Goal: Transaction & Acquisition: Book appointment/travel/reservation

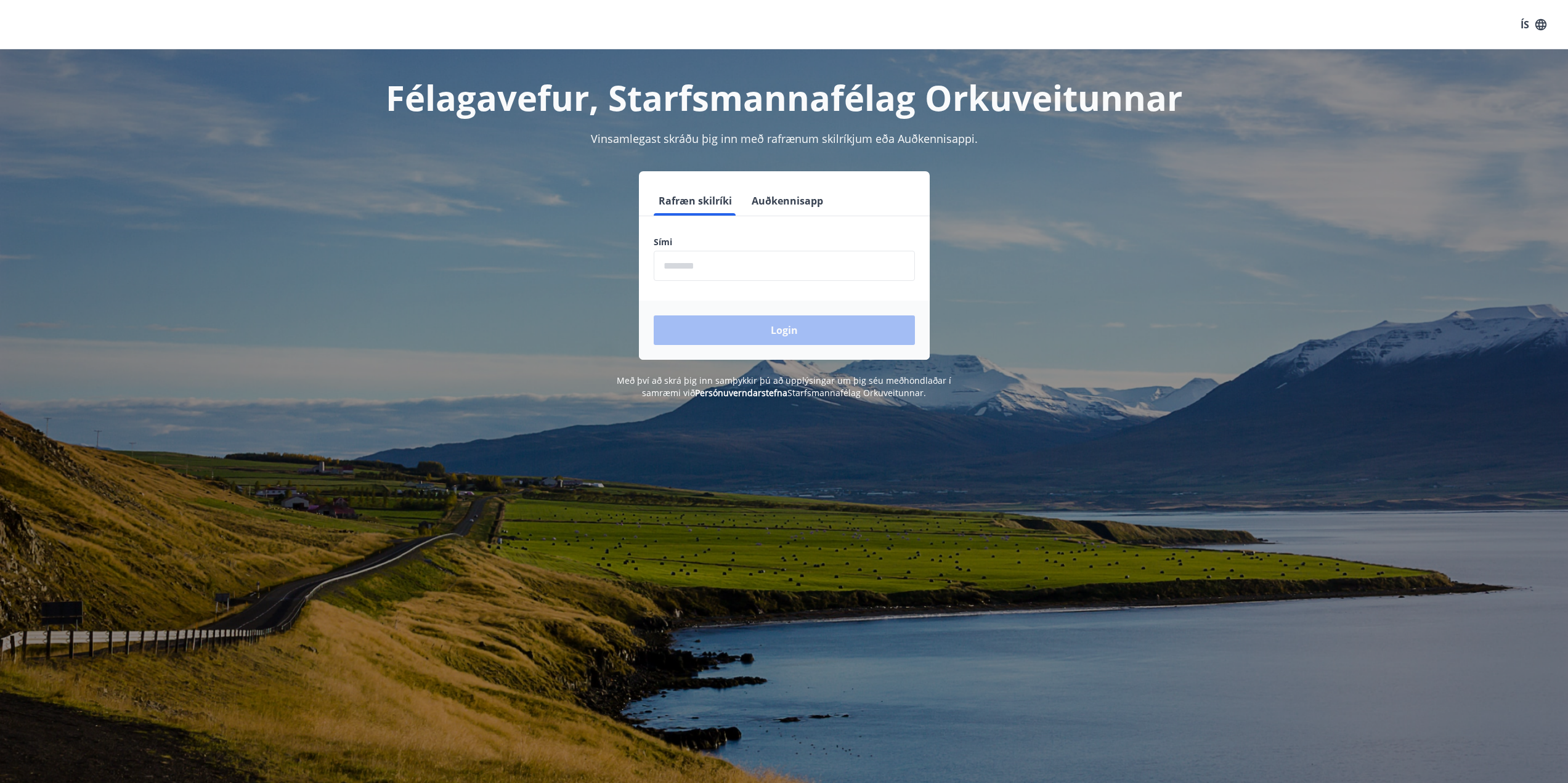
click at [712, 276] on input "phone" at bounding box center [784, 266] width 261 height 31
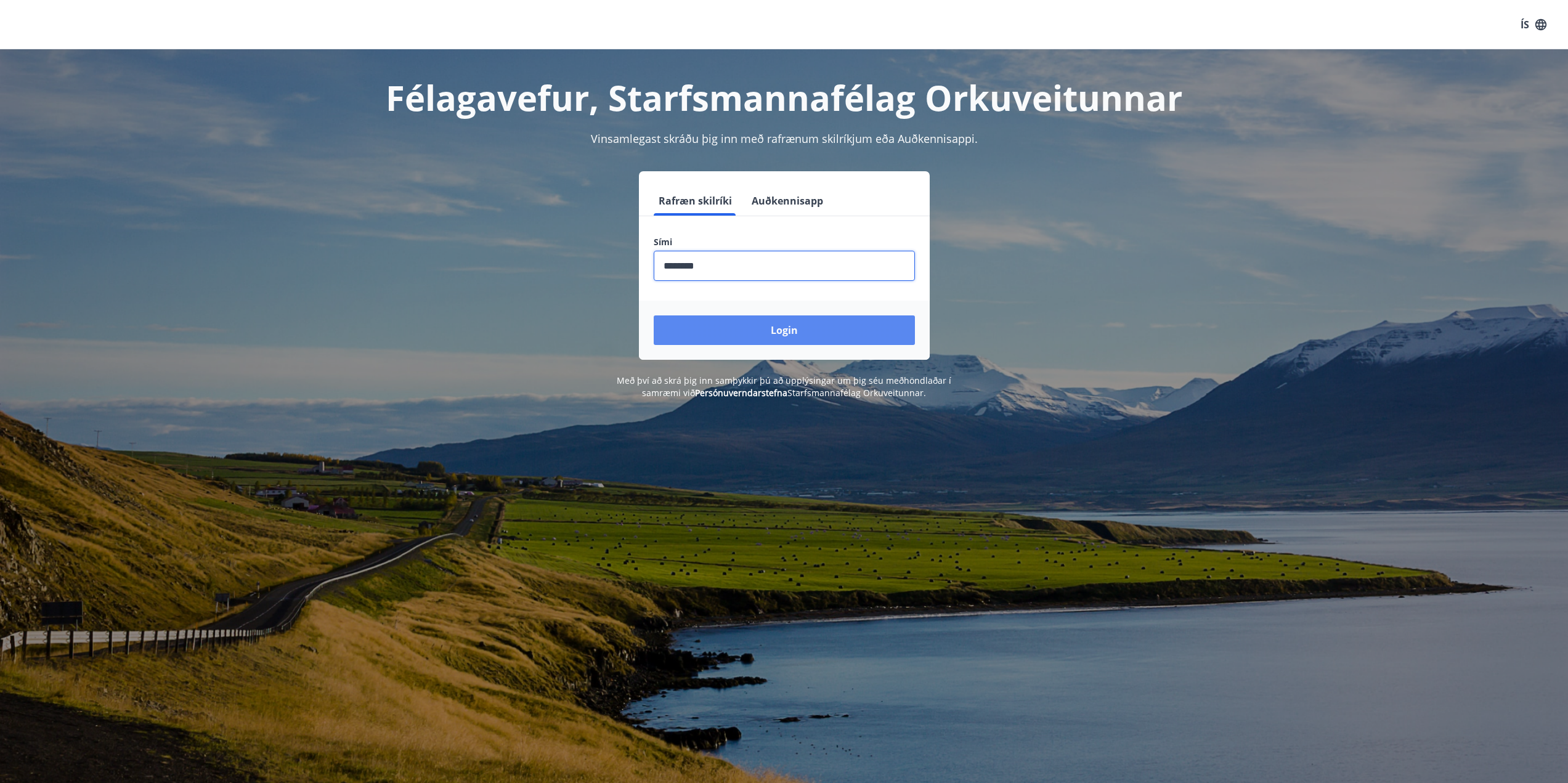
type input "********"
click at [744, 344] on button "Login" at bounding box center [784, 330] width 261 height 30
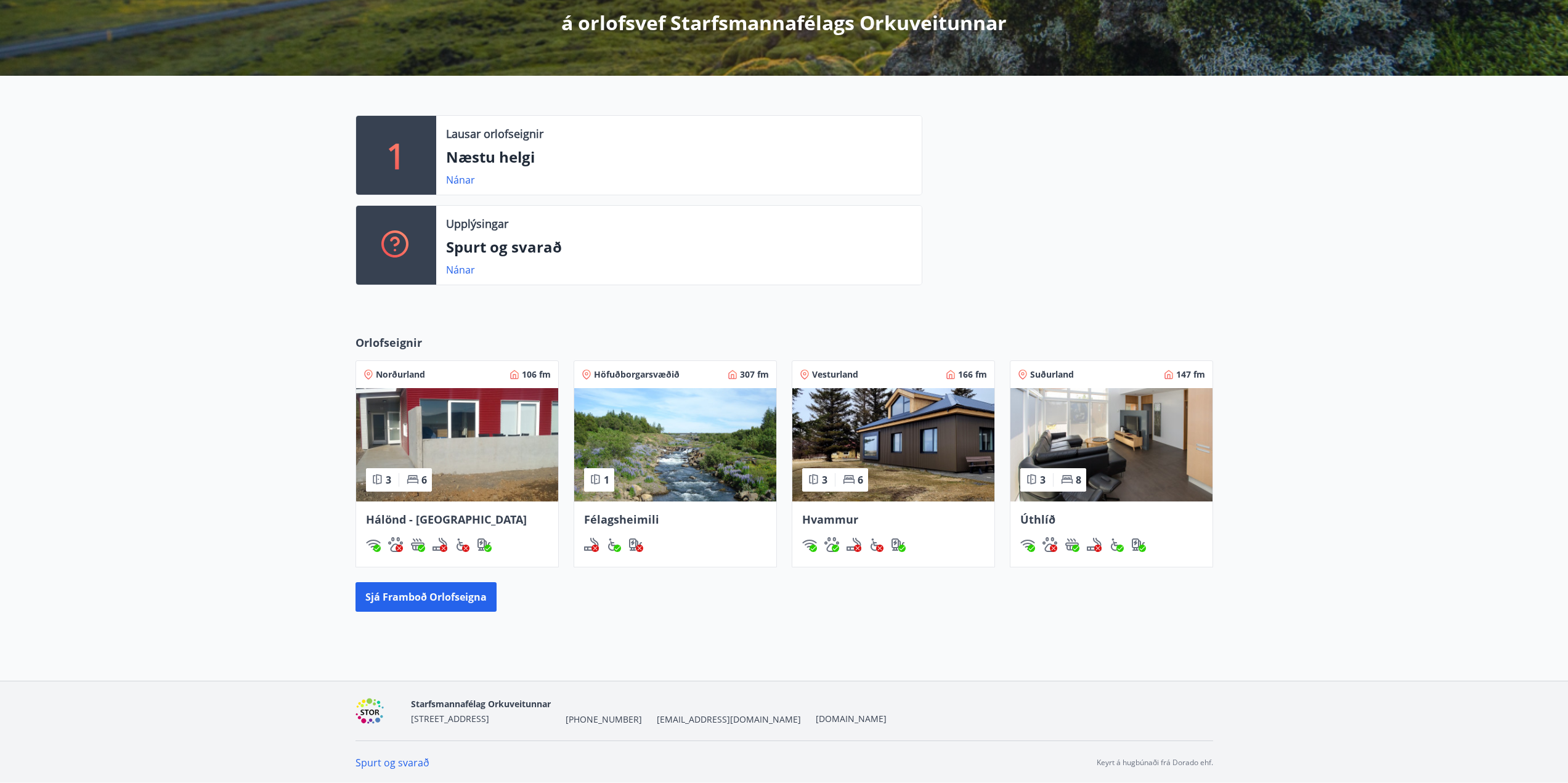
scroll to position [233, 0]
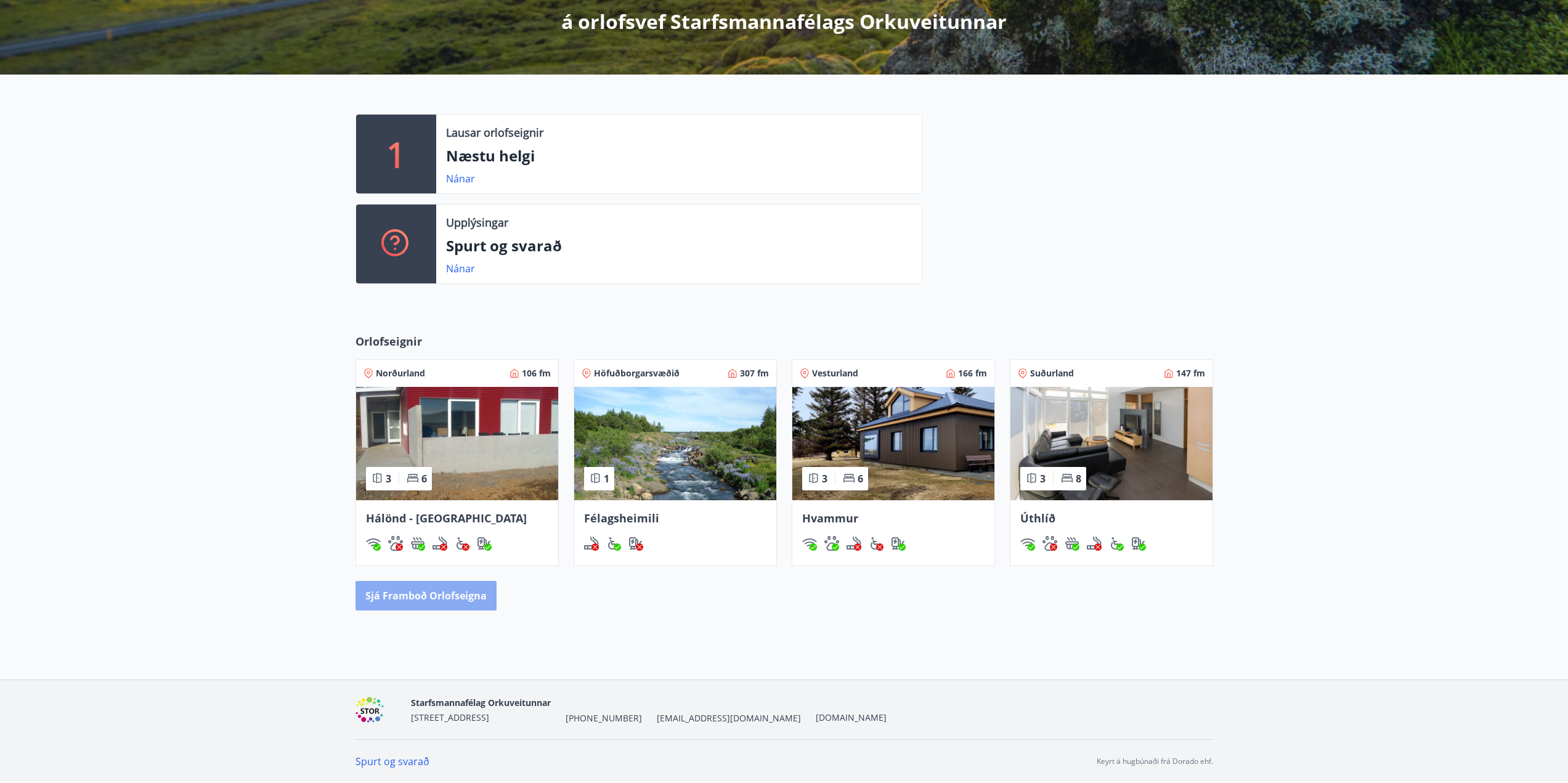
click at [443, 593] on button "Sjá framboð orlofseigna" at bounding box center [426, 596] width 141 height 30
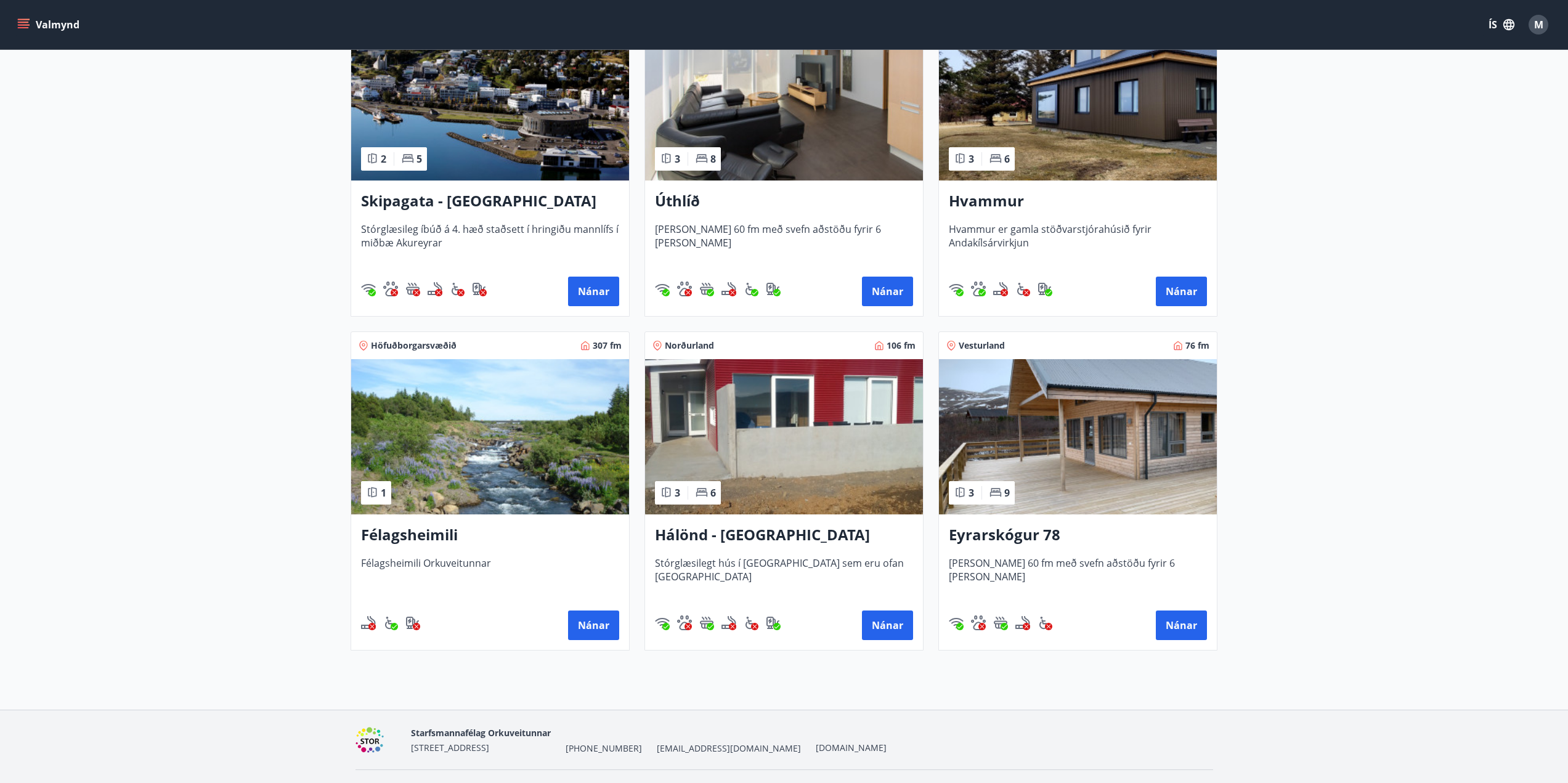
scroll to position [247, 0]
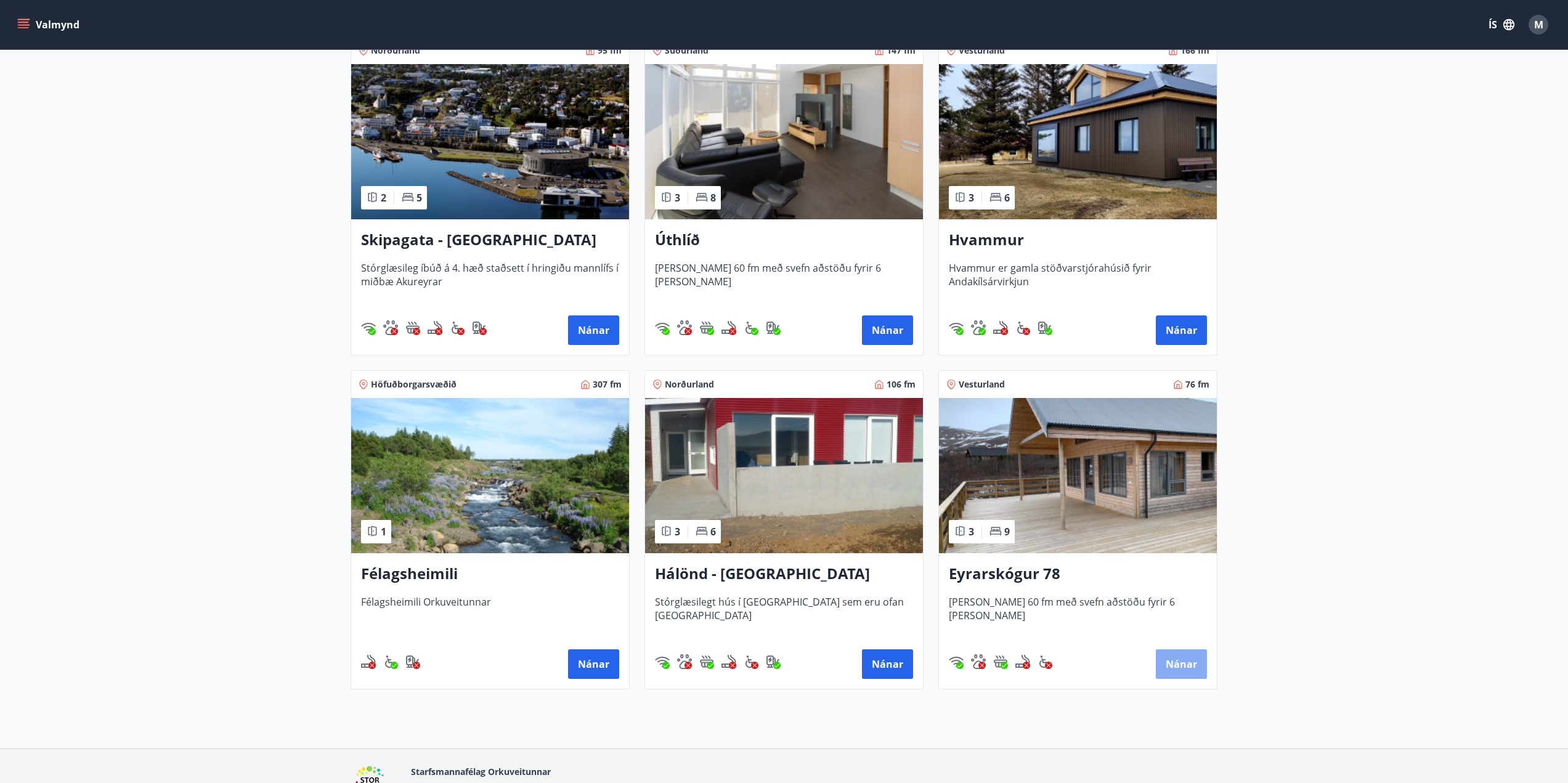
click at [1194, 666] on button "Nánar" at bounding box center [1181, 664] width 51 height 30
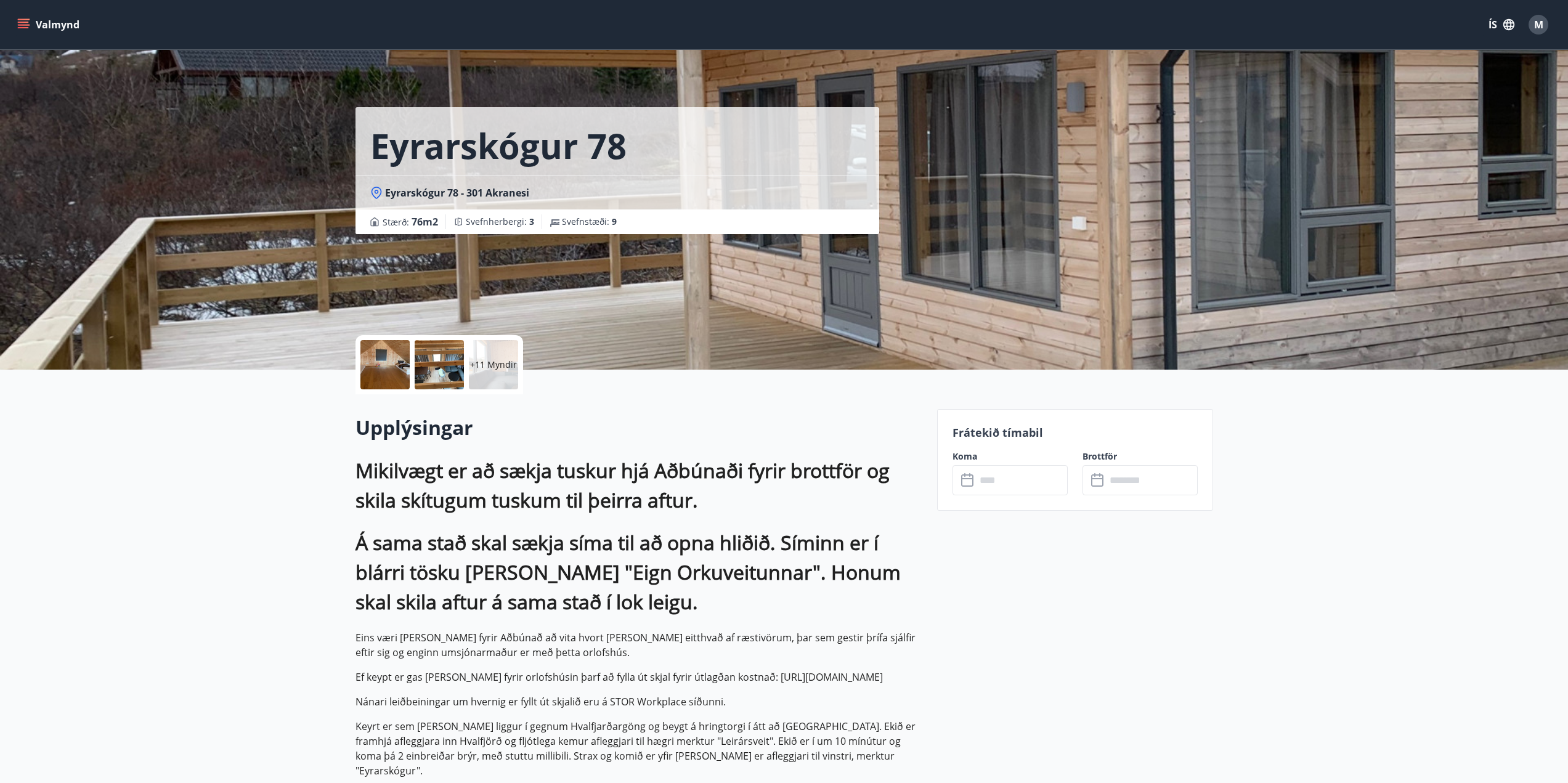
click at [1001, 485] on input "text" at bounding box center [1022, 480] width 92 height 31
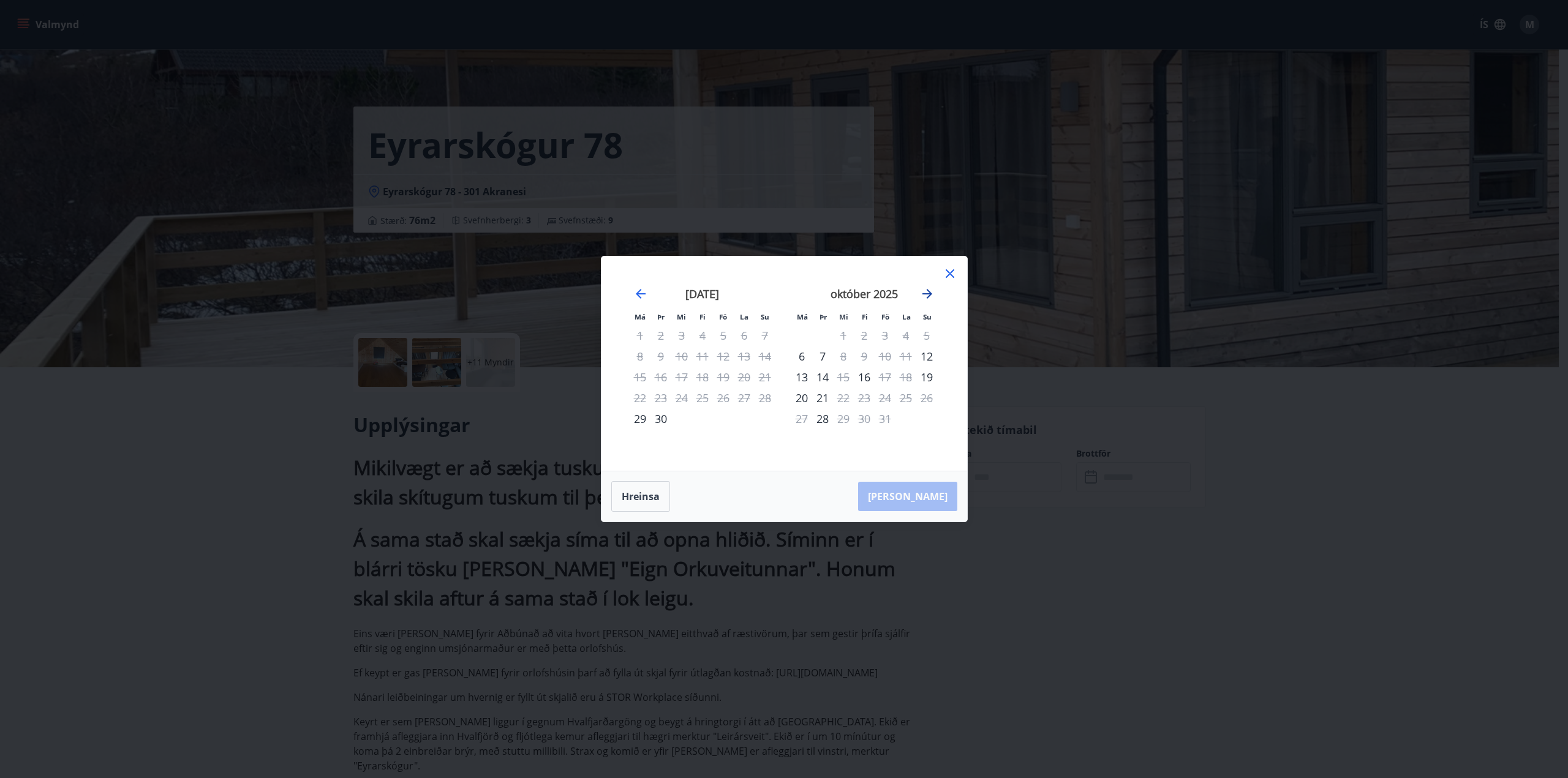
click at [929, 293] on icon "Move forward to switch to the next month." at bounding box center [927, 294] width 10 height 10
click at [702, 335] on div "1" at bounding box center [702, 335] width 21 height 21
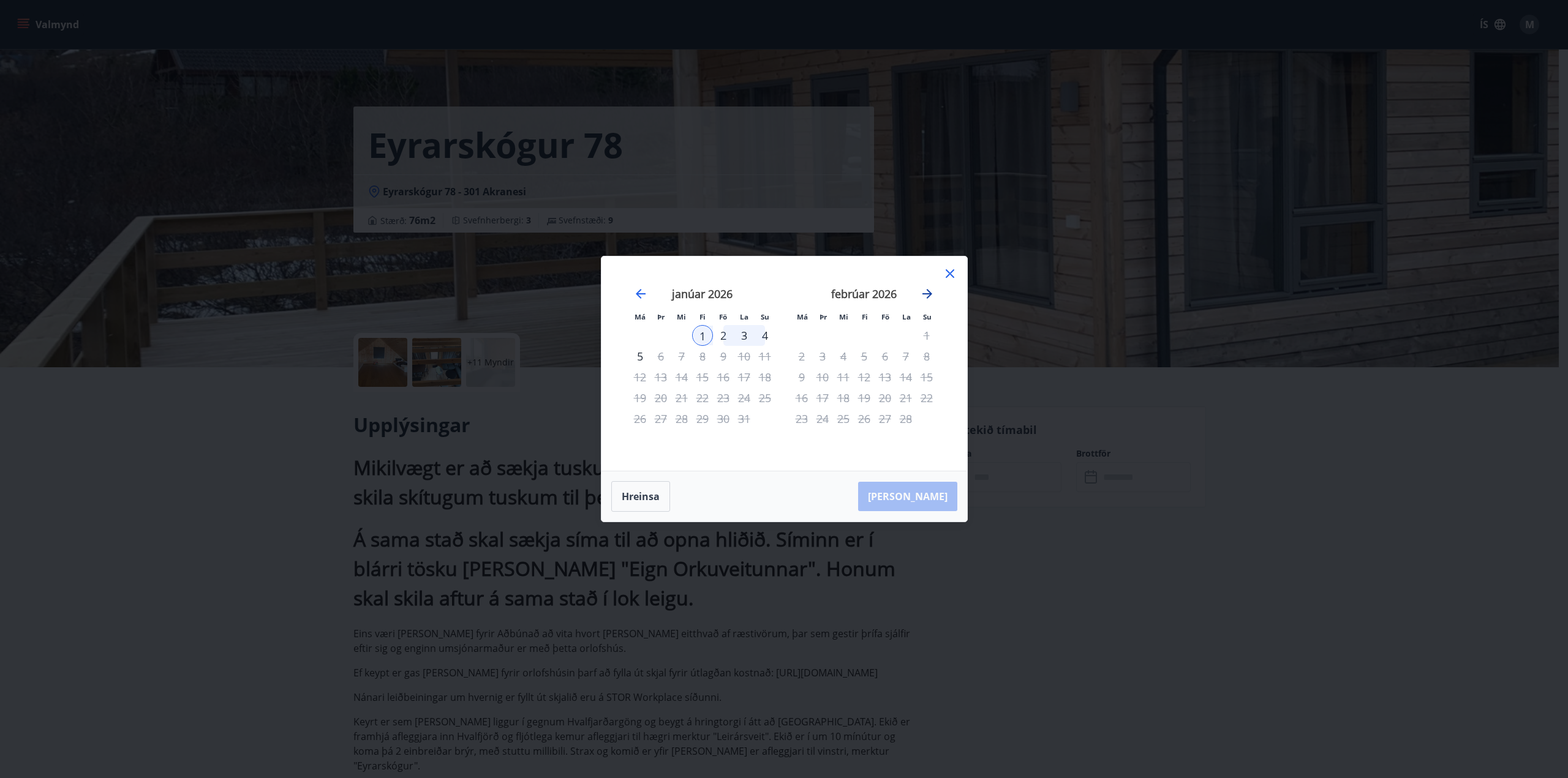
click at [932, 292] on icon "Move forward to switch to the next month." at bounding box center [927, 294] width 15 height 15
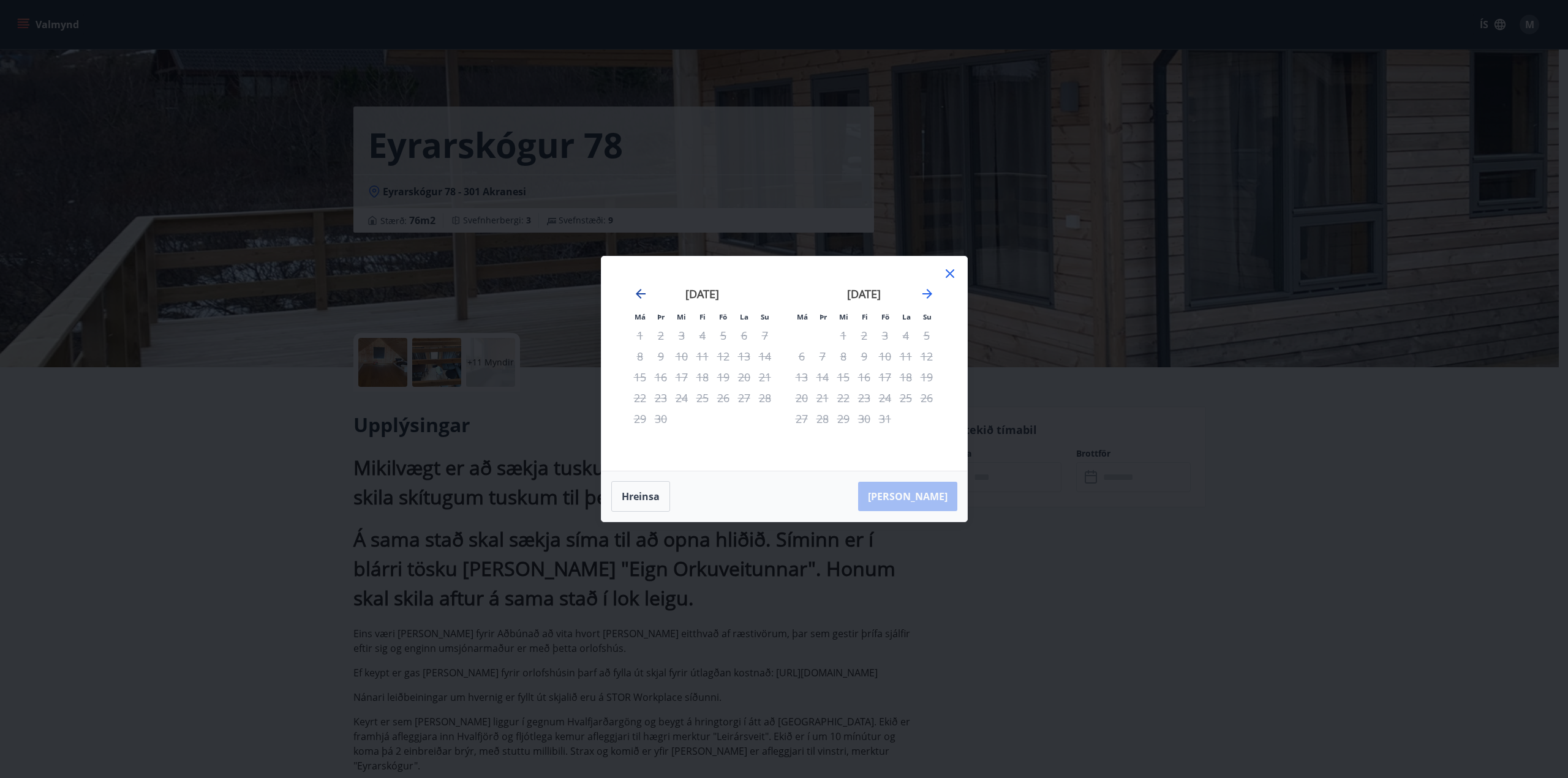
click at [639, 295] on icon "Move backward to switch to the previous month." at bounding box center [641, 294] width 15 height 15
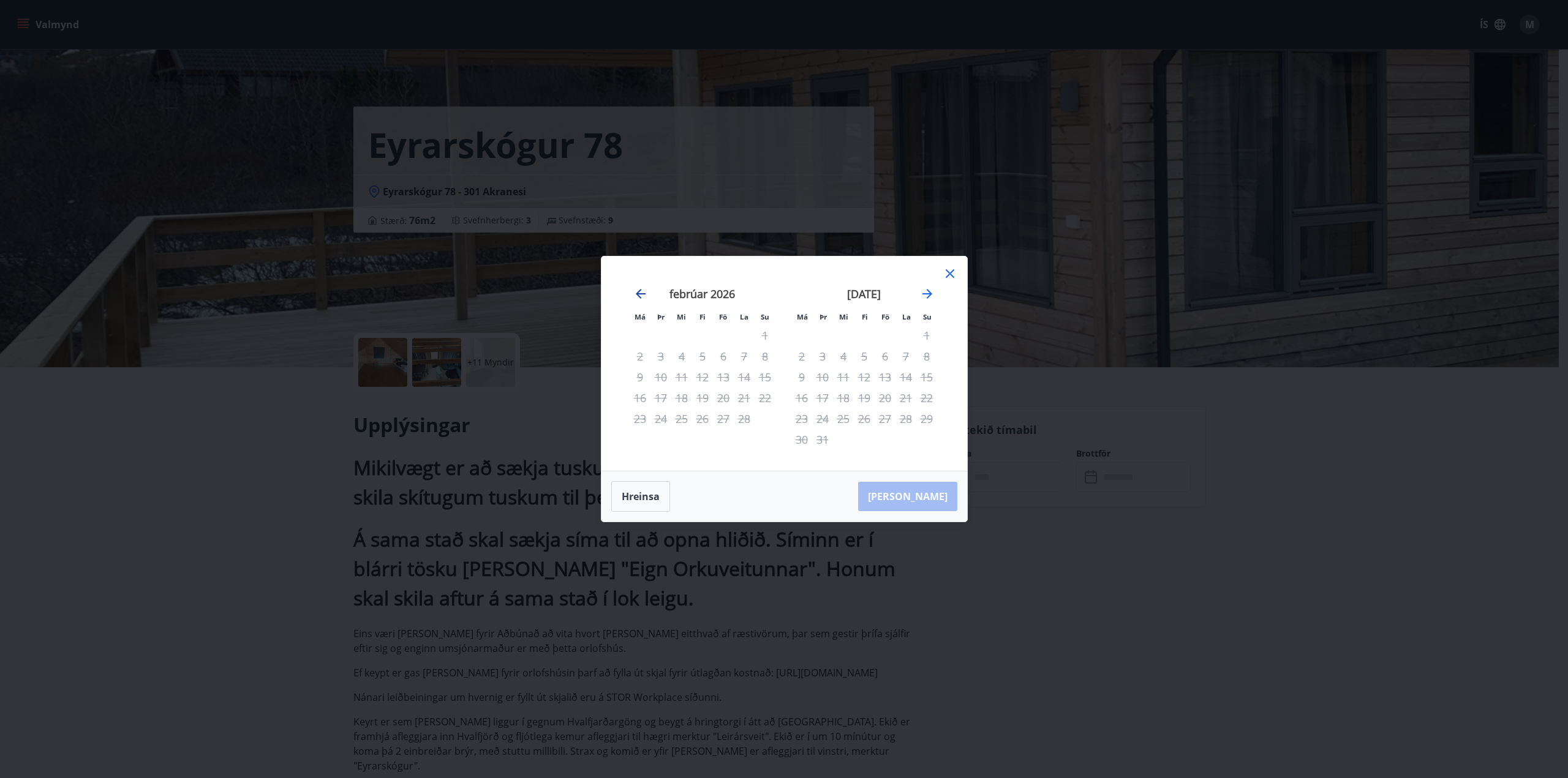
click at [639, 295] on icon "Move backward to switch to the previous month." at bounding box center [641, 294] width 15 height 15
click at [952, 273] on icon at bounding box center [950, 273] width 15 height 15
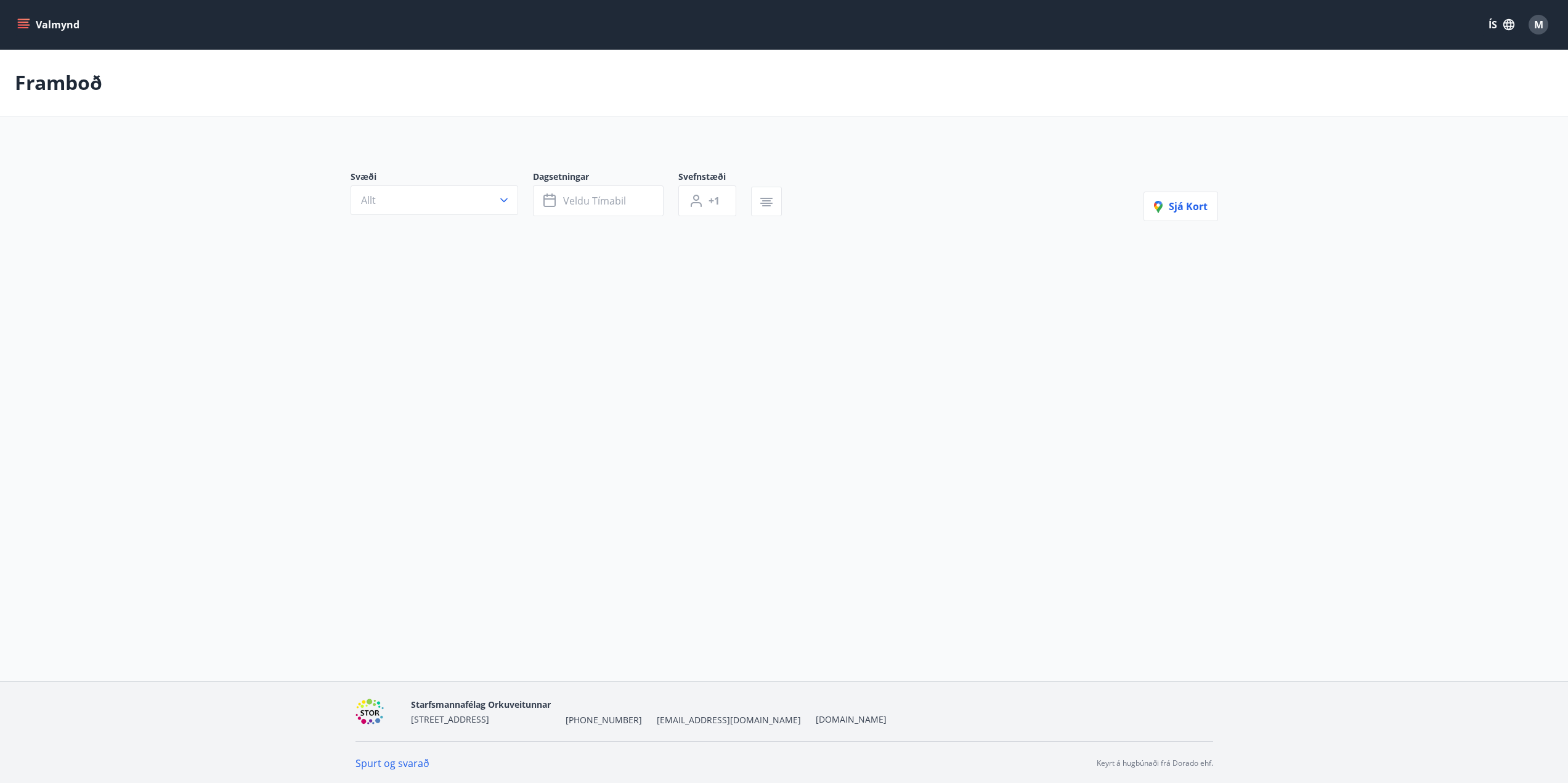
scroll to position [2, 0]
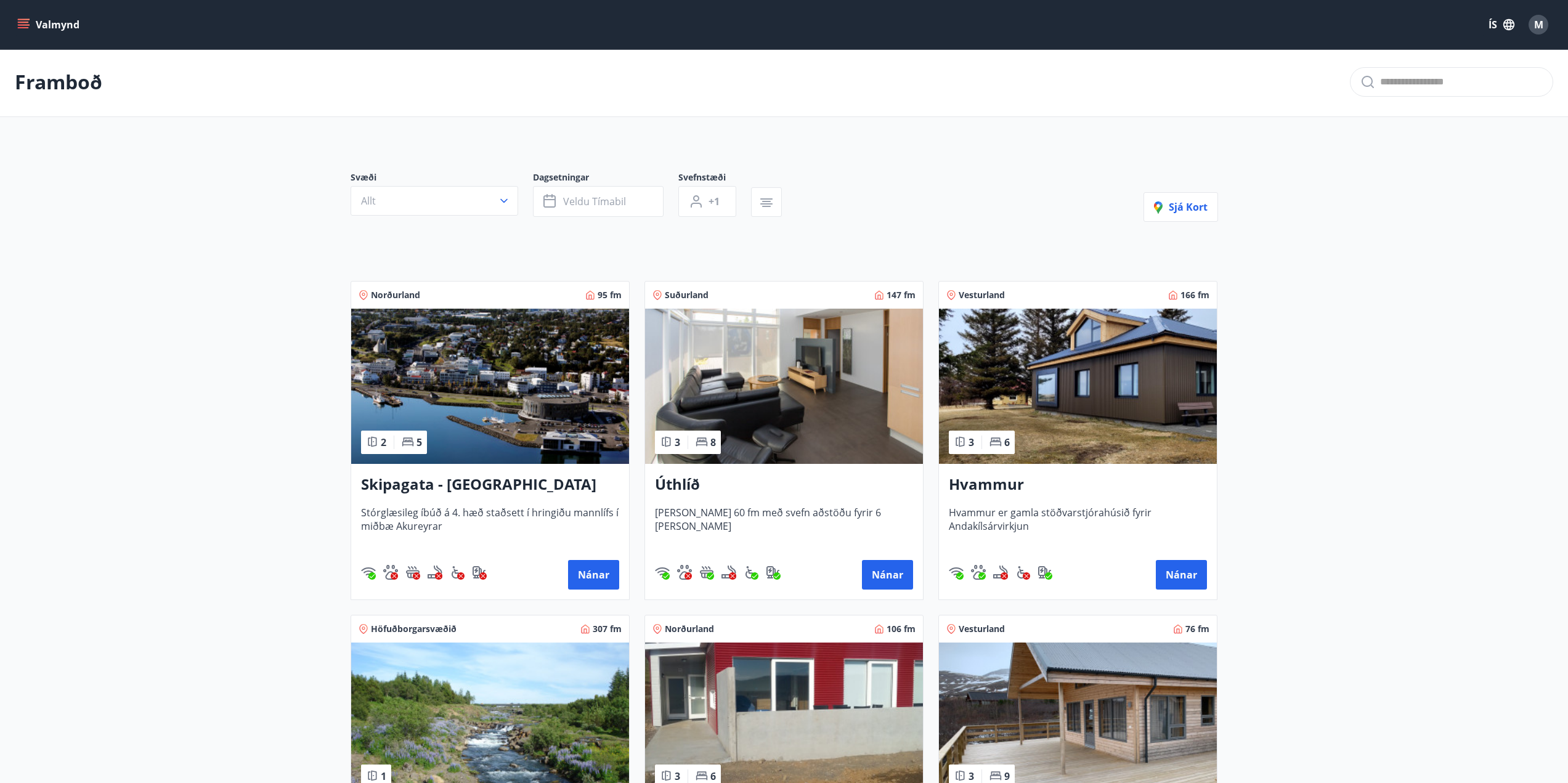
drag, startPoint x: 688, startPoint y: 485, endPoint x: 660, endPoint y: 534, distance: 56.4
click at [660, 534] on span "Húsið er 60 fm með svefn aðstöðu fyrir 6 manns" at bounding box center [784, 526] width 258 height 41
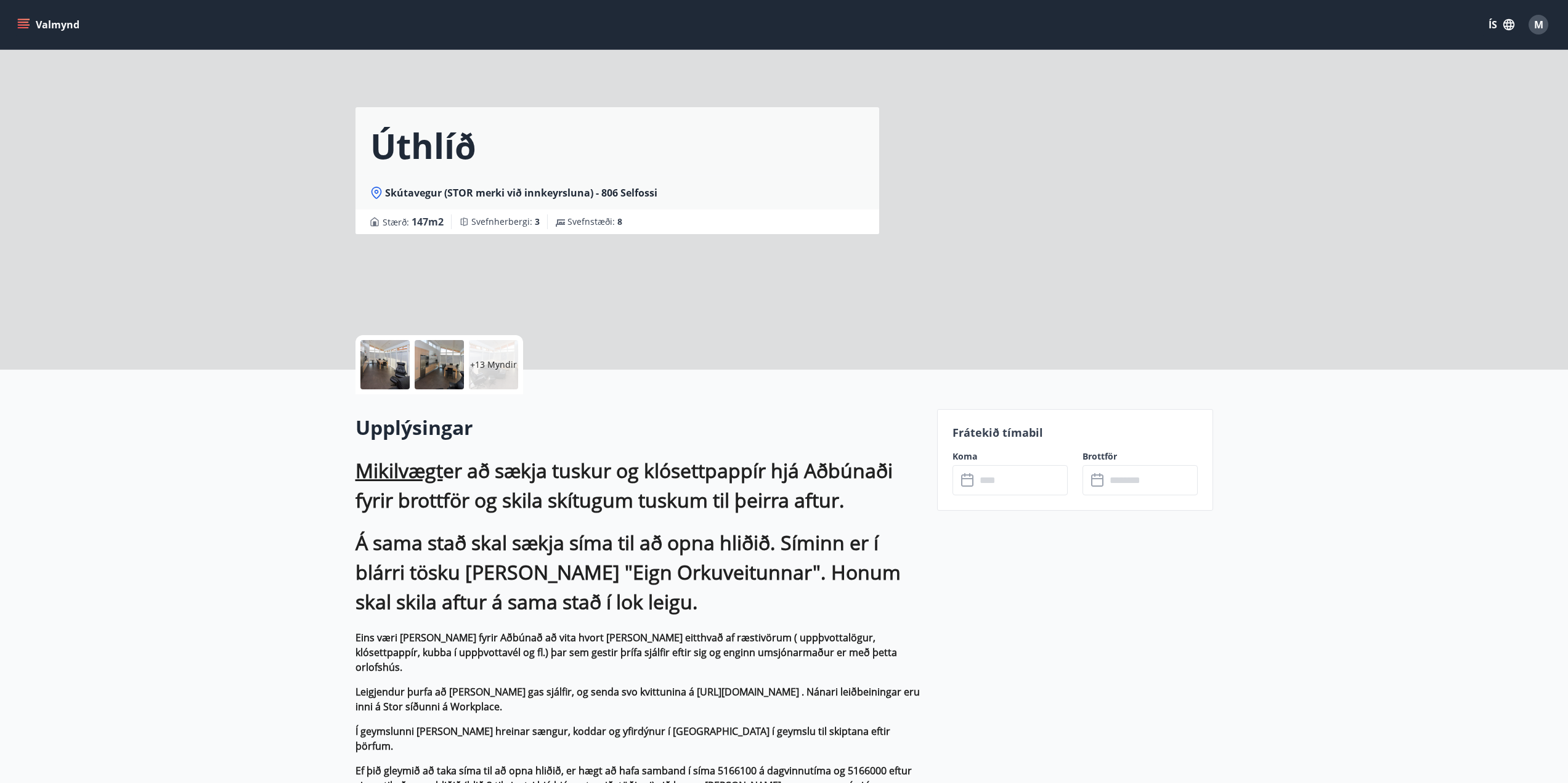
drag, startPoint x: 786, startPoint y: 545, endPoint x: 744, endPoint y: 527, distance: 45.7
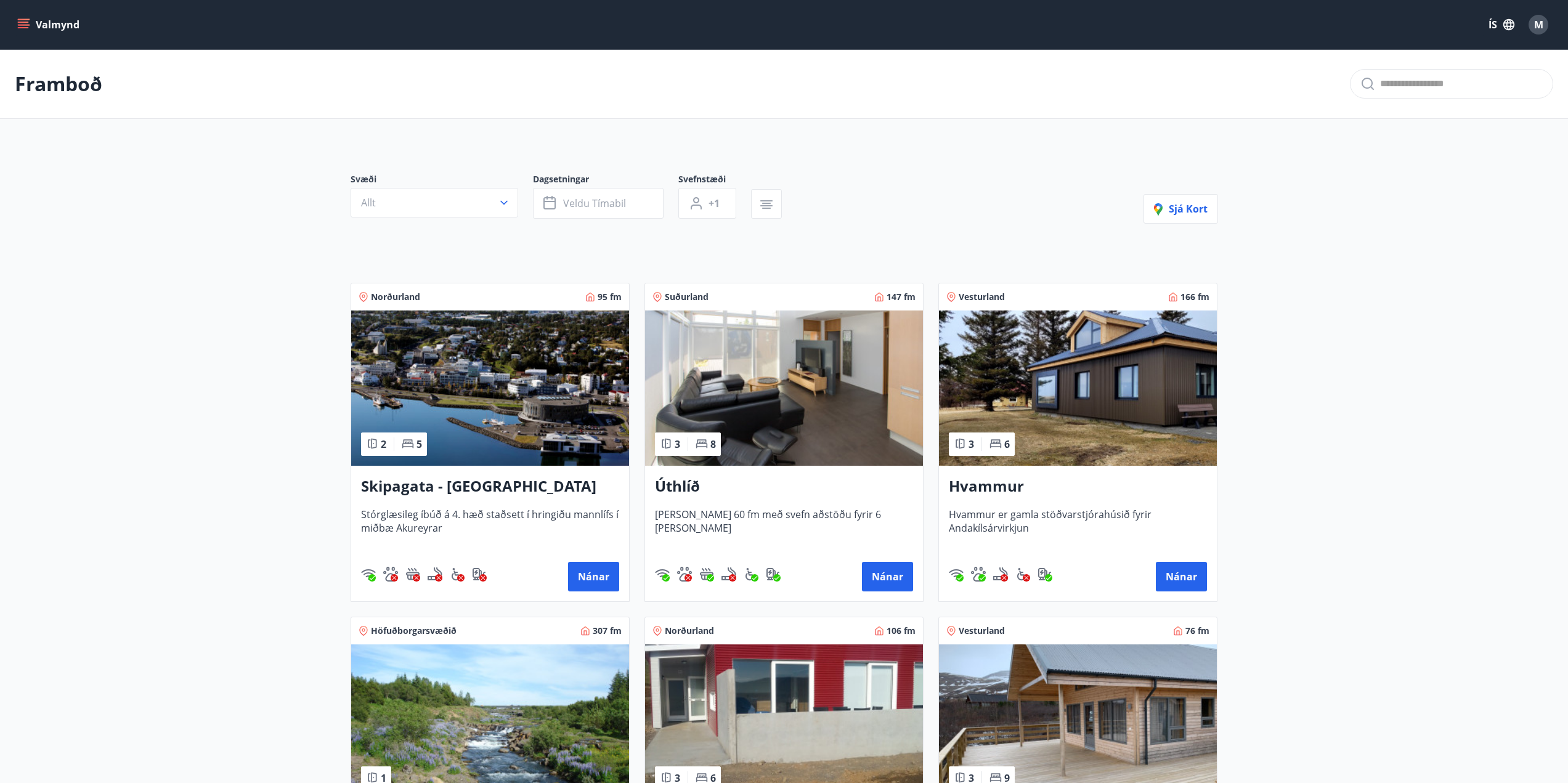
drag, startPoint x: 897, startPoint y: 579, endPoint x: 278, endPoint y: 428, distance: 637.2
click at [278, 428] on main "Framboð Svæði Allt Dagsetningar Veldu tímabil Svefnstæði +1 Sjá kort Norðurland…" at bounding box center [784, 498] width 1568 height 897
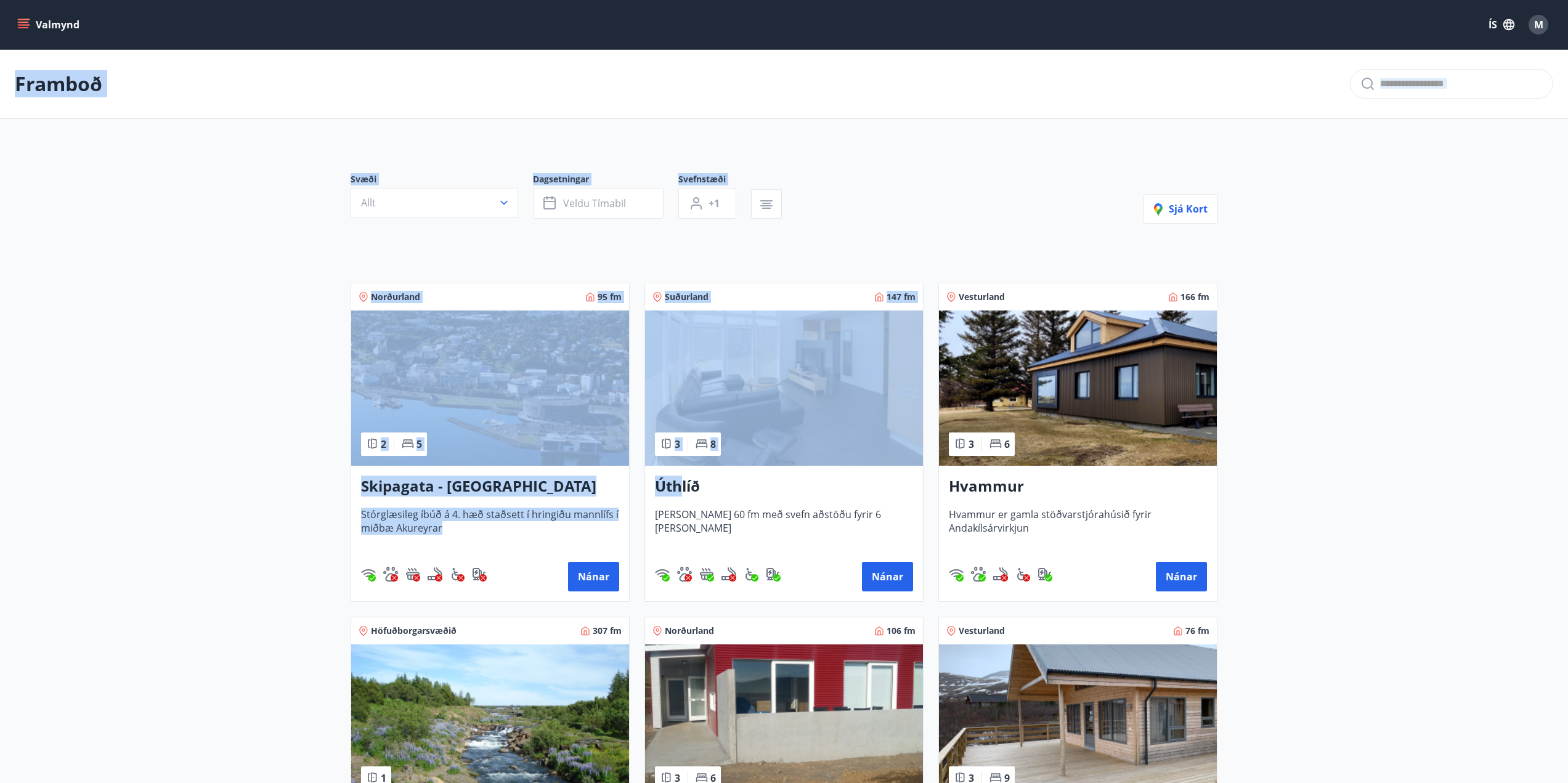
drag, startPoint x: 678, startPoint y: 488, endPoint x: 439, endPoint y: 74, distance: 478.0
click at [451, 0] on html "Valmynd ÍS M Framboð Svæði Allt Dagsetningar Veldu tímabil Svefnstæði +1 Sjá ko…" at bounding box center [784, 548] width 1568 height 1097
click at [216, 579] on main "Framboð Svæði Allt Dagsetningar Veldu tímabil Svefnstæði +1 Sjá kort Norðurland…" at bounding box center [784, 498] width 1568 height 897
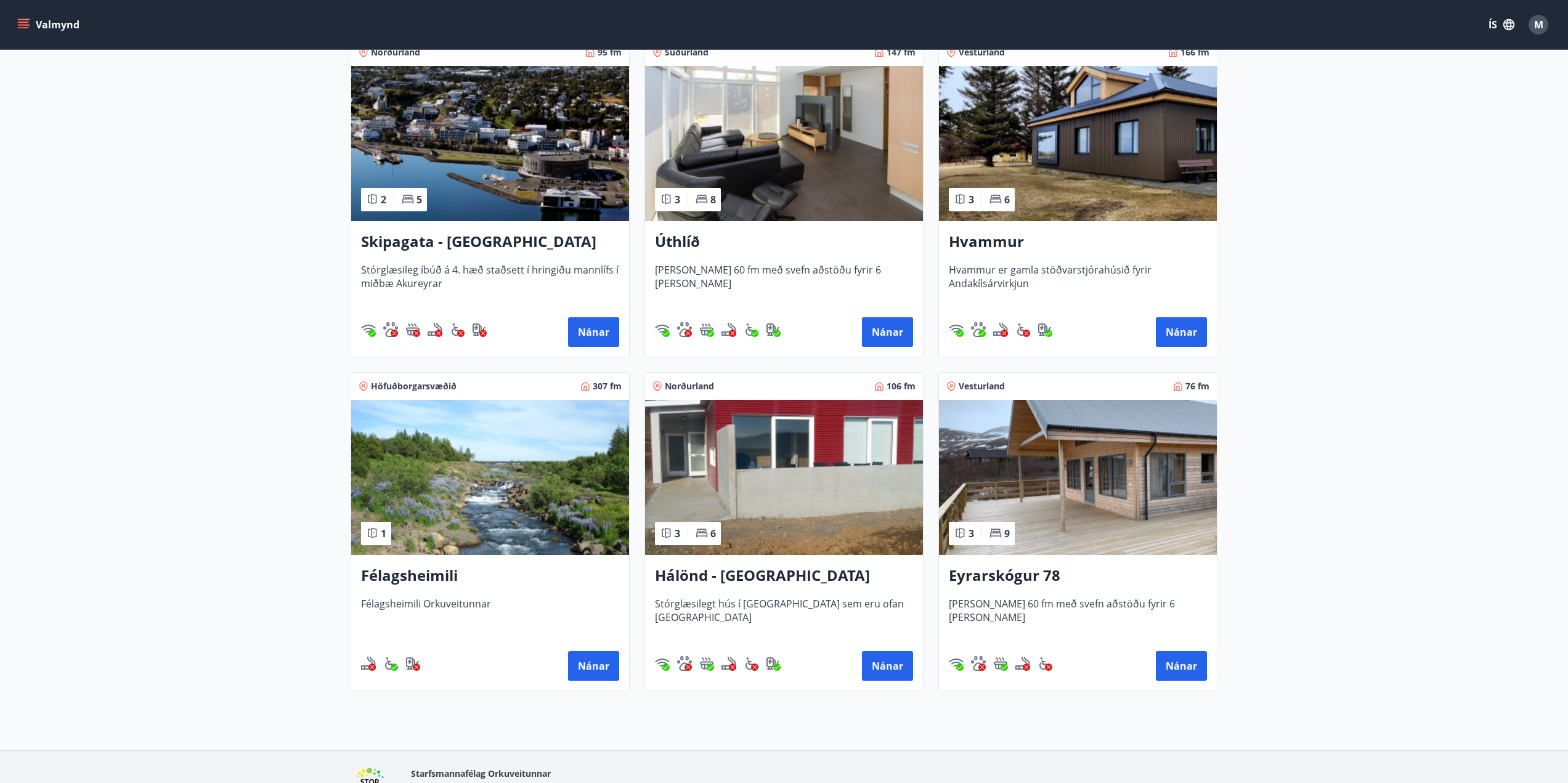
scroll to position [247, 0]
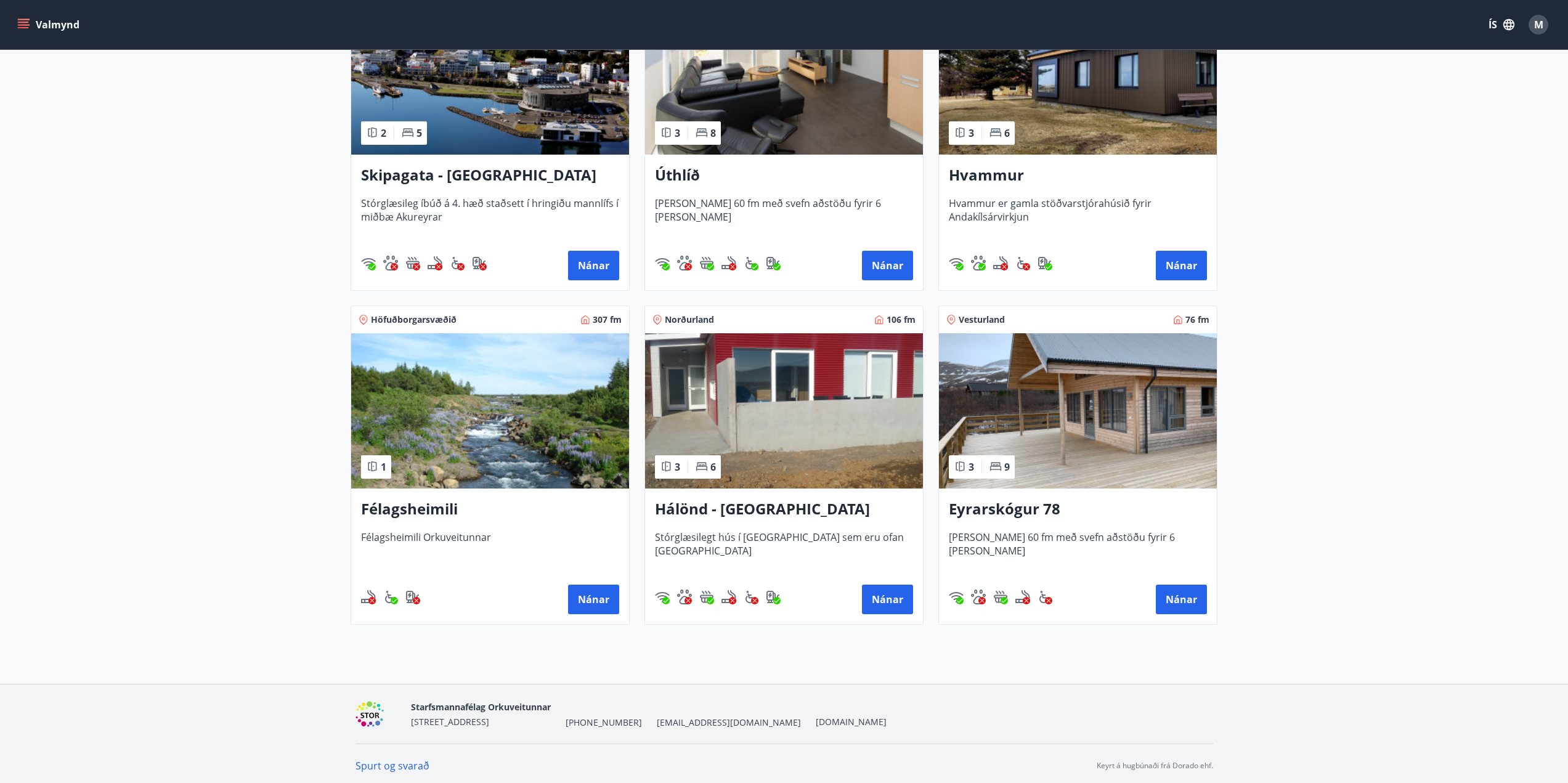
scroll to position [315, 0]
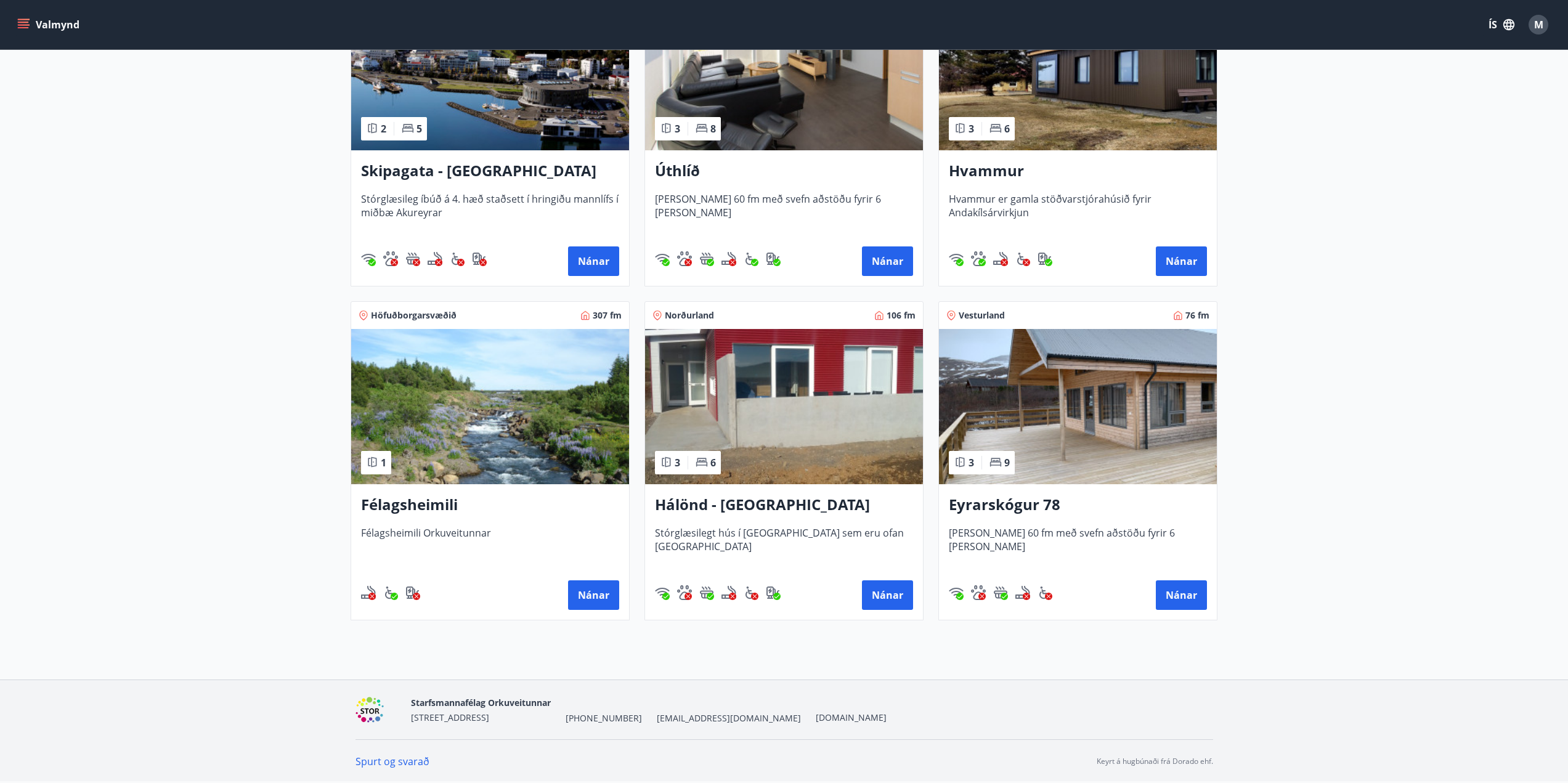
click at [995, 506] on h3 "Eyrarskógur 78" at bounding box center [1078, 505] width 258 height 22
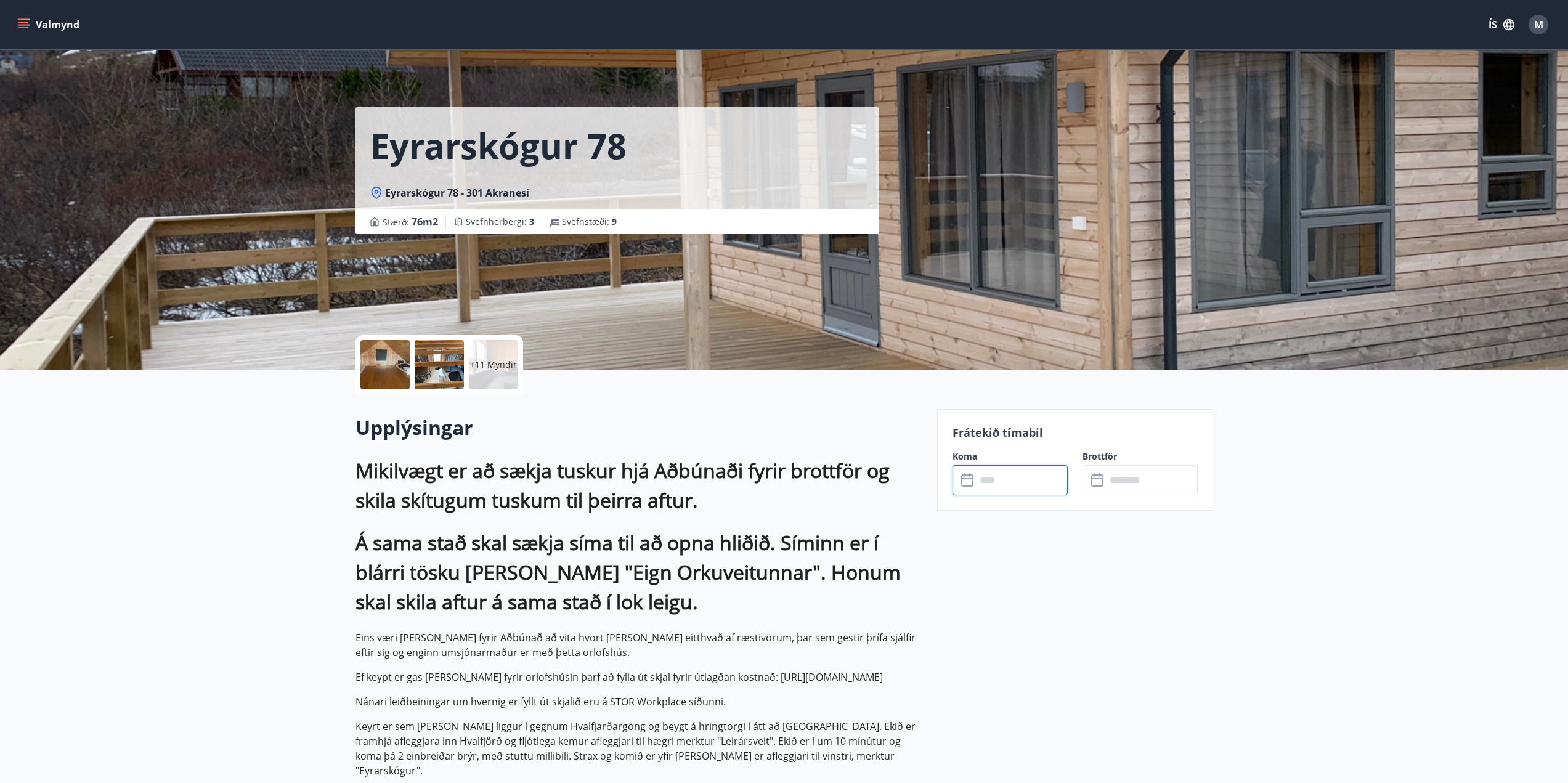
click at [997, 483] on input "text" at bounding box center [1022, 480] width 92 height 31
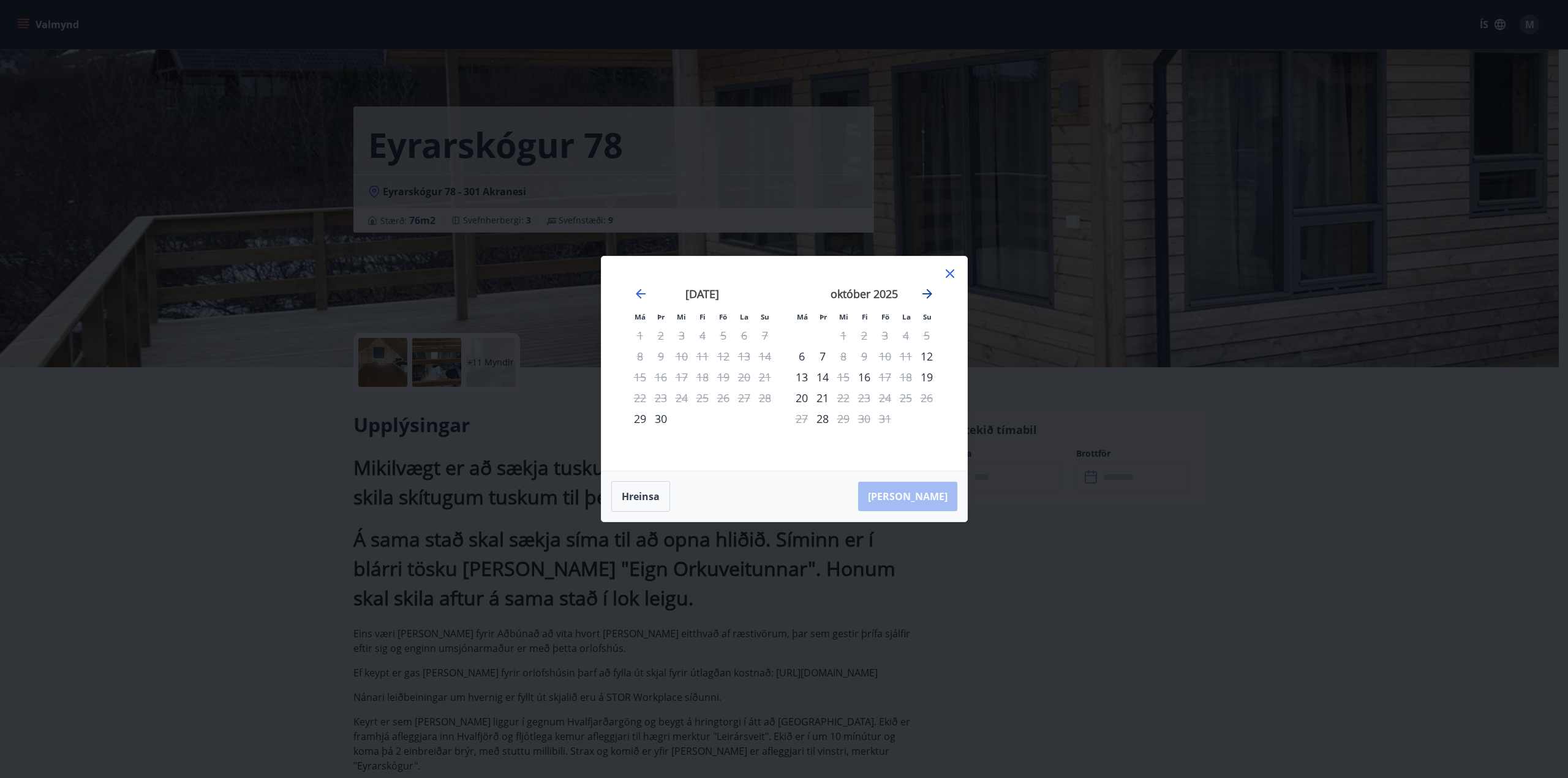
click at [927, 292] on icon "Move forward to switch to the next month." at bounding box center [927, 294] width 15 height 15
click at [951, 279] on icon at bounding box center [950, 273] width 15 height 15
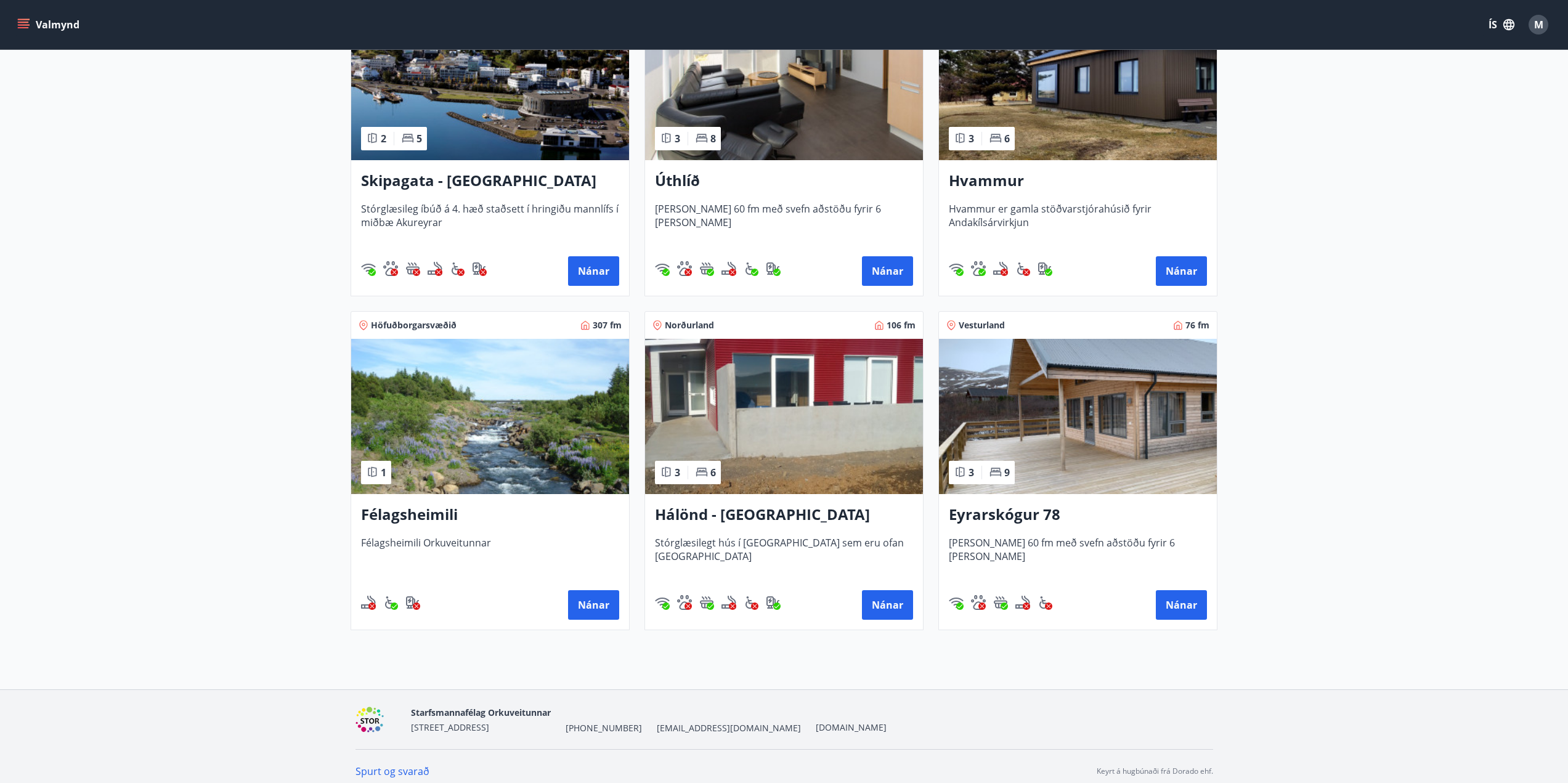
scroll to position [308, 0]
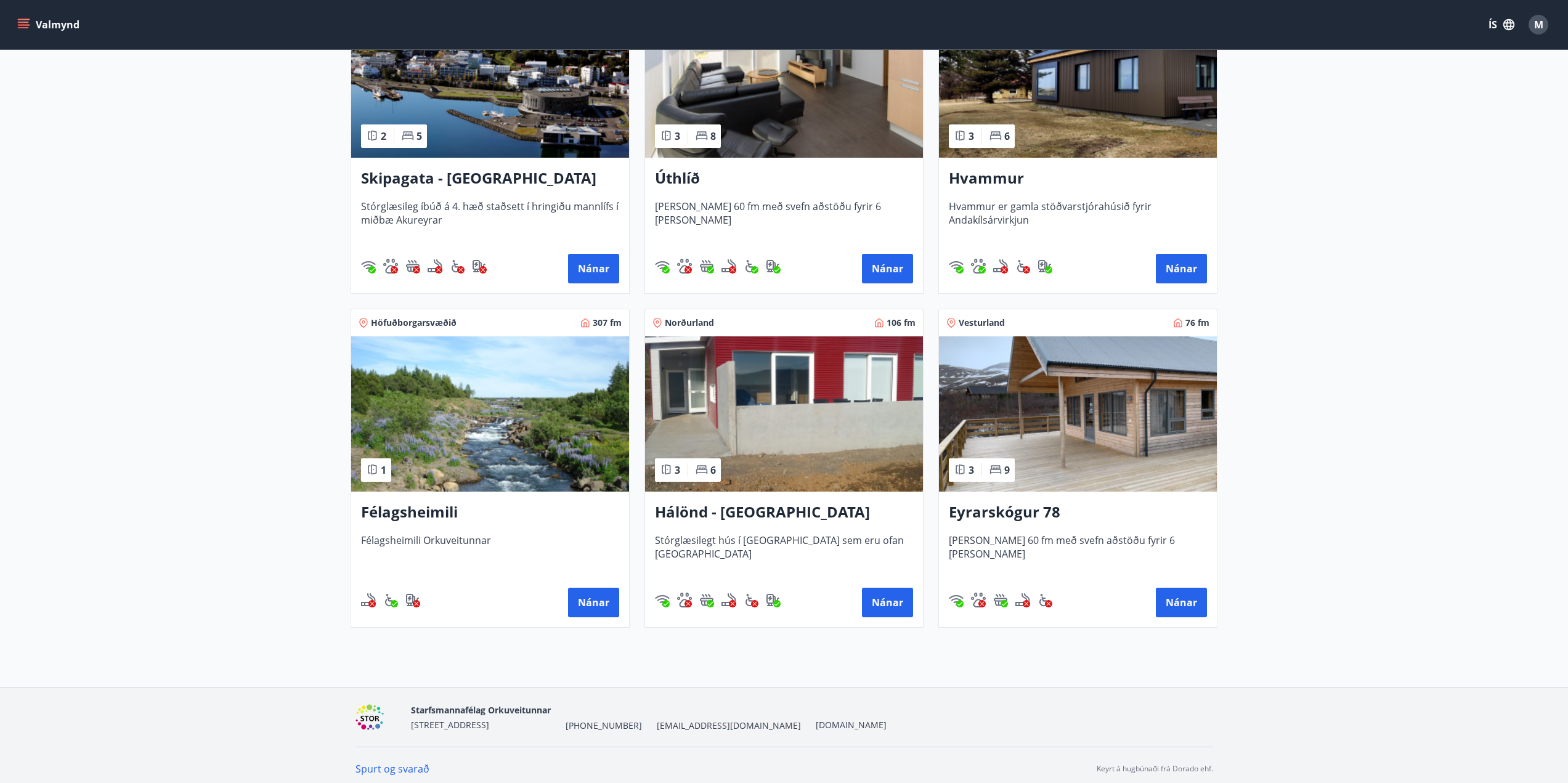
click at [1295, 458] on main "Framboð Svæði Allt Dagsetningar Veldu tímabil Svefnstæði +1 Sjá kort Norðurland…" at bounding box center [784, 189] width 1568 height 897
click at [1191, 599] on button "Nánar" at bounding box center [1181, 603] width 51 height 30
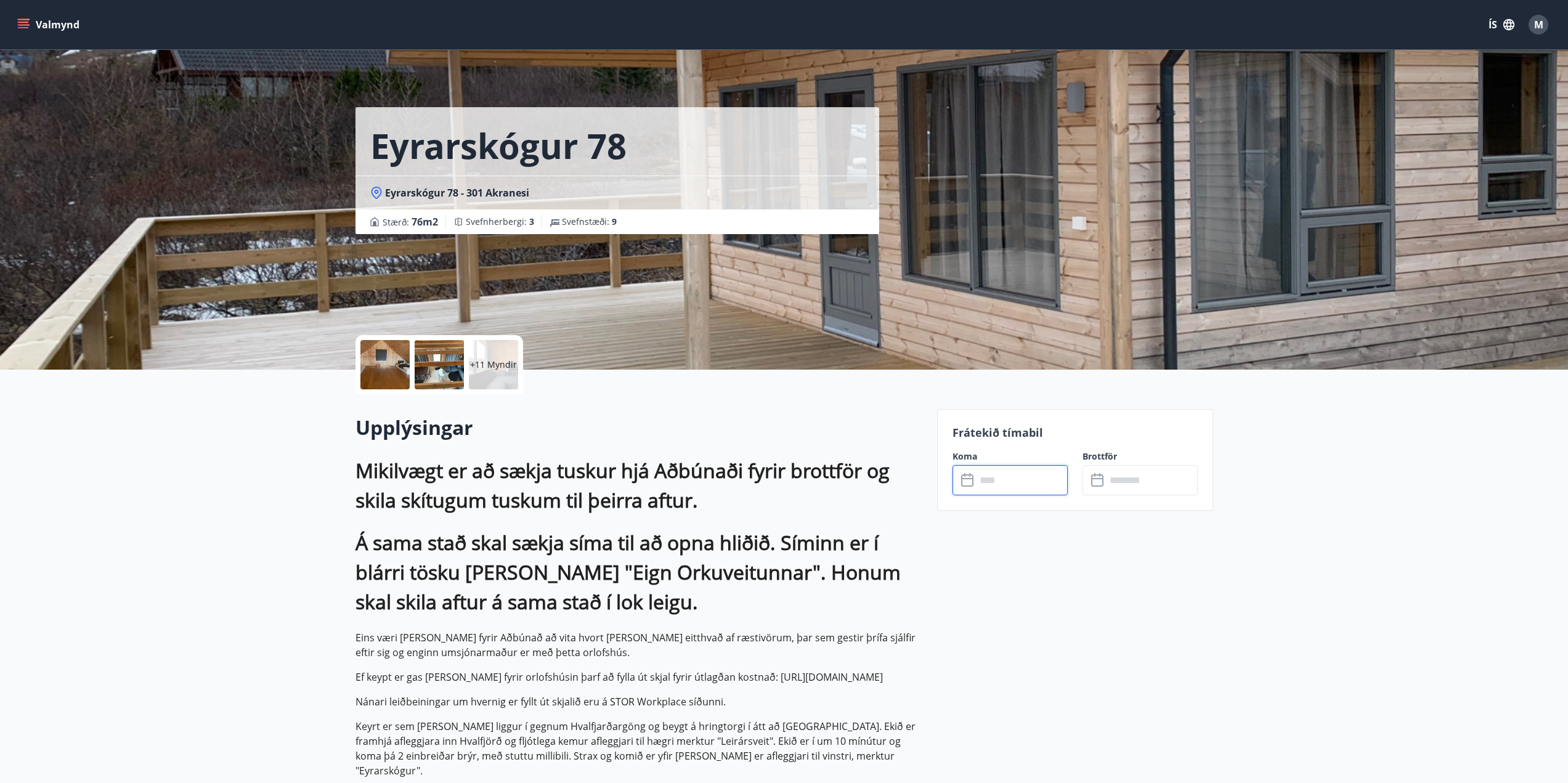
click at [1007, 475] on input "text" at bounding box center [1022, 480] width 92 height 31
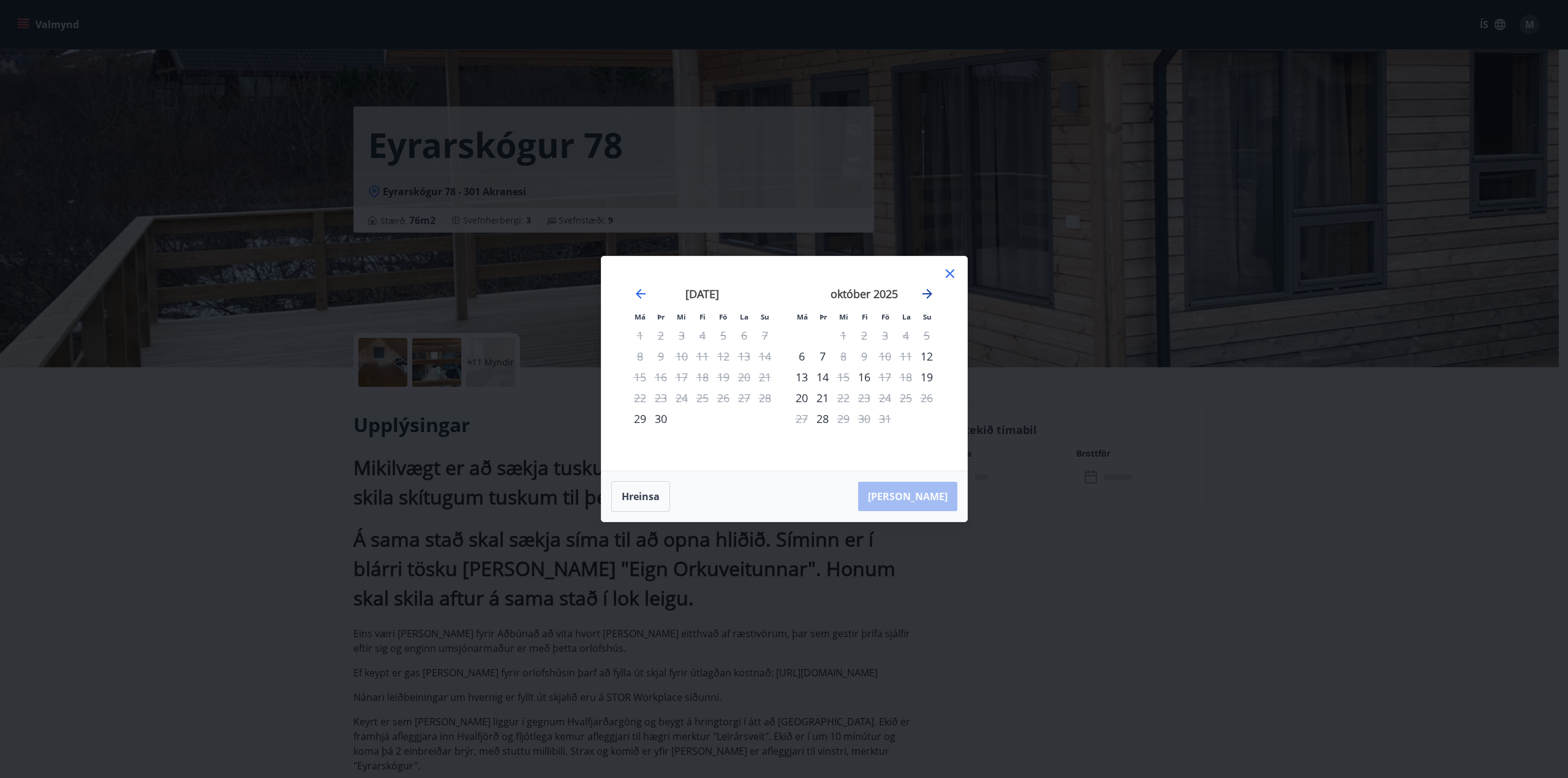
click at [927, 294] on icon "Move forward to switch to the next month." at bounding box center [927, 294] width 10 height 10
click at [929, 293] on icon "Move forward to switch to the next month." at bounding box center [927, 294] width 10 height 10
click at [929, 291] on icon "Move forward to switch to the next month." at bounding box center [927, 294] width 15 height 15
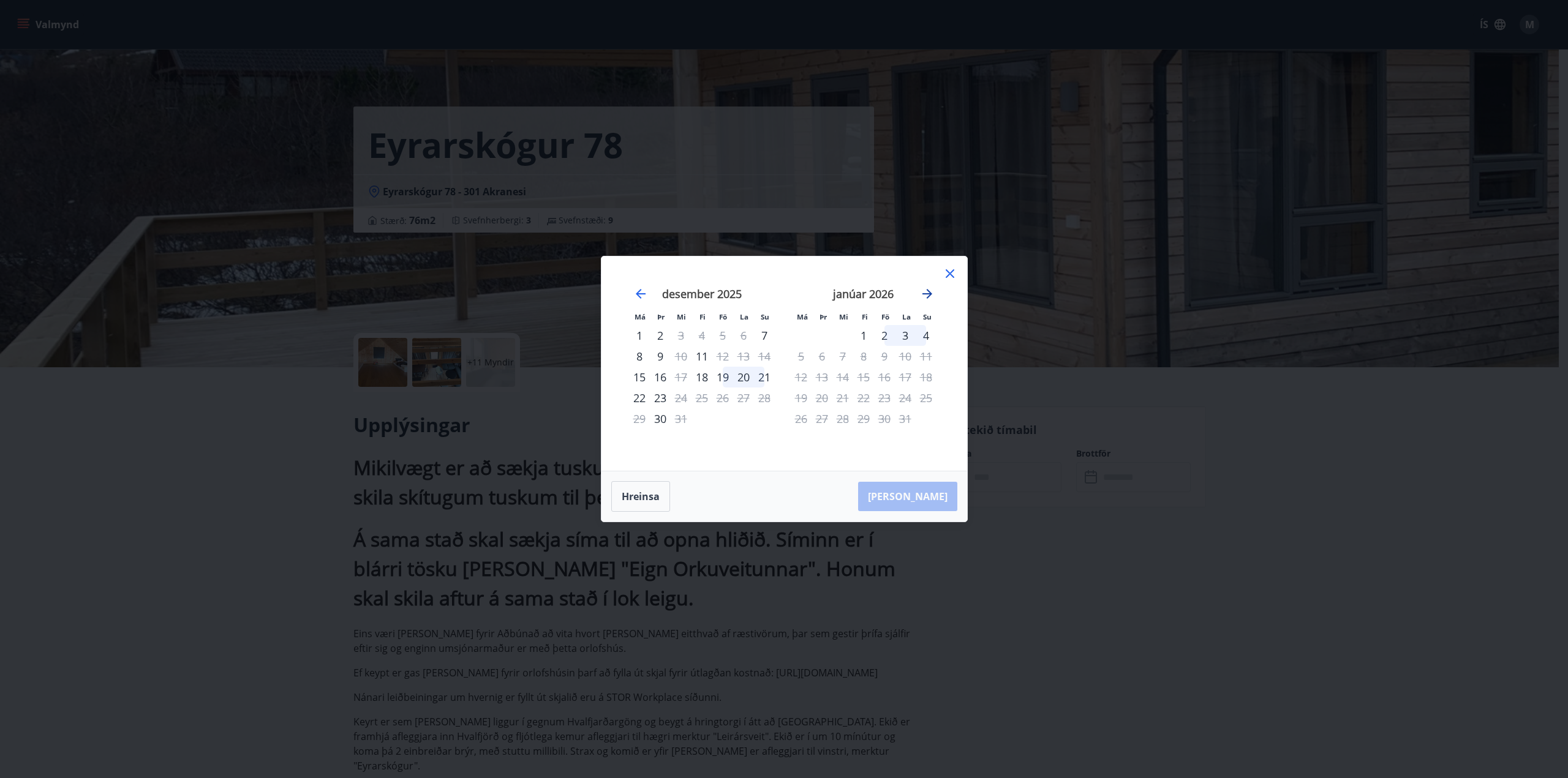
click at [929, 291] on icon "Move forward to switch to the next month." at bounding box center [927, 294] width 15 height 15
click at [950, 275] on icon at bounding box center [950, 273] width 15 height 15
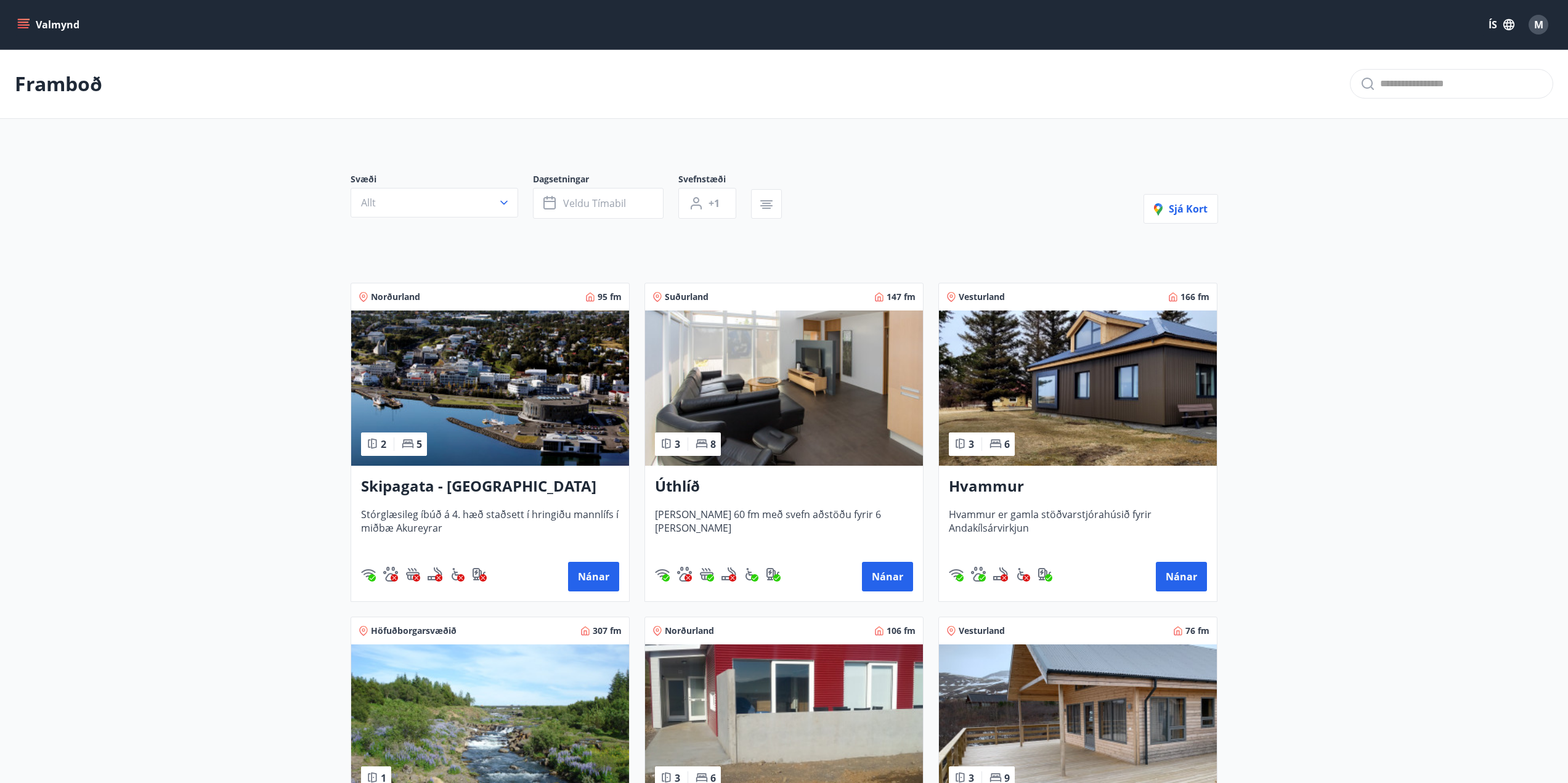
drag, startPoint x: 1174, startPoint y: 205, endPoint x: 967, endPoint y: 241, distance: 210.1
click at [967, 241] on div "Svæði Allt Dagsetningar Veldu tímabil Svefnstæði +1 Sjá kort Norðurland 95 fm 2…" at bounding box center [784, 544] width 887 height 802
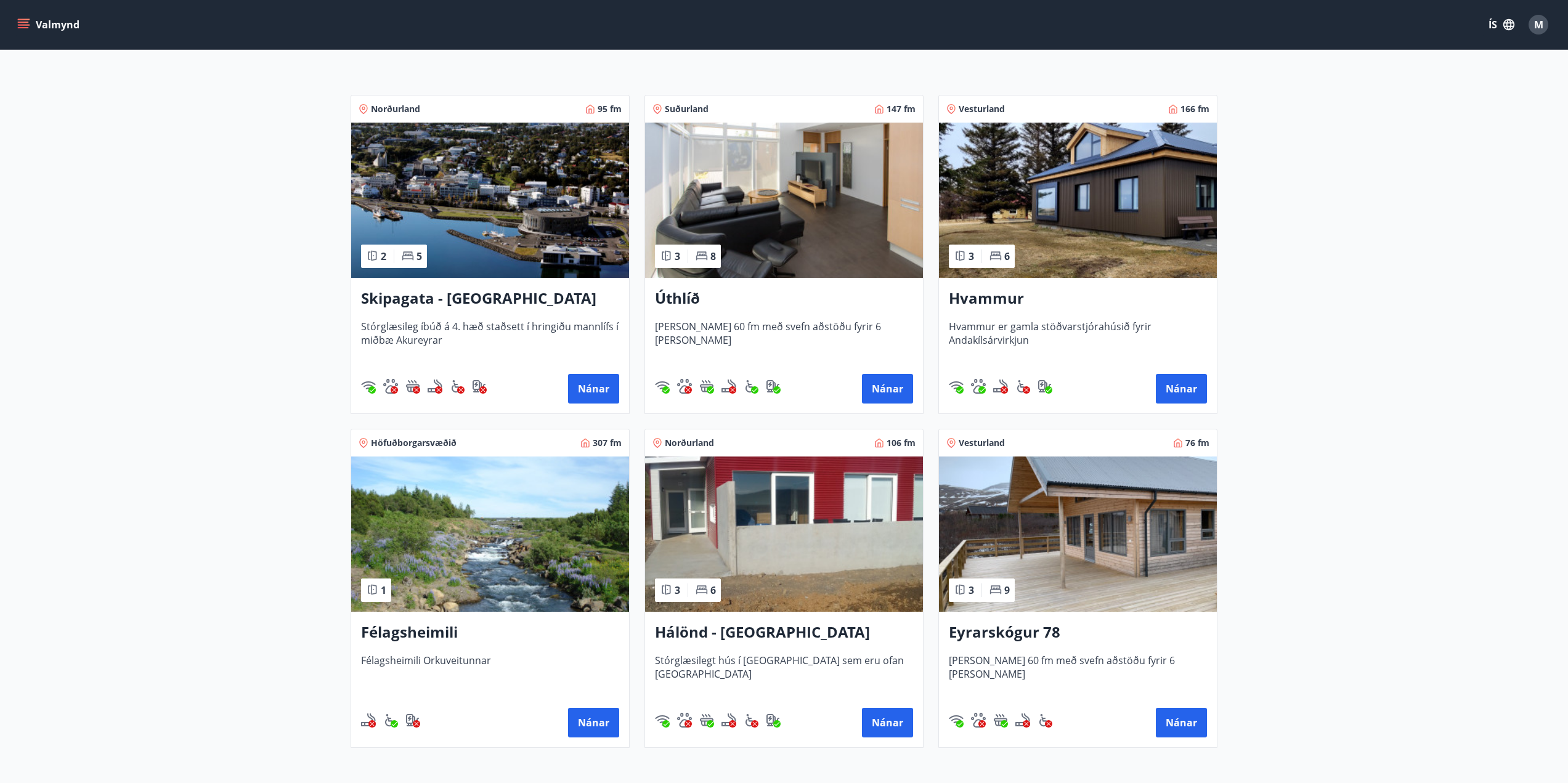
scroll to position [185, 0]
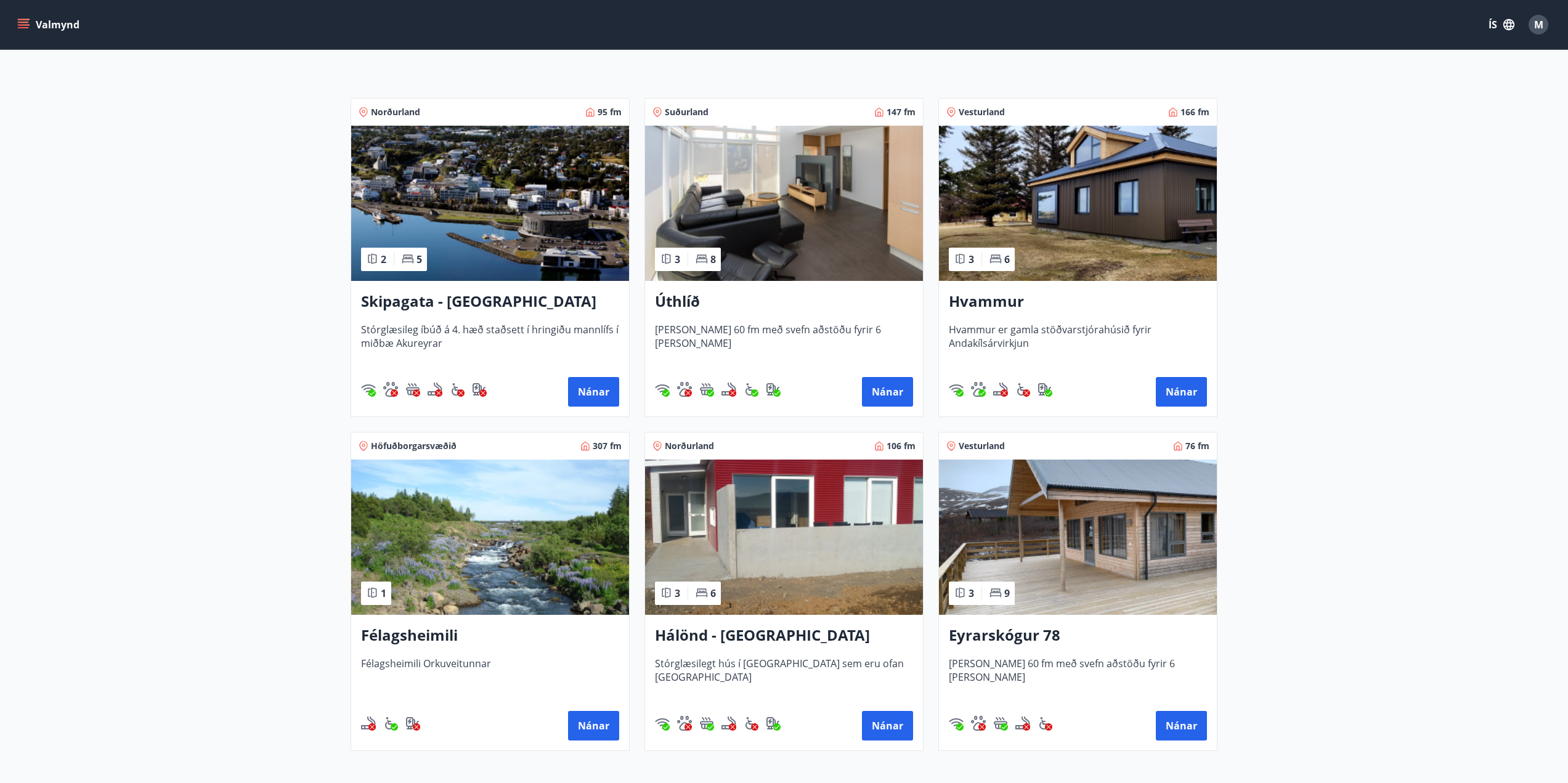
click at [1016, 635] on h3 "Eyrarskógur 78" at bounding box center [1078, 636] width 258 height 22
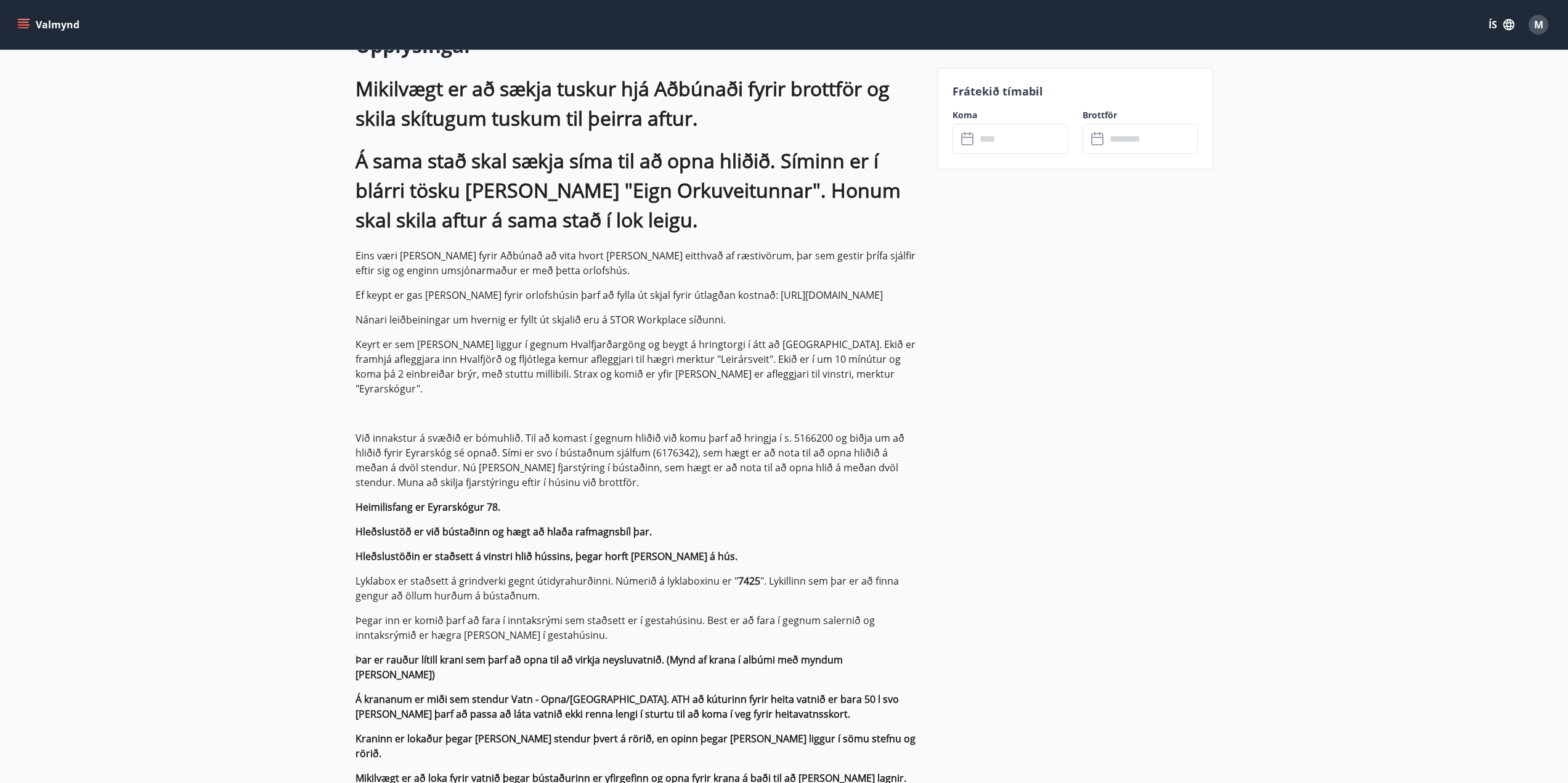
scroll to position [308, 0]
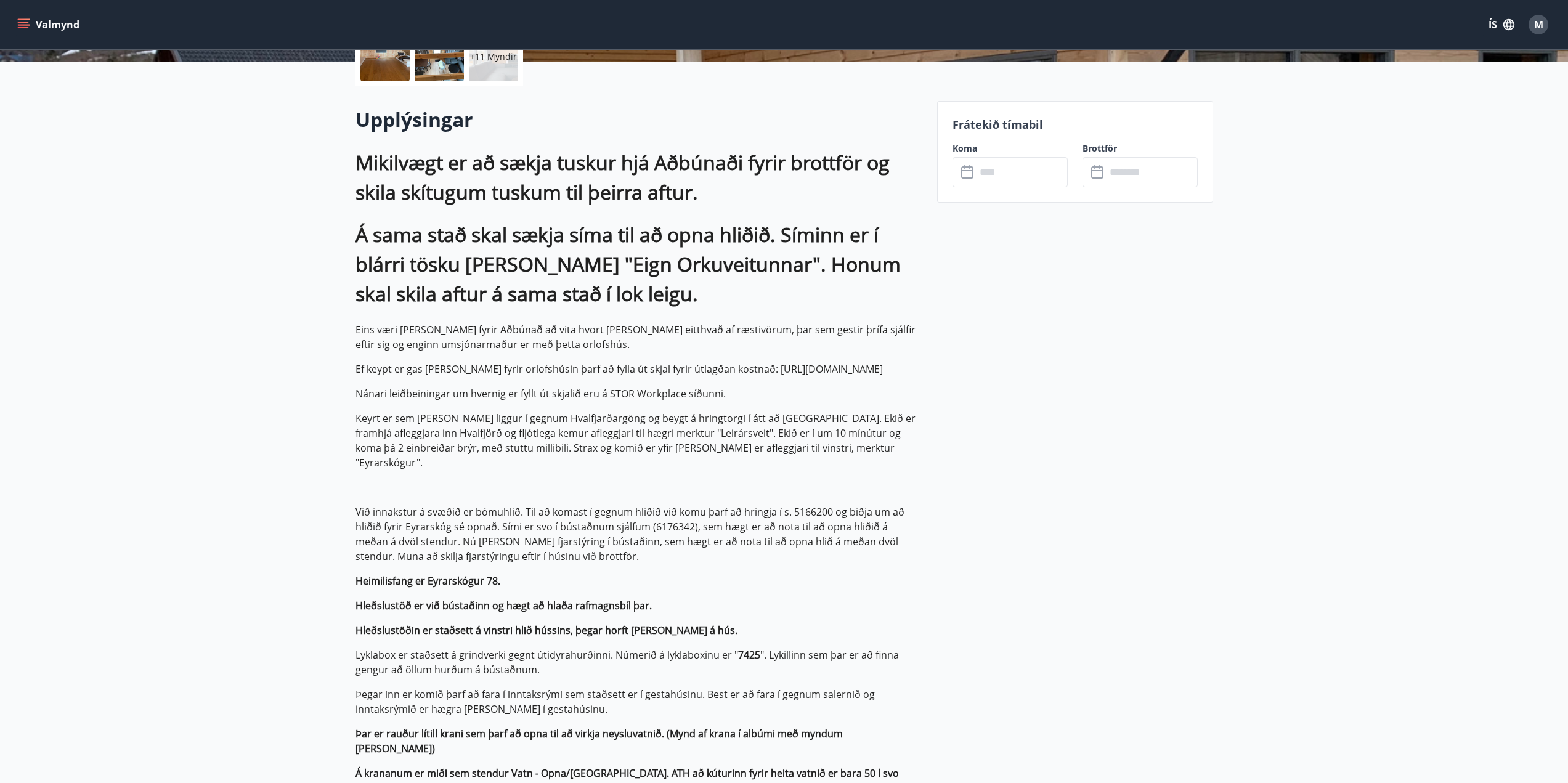
drag, startPoint x: 670, startPoint y: 336, endPoint x: 658, endPoint y: 334, distance: 12.2
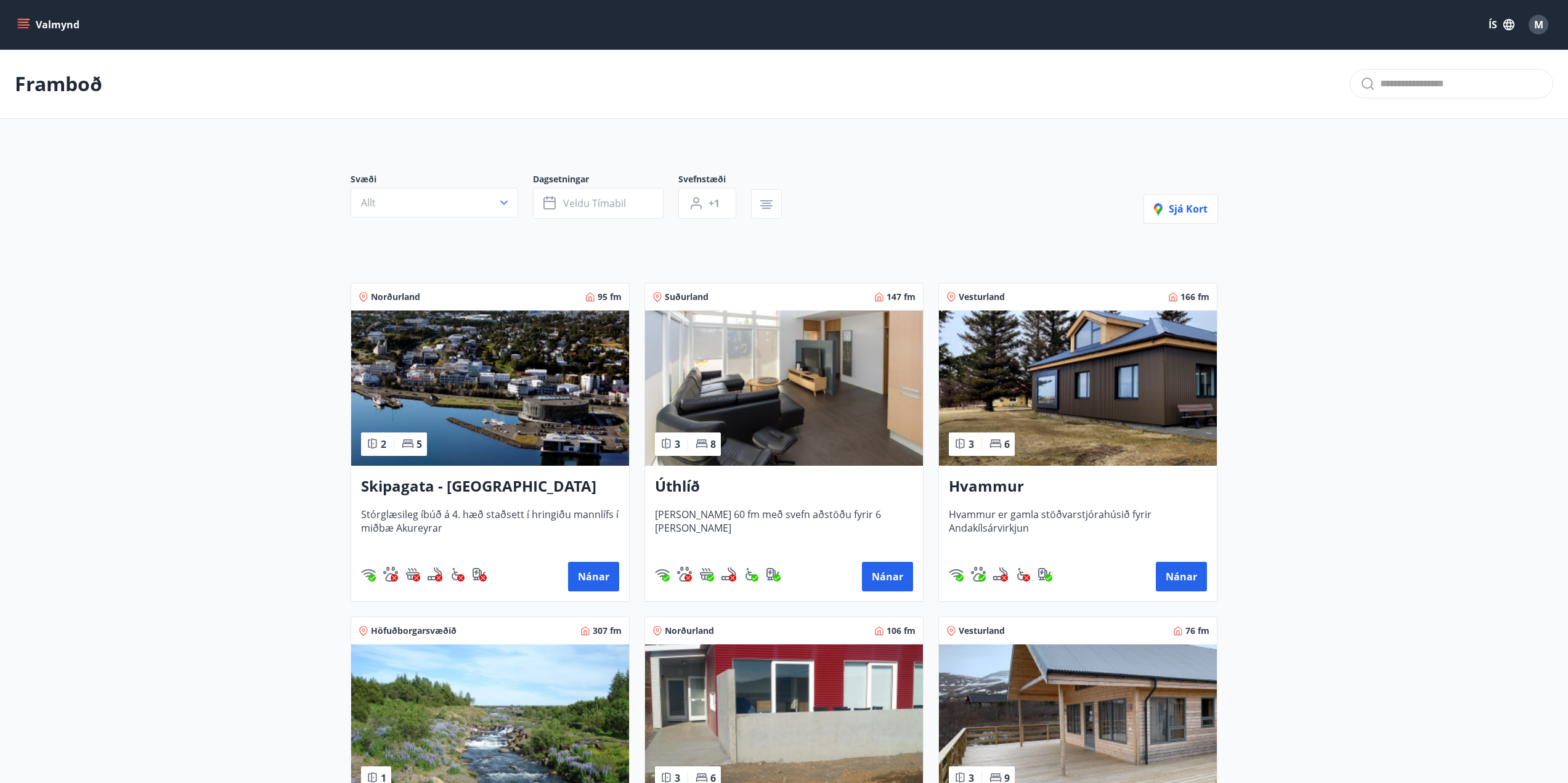
click at [694, 491] on h3 "Úthlíð" at bounding box center [784, 487] width 258 height 22
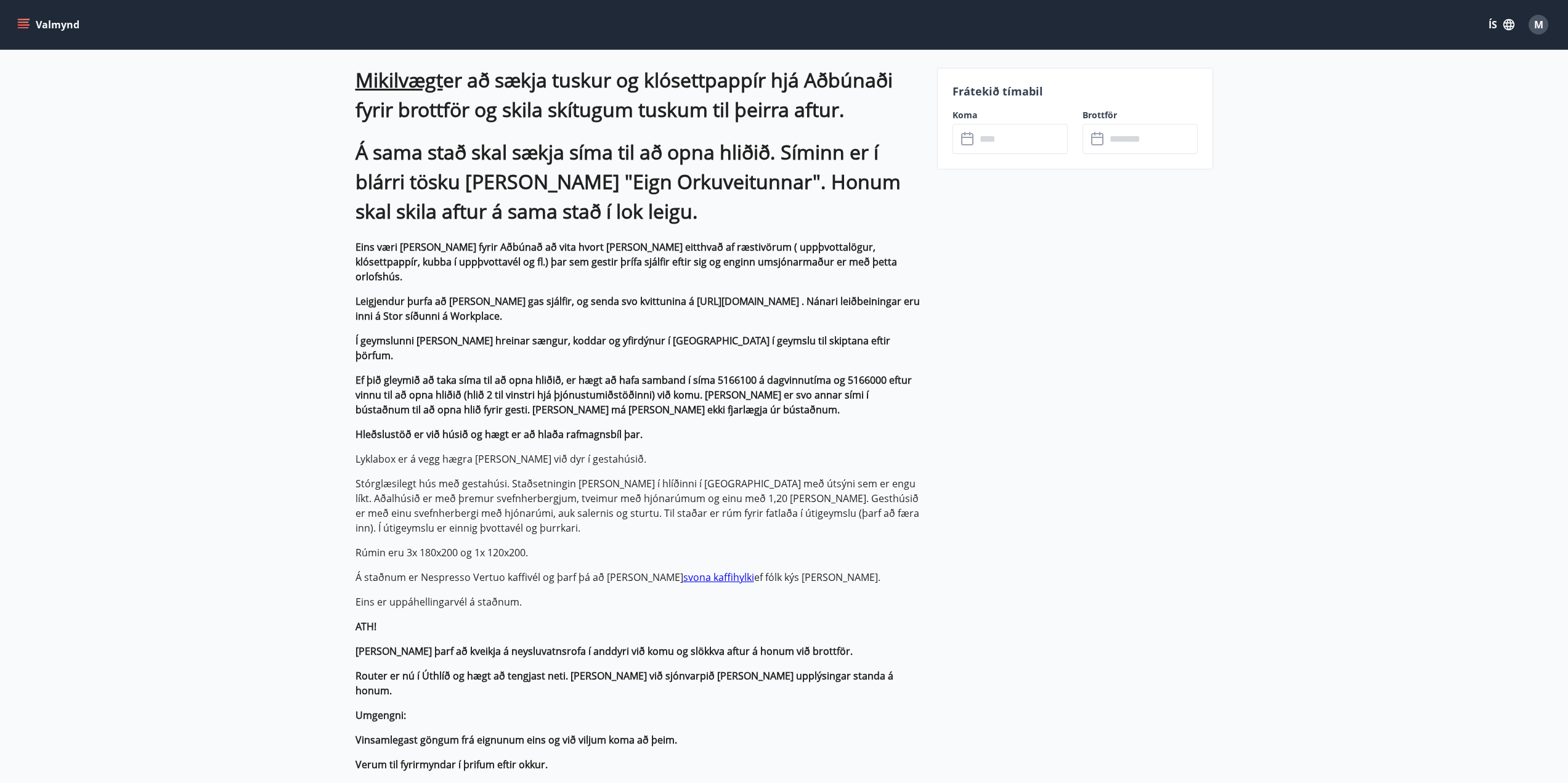
scroll to position [369, 0]
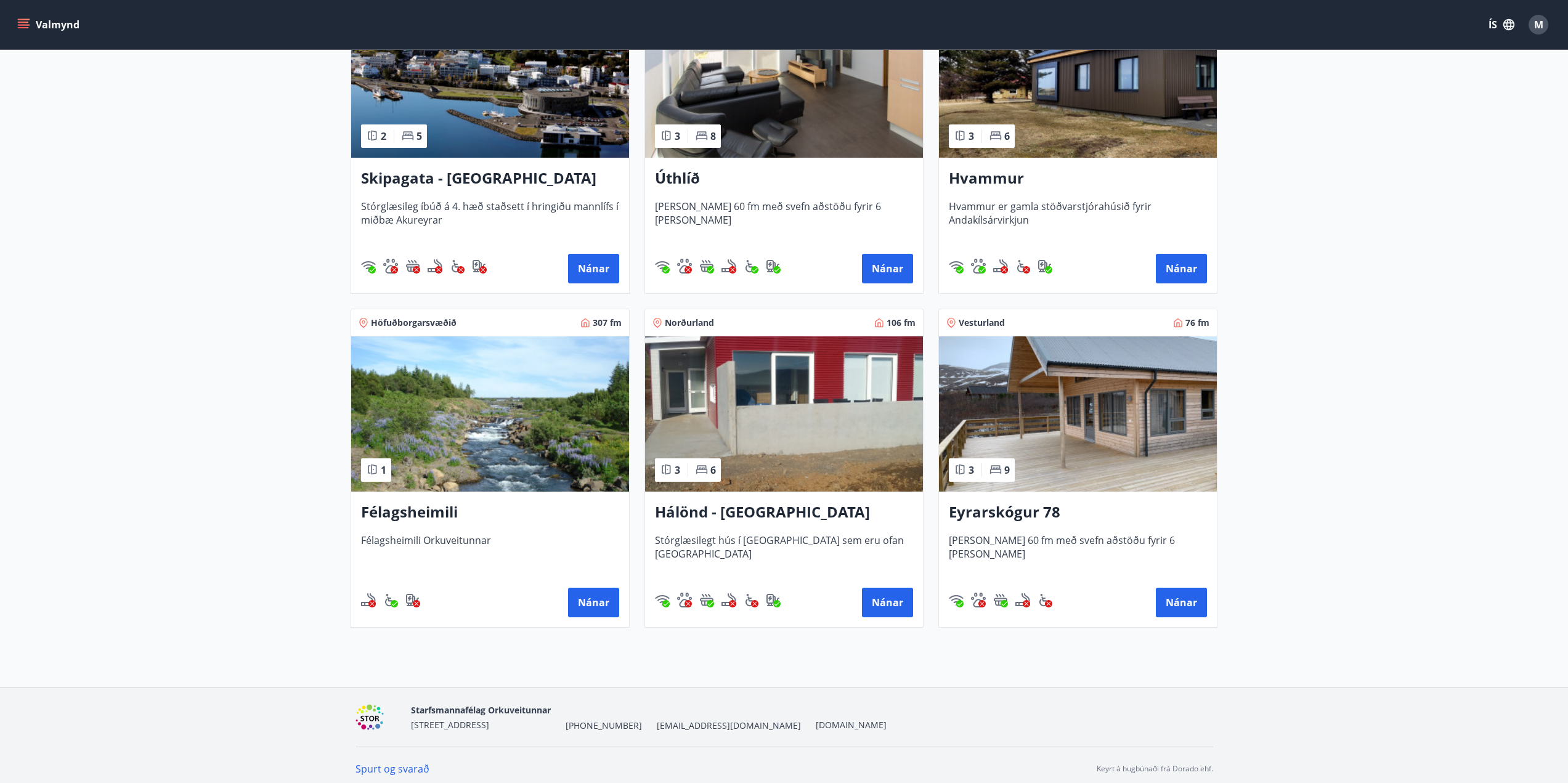
click at [985, 512] on h3 "Eyrarskógur 78" at bounding box center [1078, 513] width 258 height 22
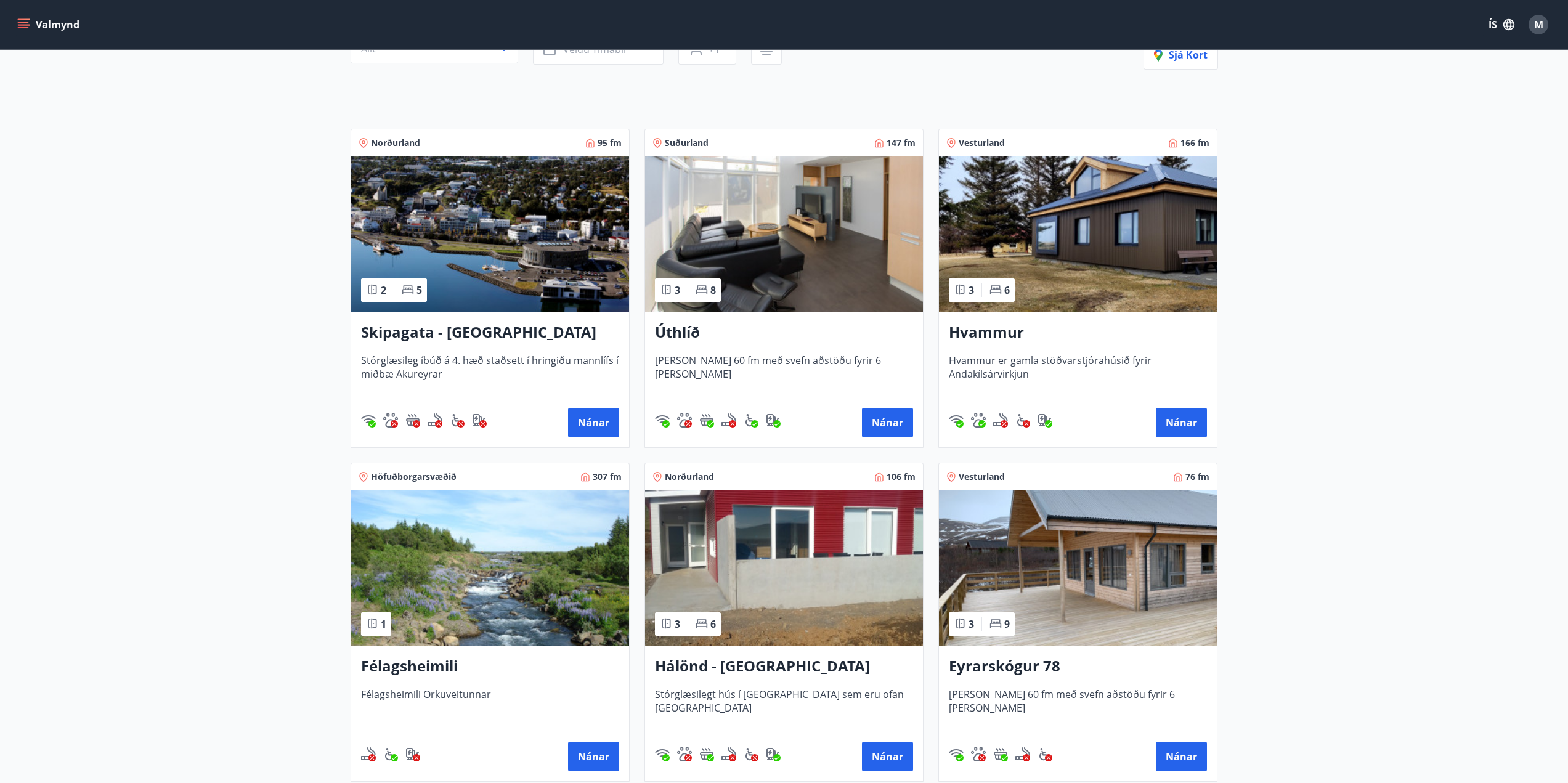
scroll to position [185, 0]
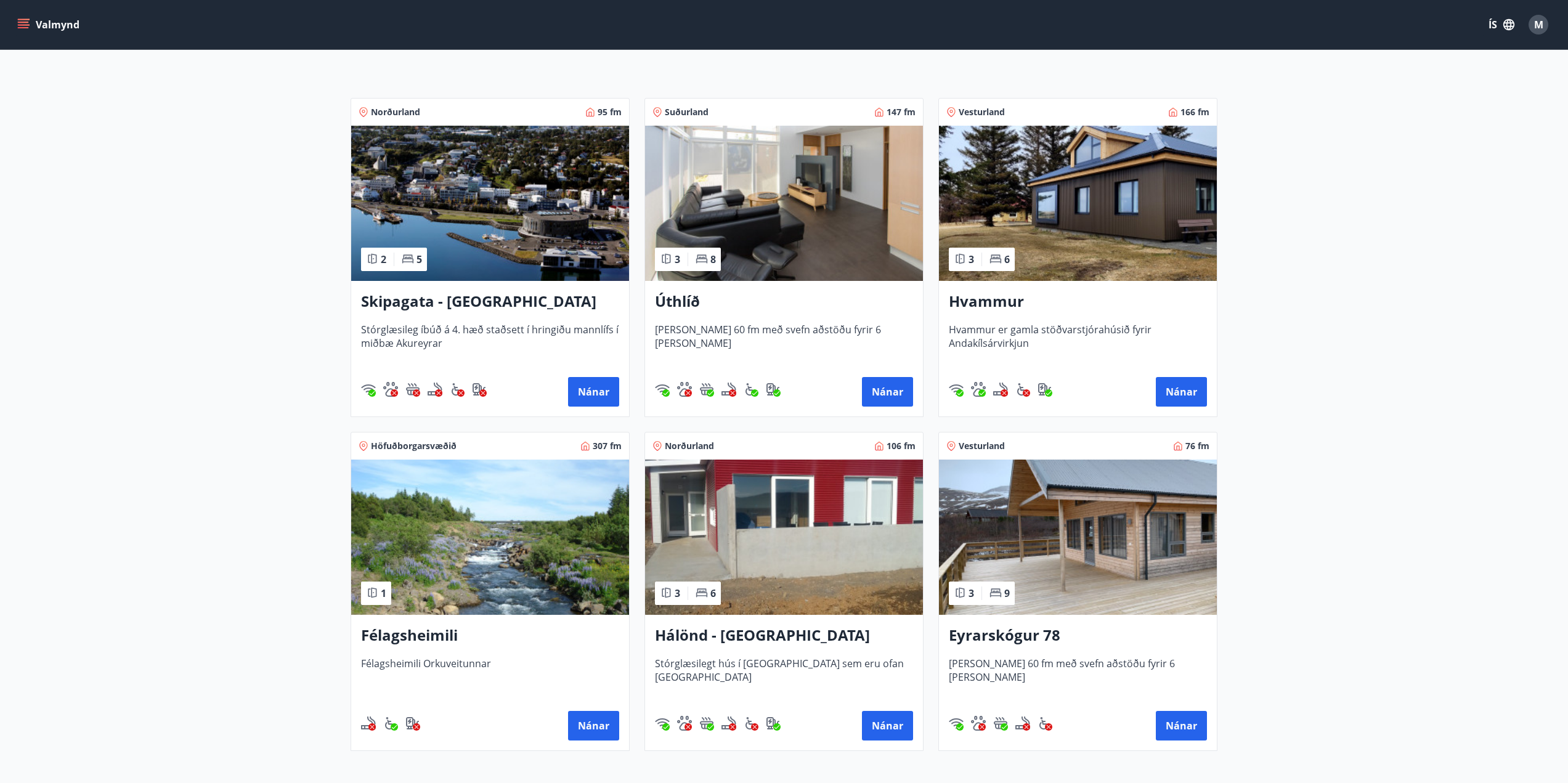
click at [671, 298] on h3 "Úthlíð" at bounding box center [784, 302] width 258 height 22
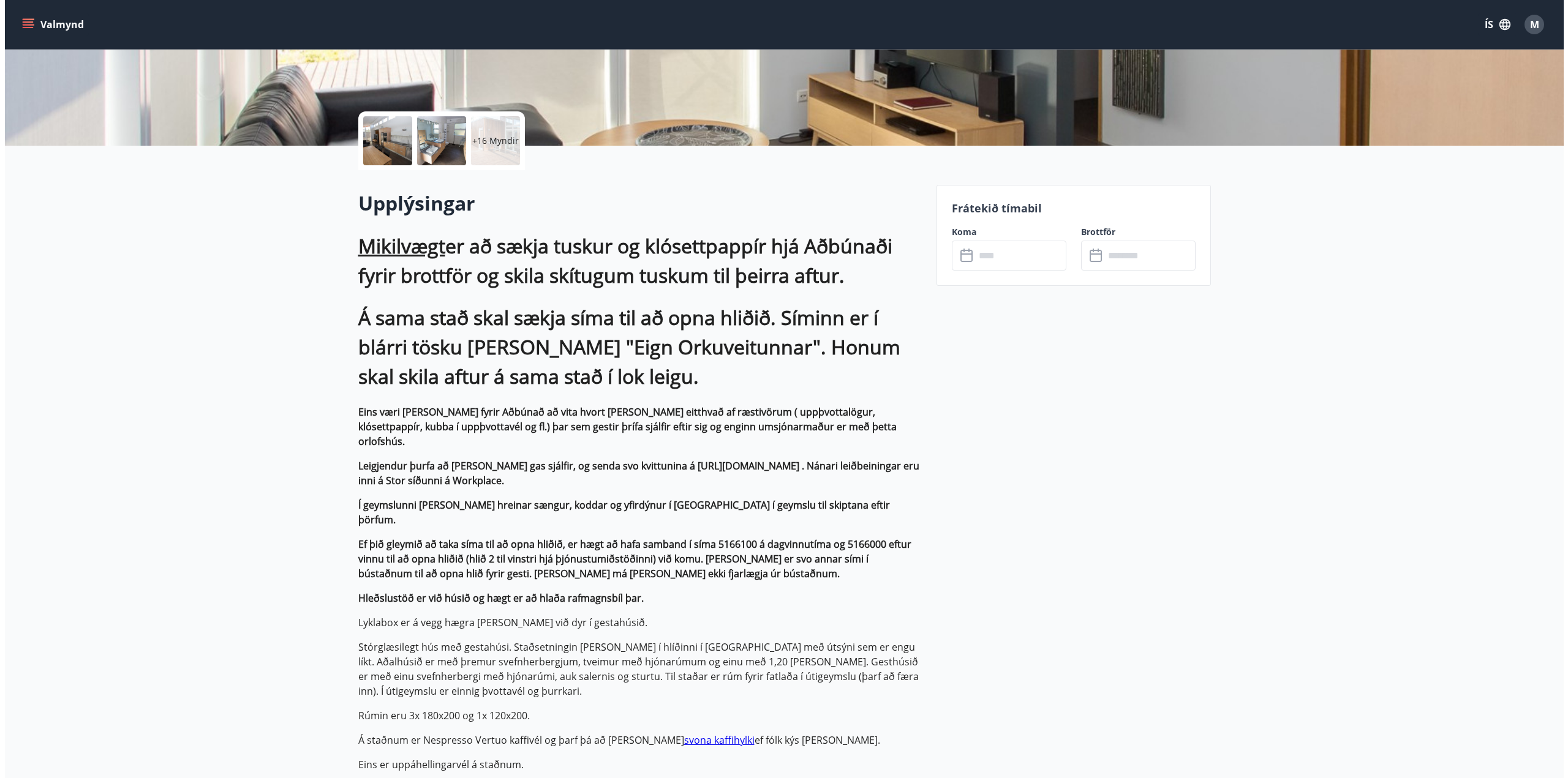
scroll to position [184, 0]
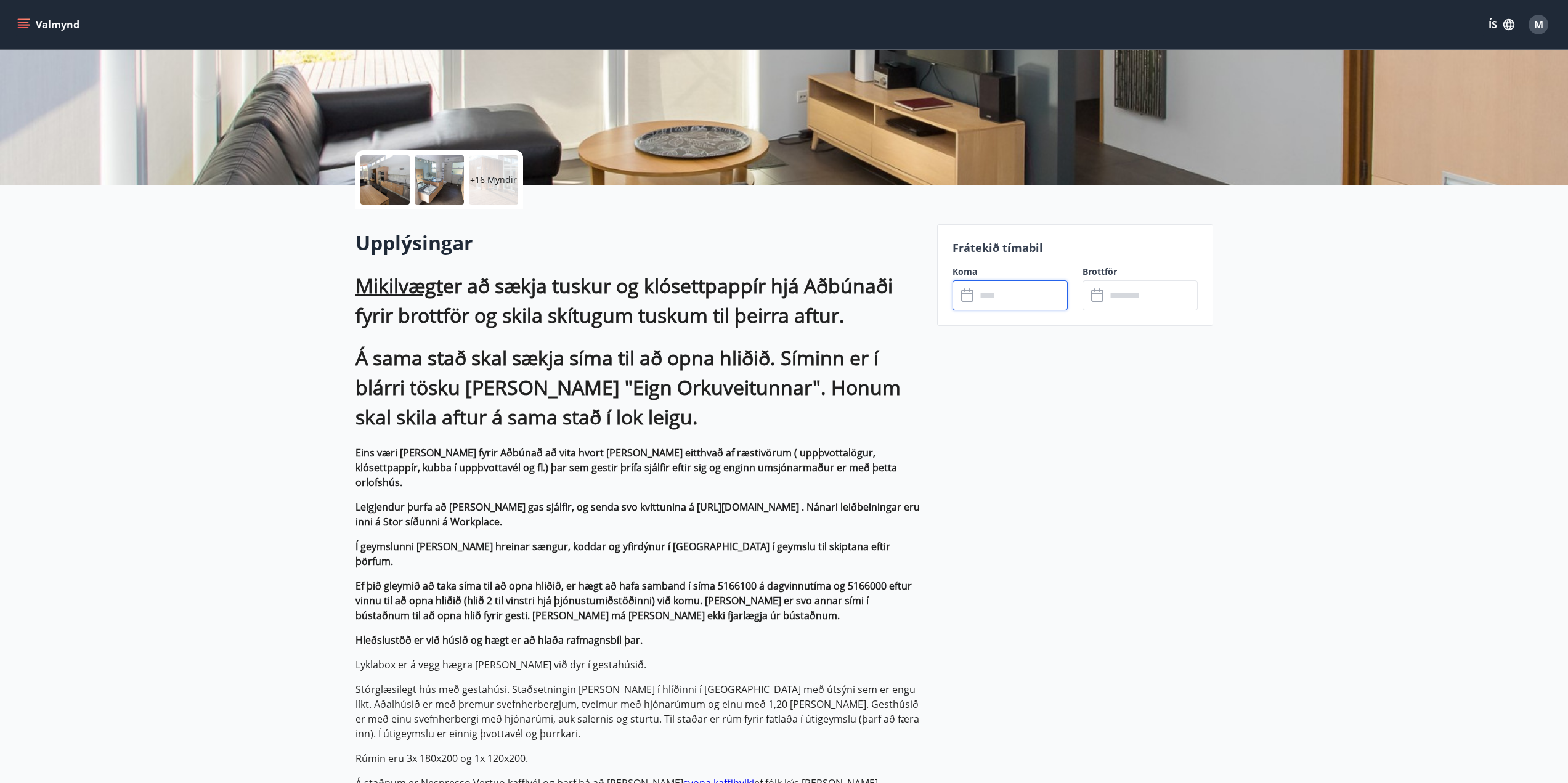
click at [999, 294] on input "text" at bounding box center [1022, 296] width 92 height 31
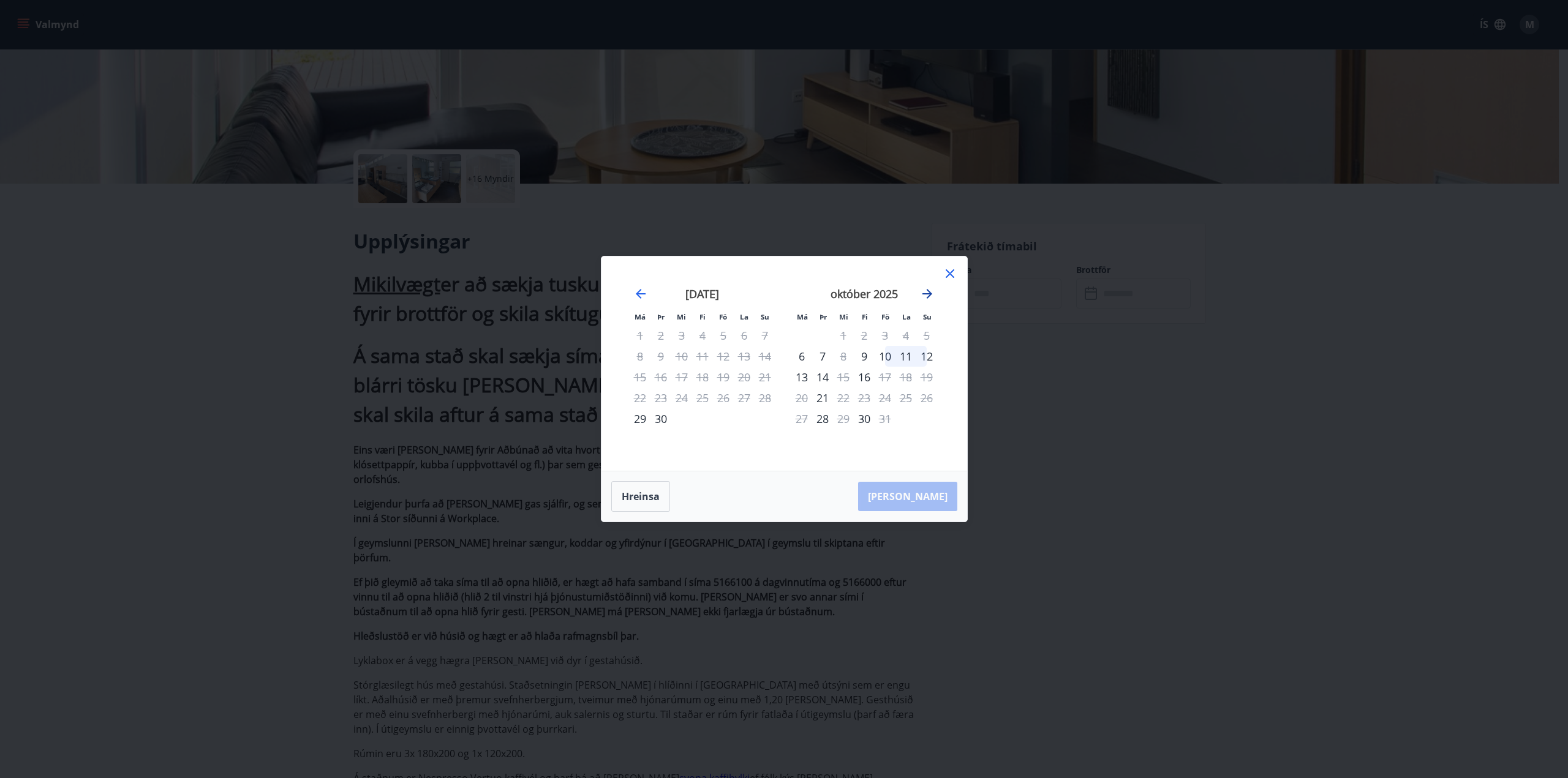
click at [931, 292] on icon "Move forward to switch to the next month." at bounding box center [927, 294] width 10 height 10
click at [955, 271] on icon at bounding box center [950, 273] width 15 height 15
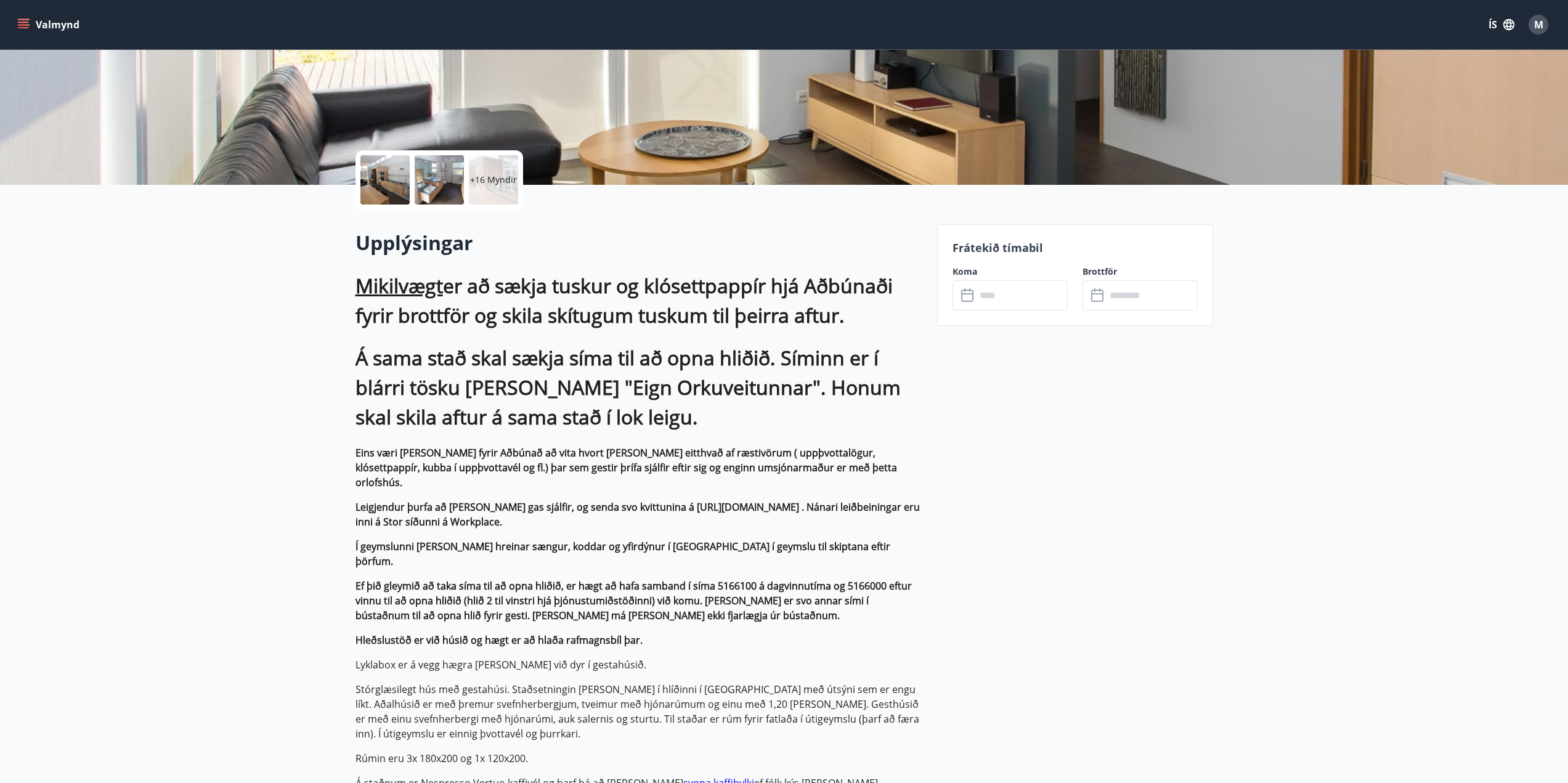
click at [502, 178] on p "+16 Myndir" at bounding box center [494, 180] width 47 height 12
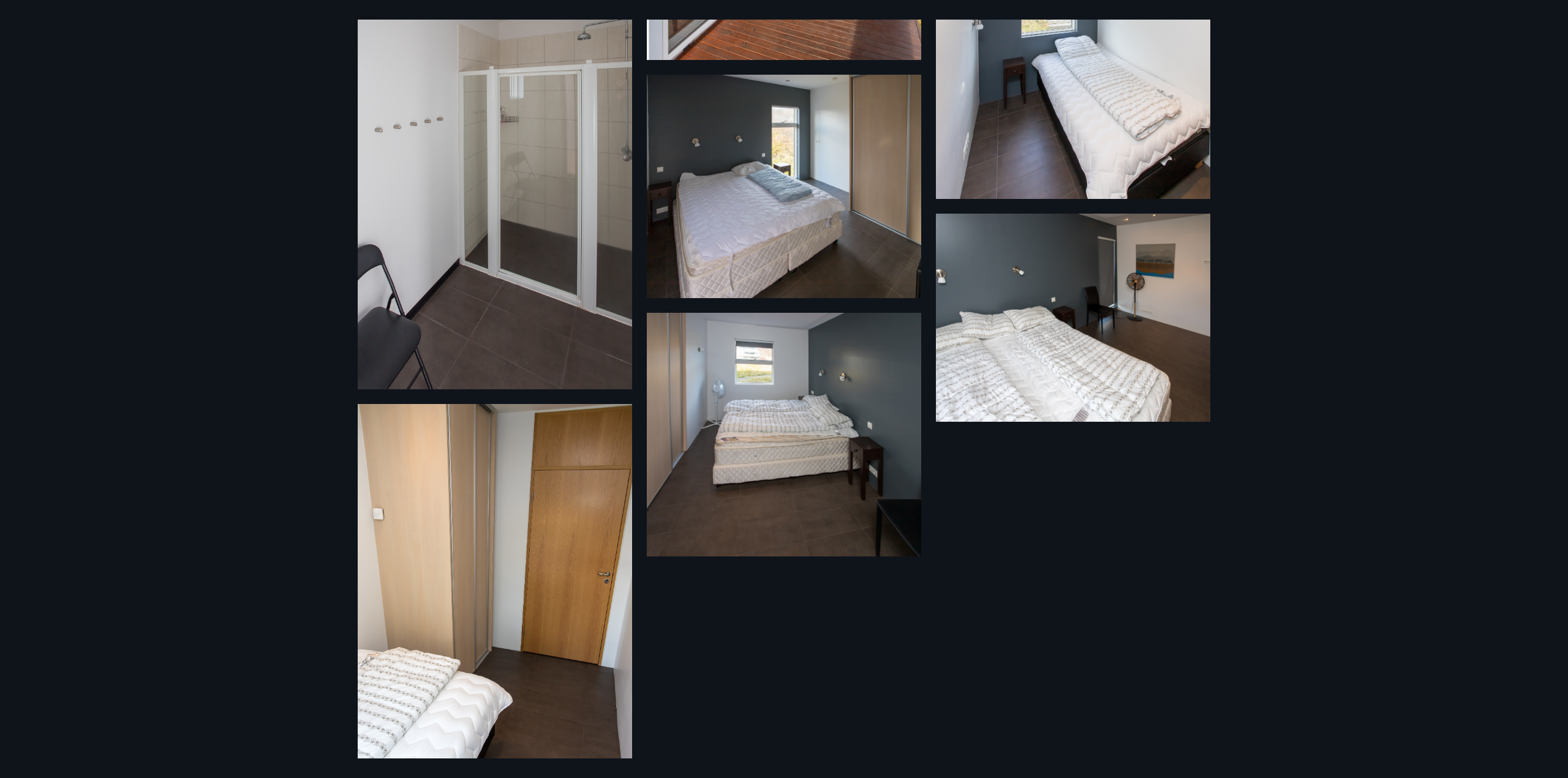
scroll to position [868, 0]
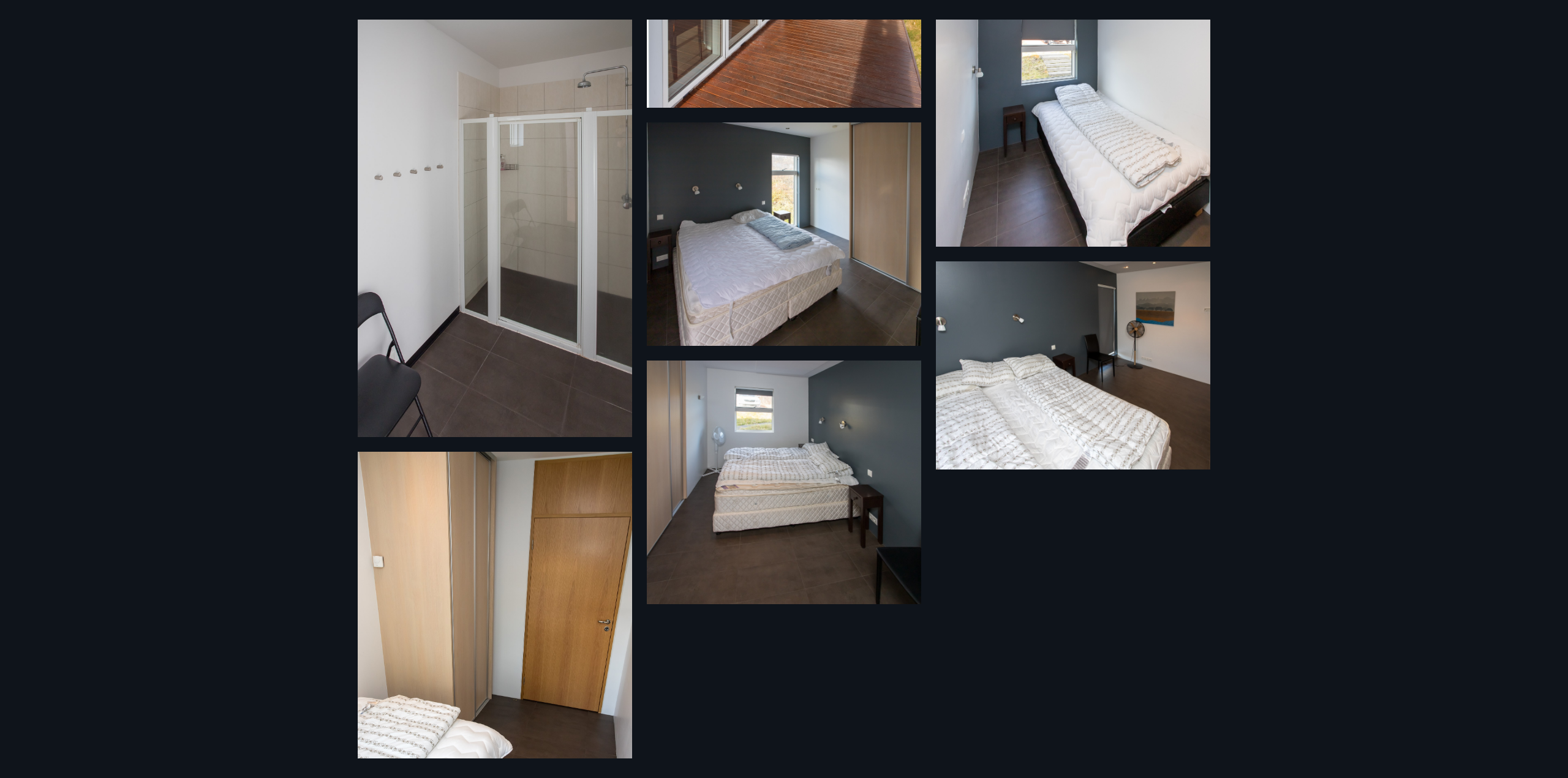
drag, startPoint x: 1292, startPoint y: 424, endPoint x: 1255, endPoint y: 414, distance: 38.3
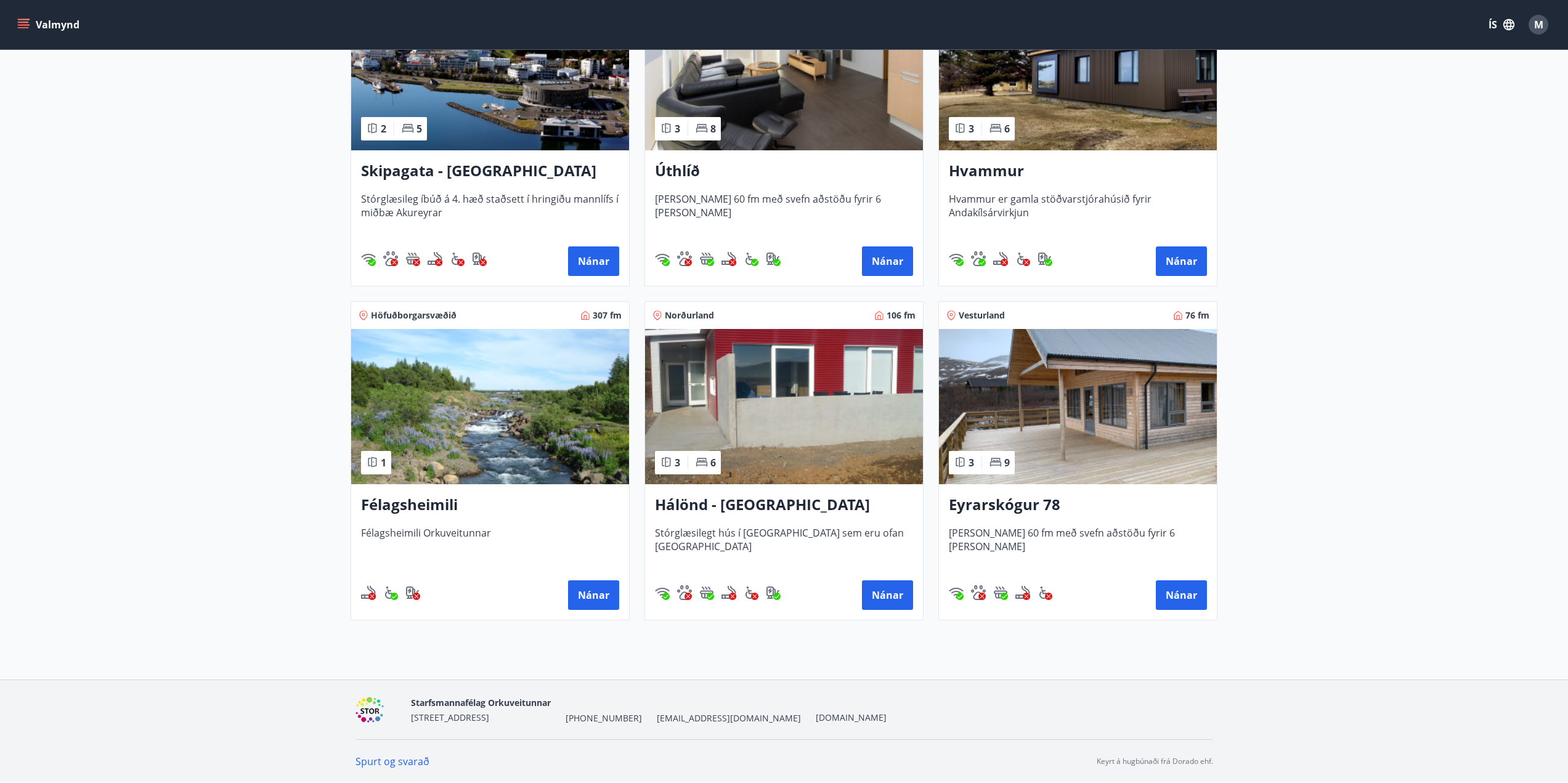
click at [1079, 386] on img at bounding box center [1078, 406] width 278 height 155
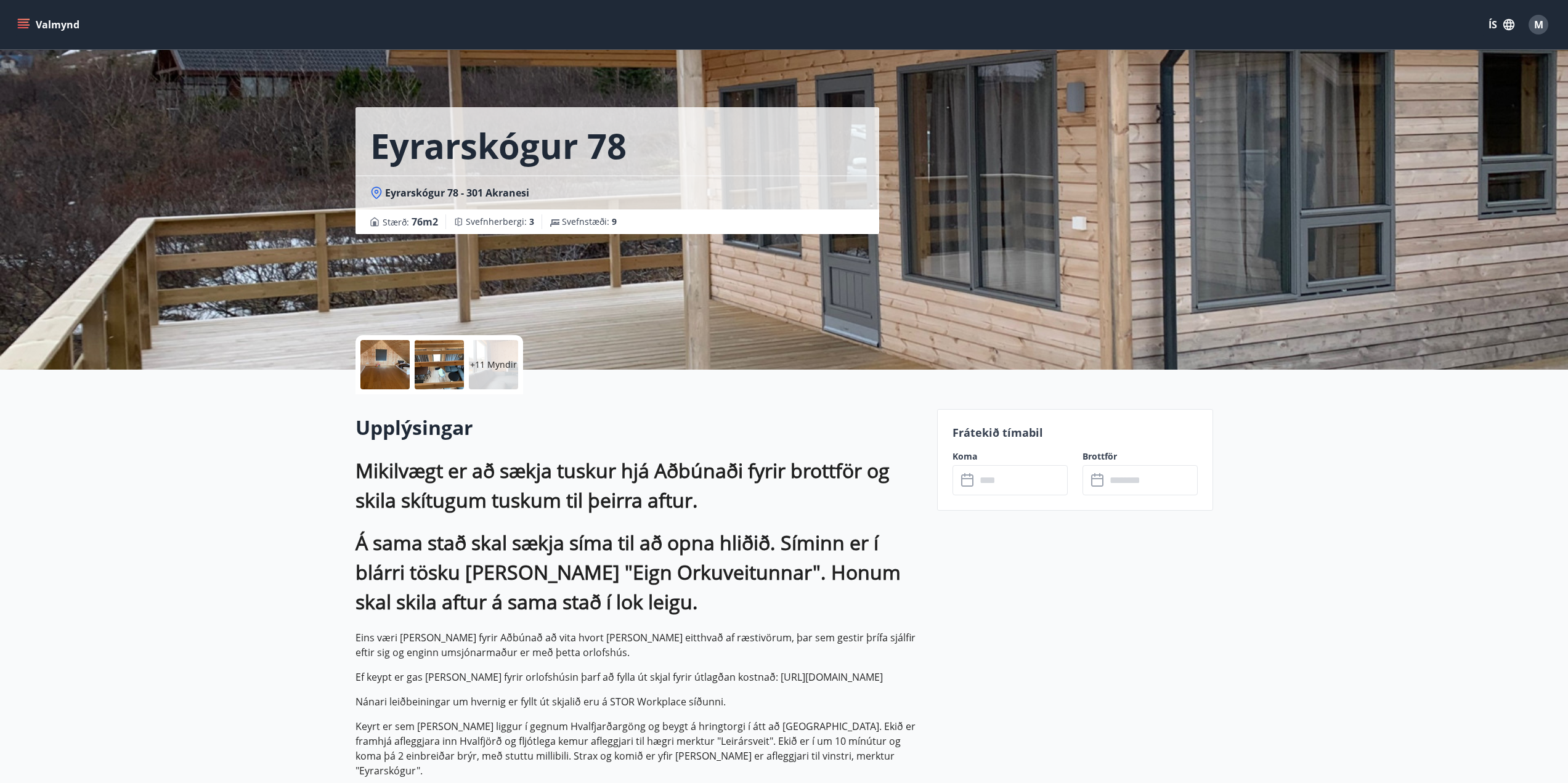
click at [511, 355] on div "+11 Myndir" at bounding box center [494, 365] width 49 height 49
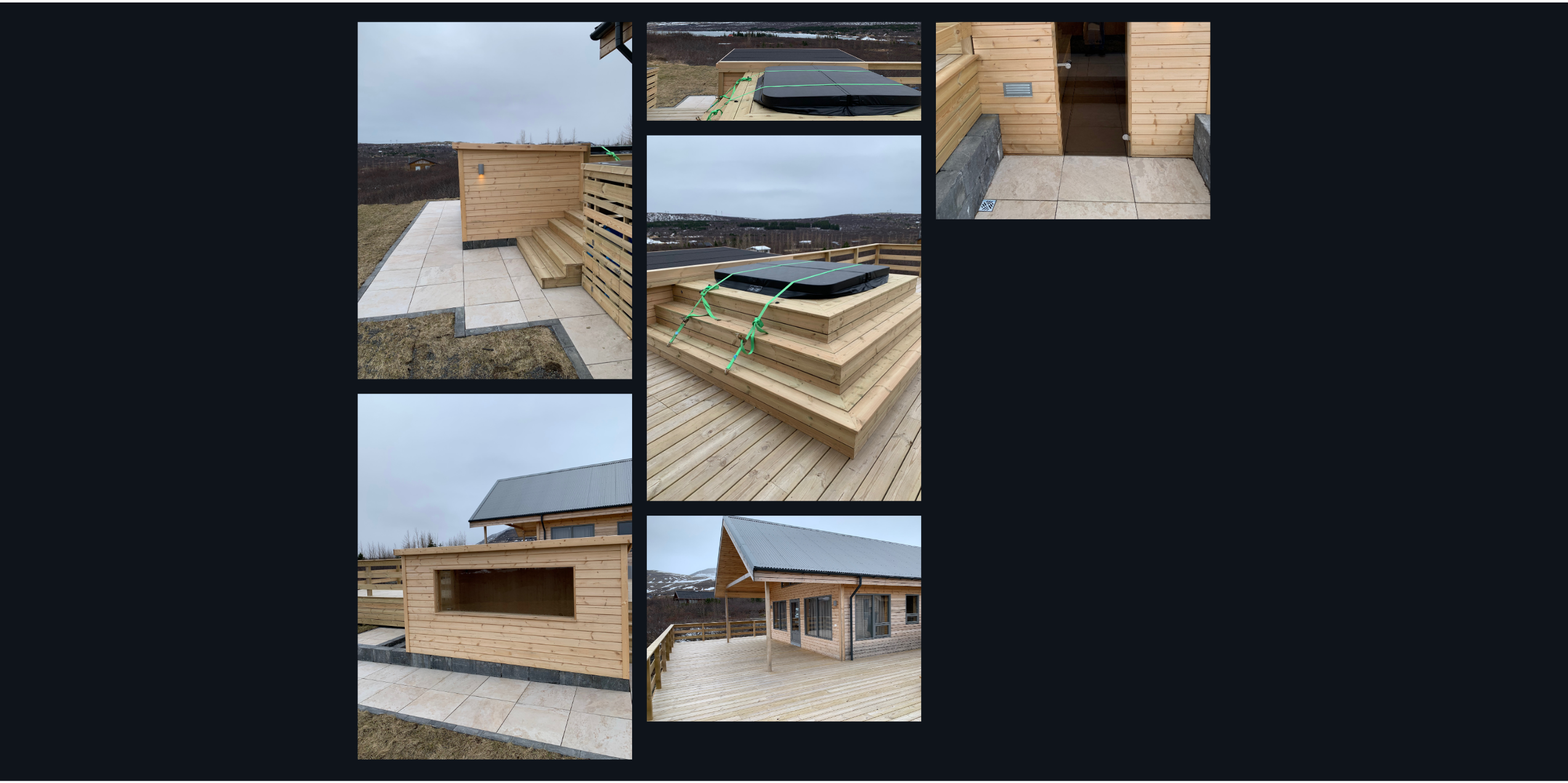
scroll to position [1269, 0]
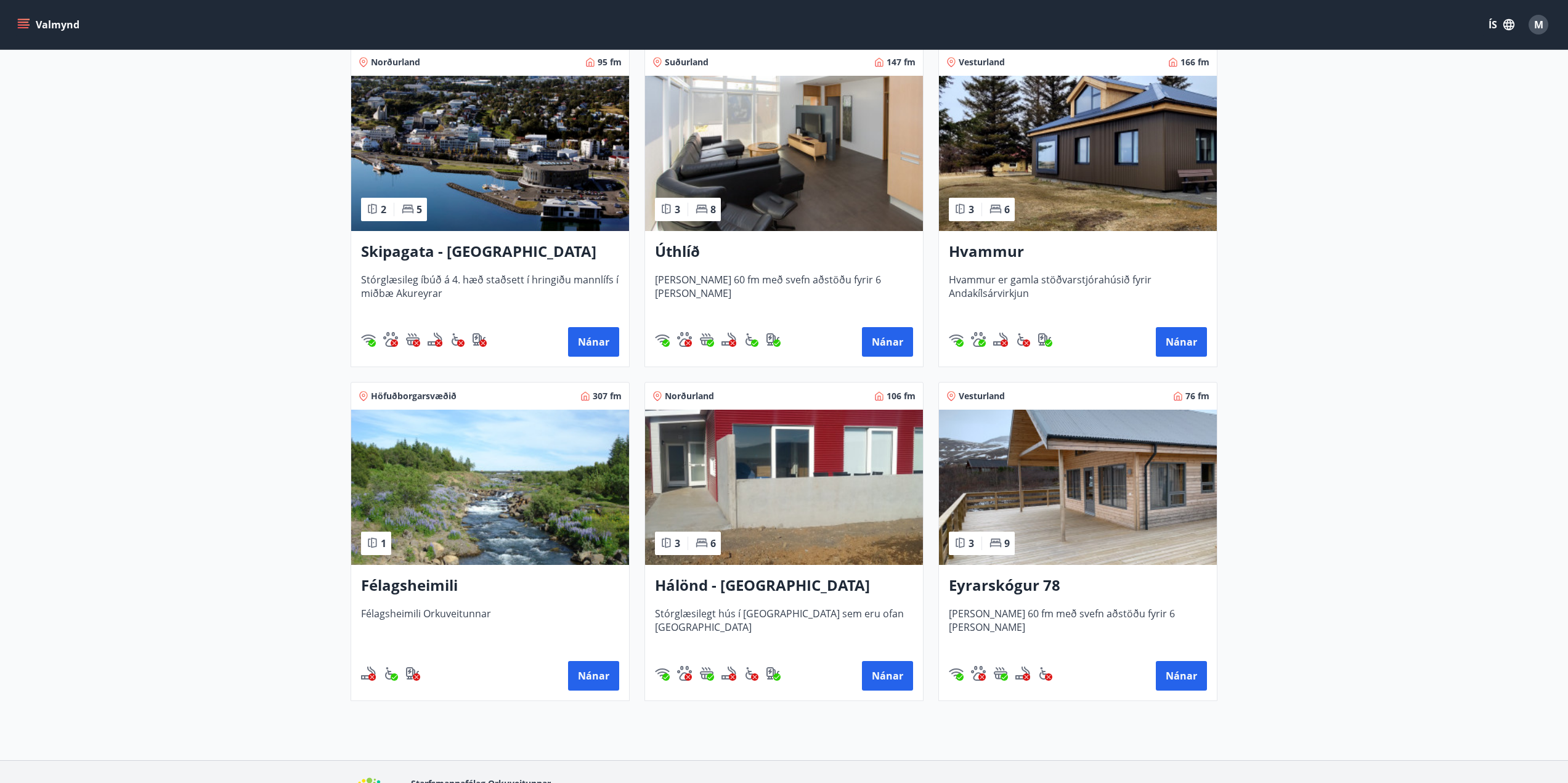
scroll to position [247, 0]
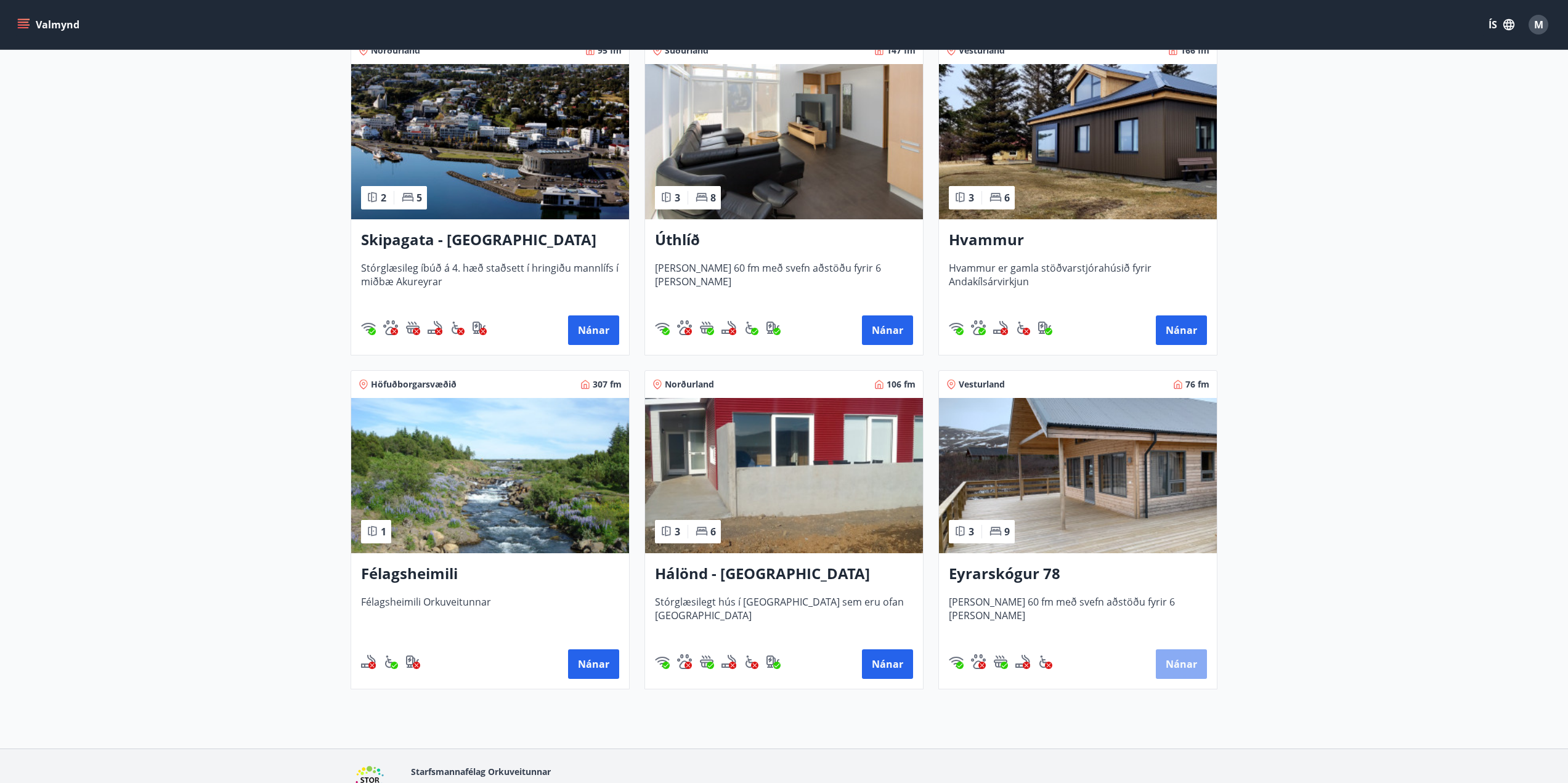
click at [1183, 672] on button "Nánar" at bounding box center [1181, 664] width 51 height 30
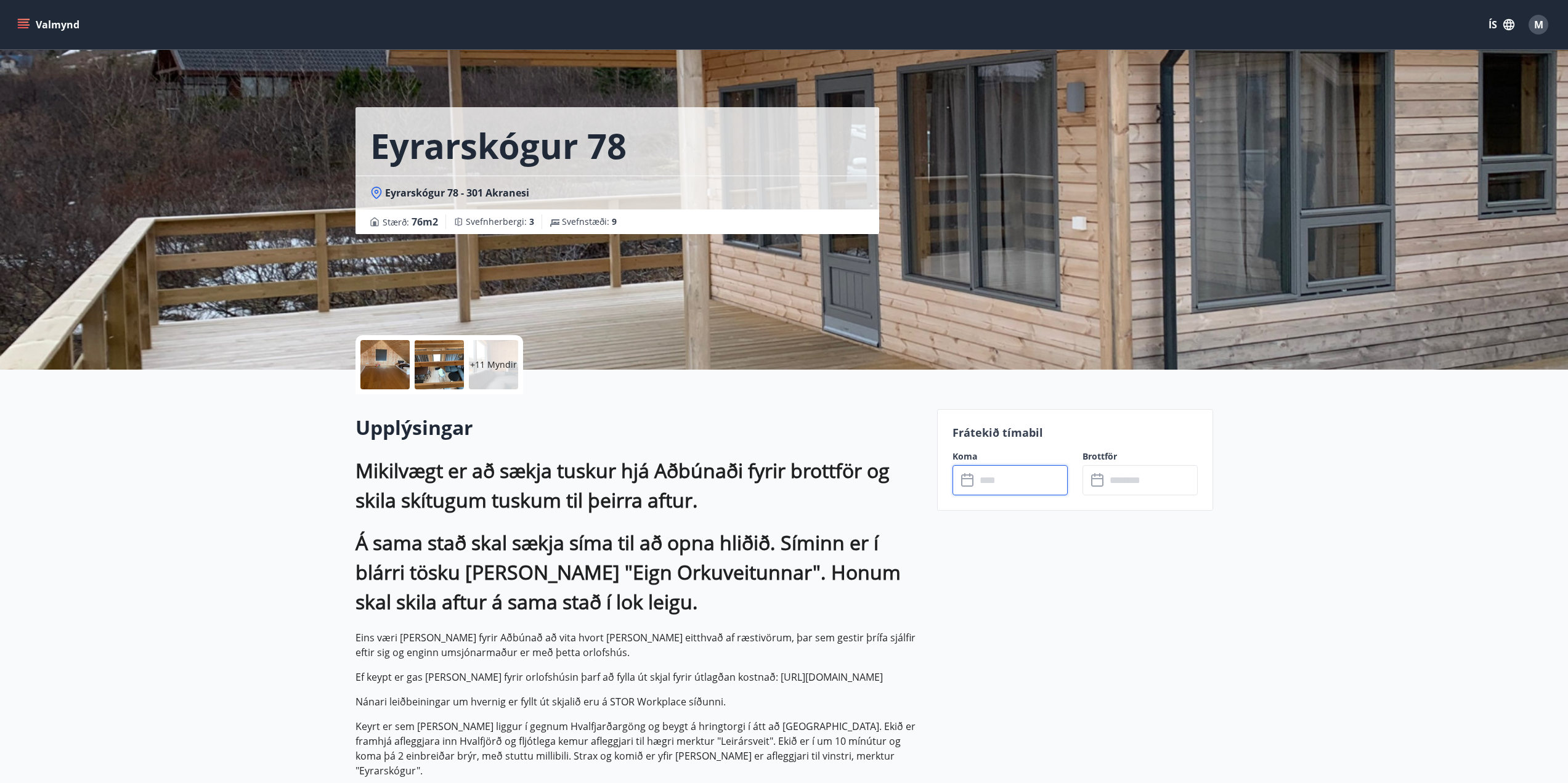
drag, startPoint x: 1017, startPoint y: 481, endPoint x: 1009, endPoint y: 481, distance: 8.0
click at [1009, 481] on input "text" at bounding box center [1022, 480] width 92 height 31
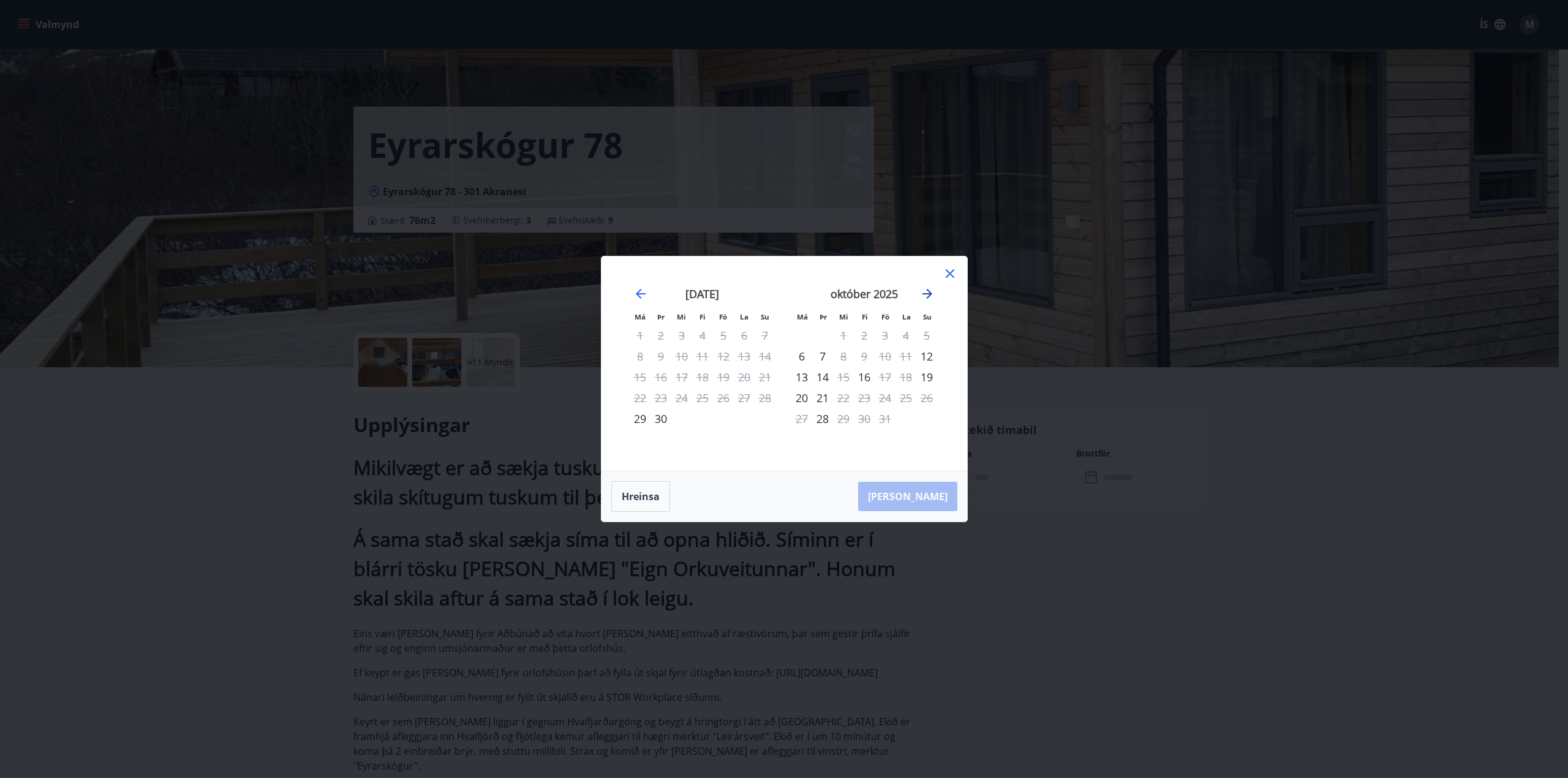
click at [927, 291] on icon "Move forward to switch to the next month." at bounding box center [927, 294] width 15 height 15
click at [928, 291] on icon "Move forward to switch to the next month." at bounding box center [927, 294] width 10 height 10
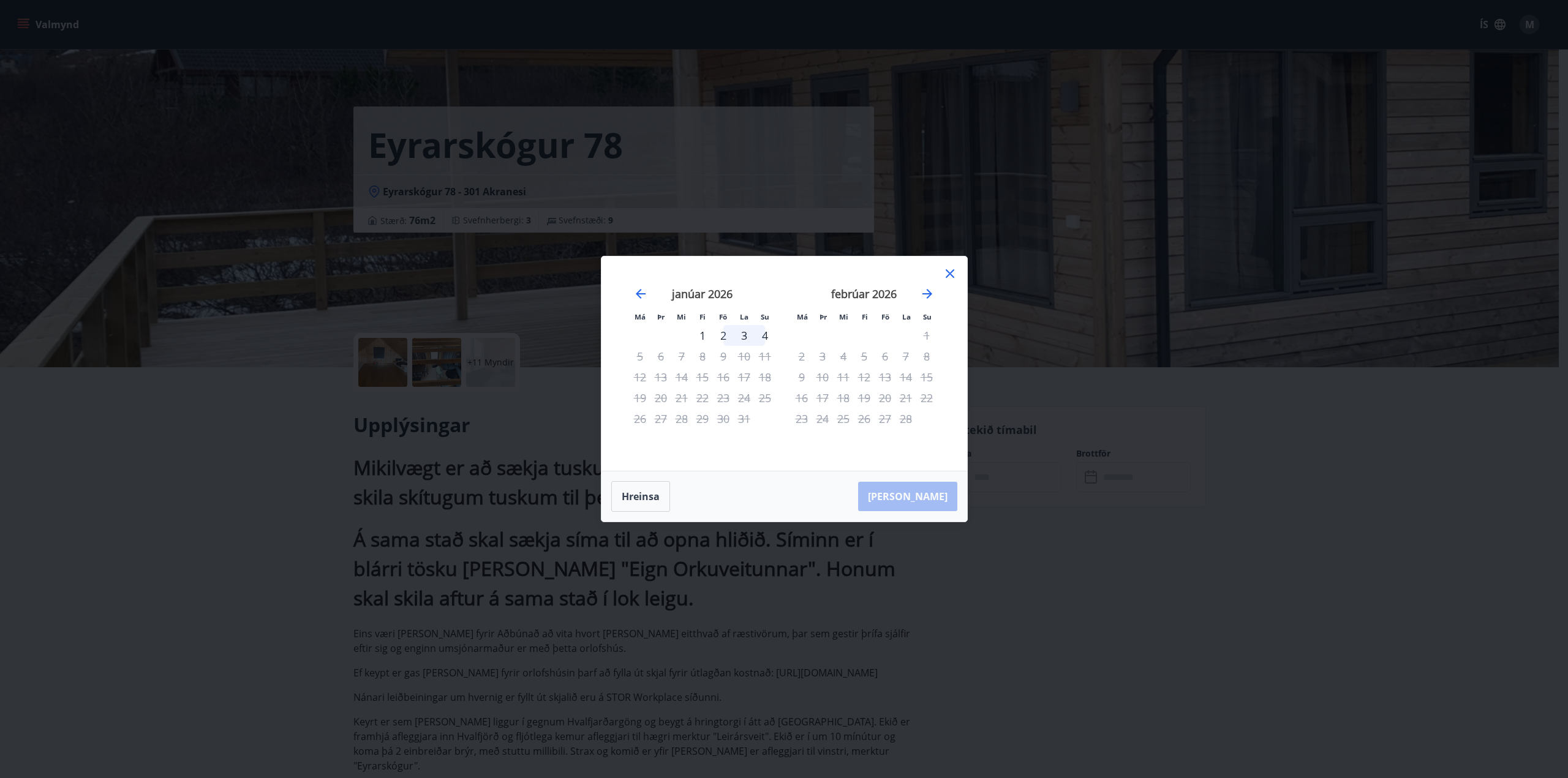
click at [953, 269] on icon at bounding box center [950, 273] width 15 height 15
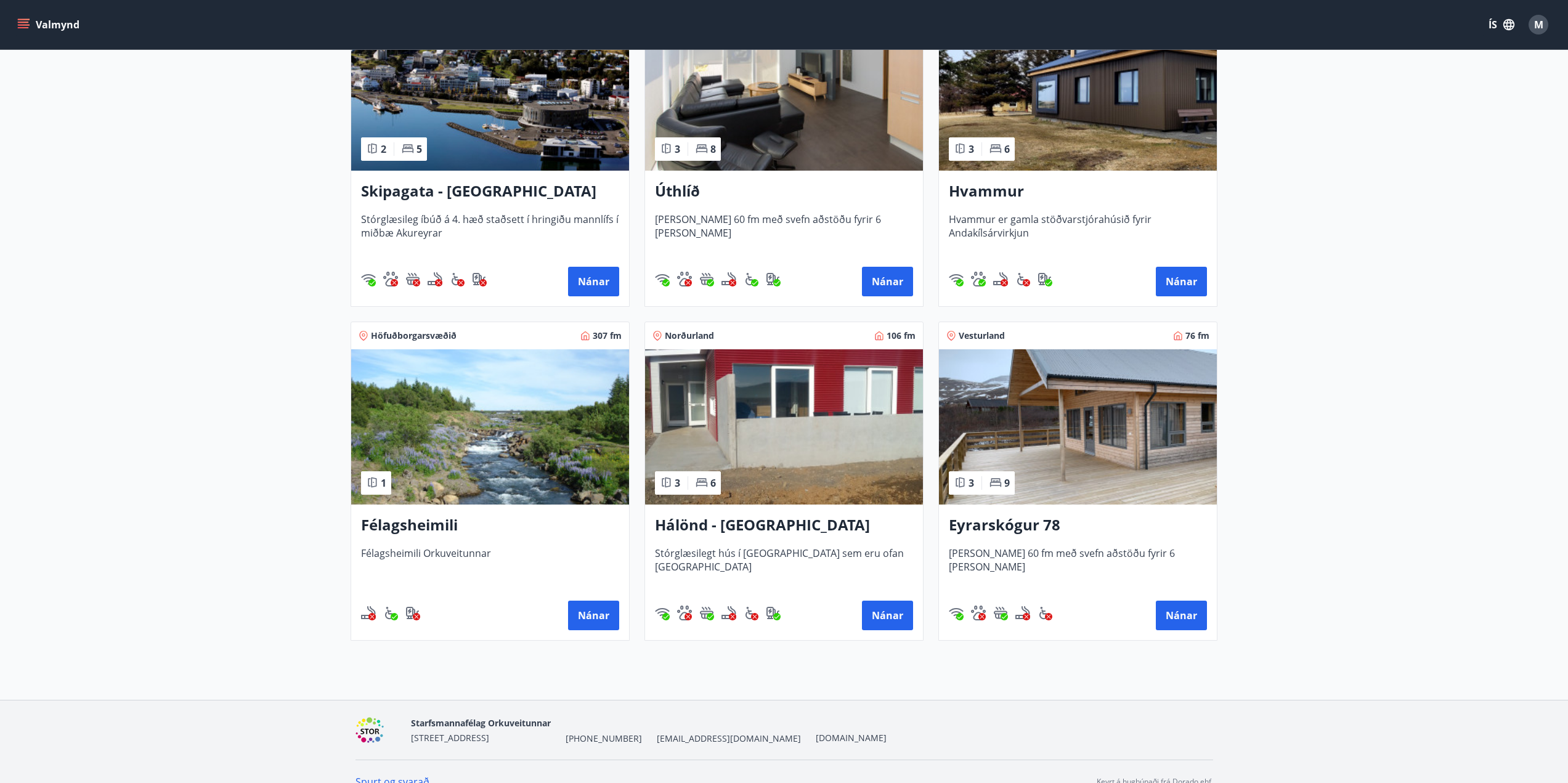
scroll to position [308, 0]
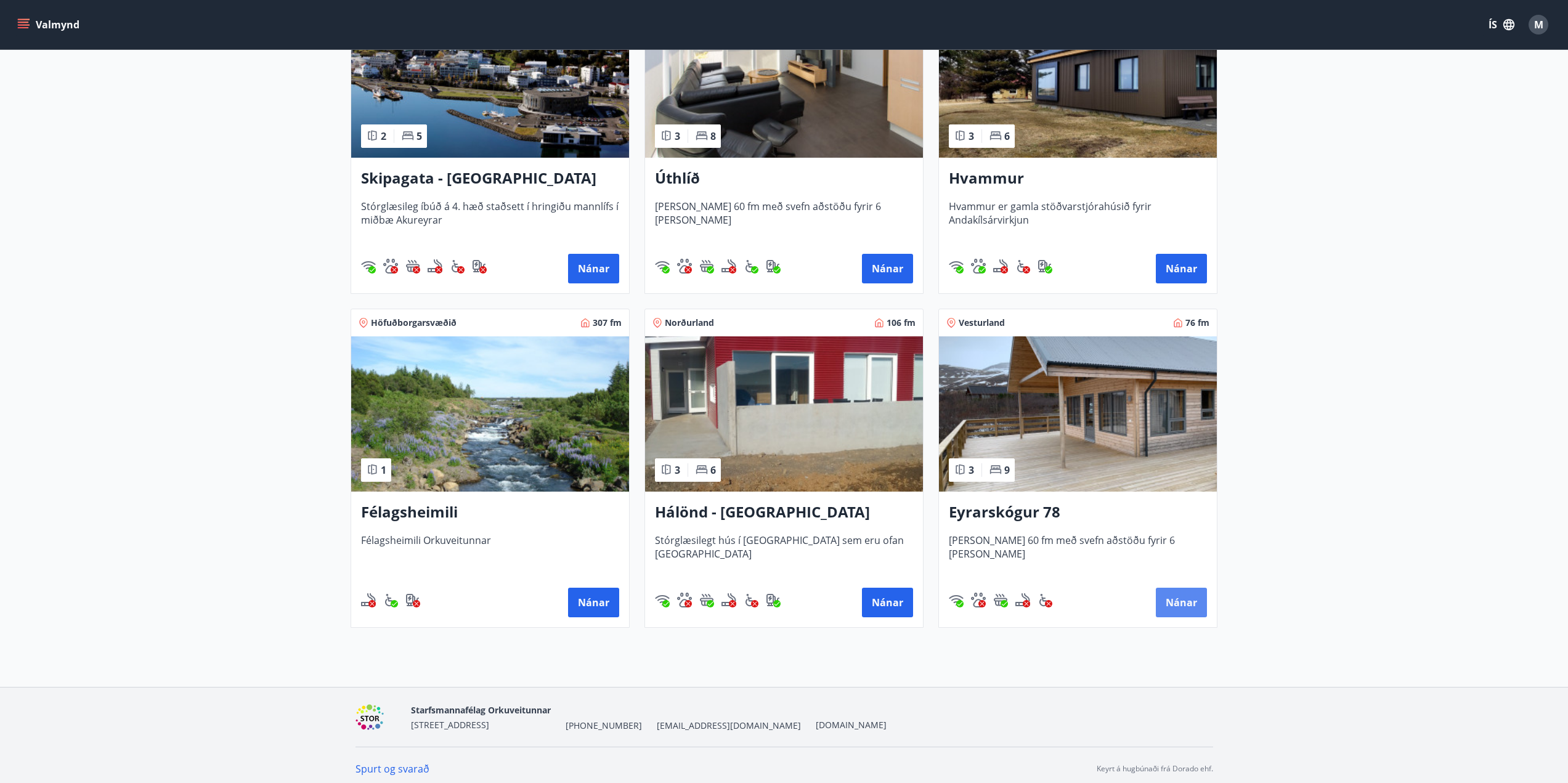
click at [1178, 604] on button "Nánar" at bounding box center [1181, 603] width 51 height 30
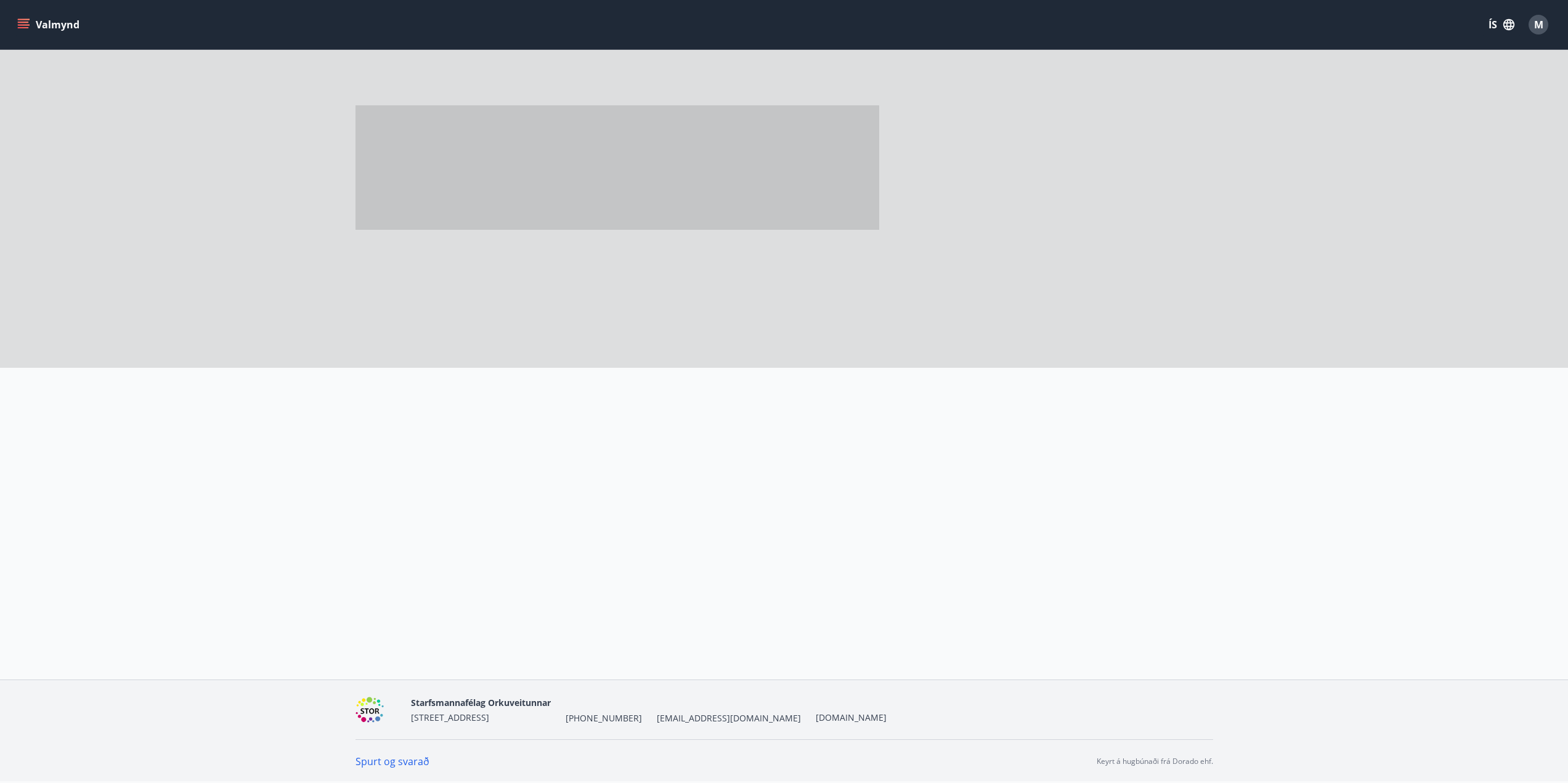
scroll to position [2, 0]
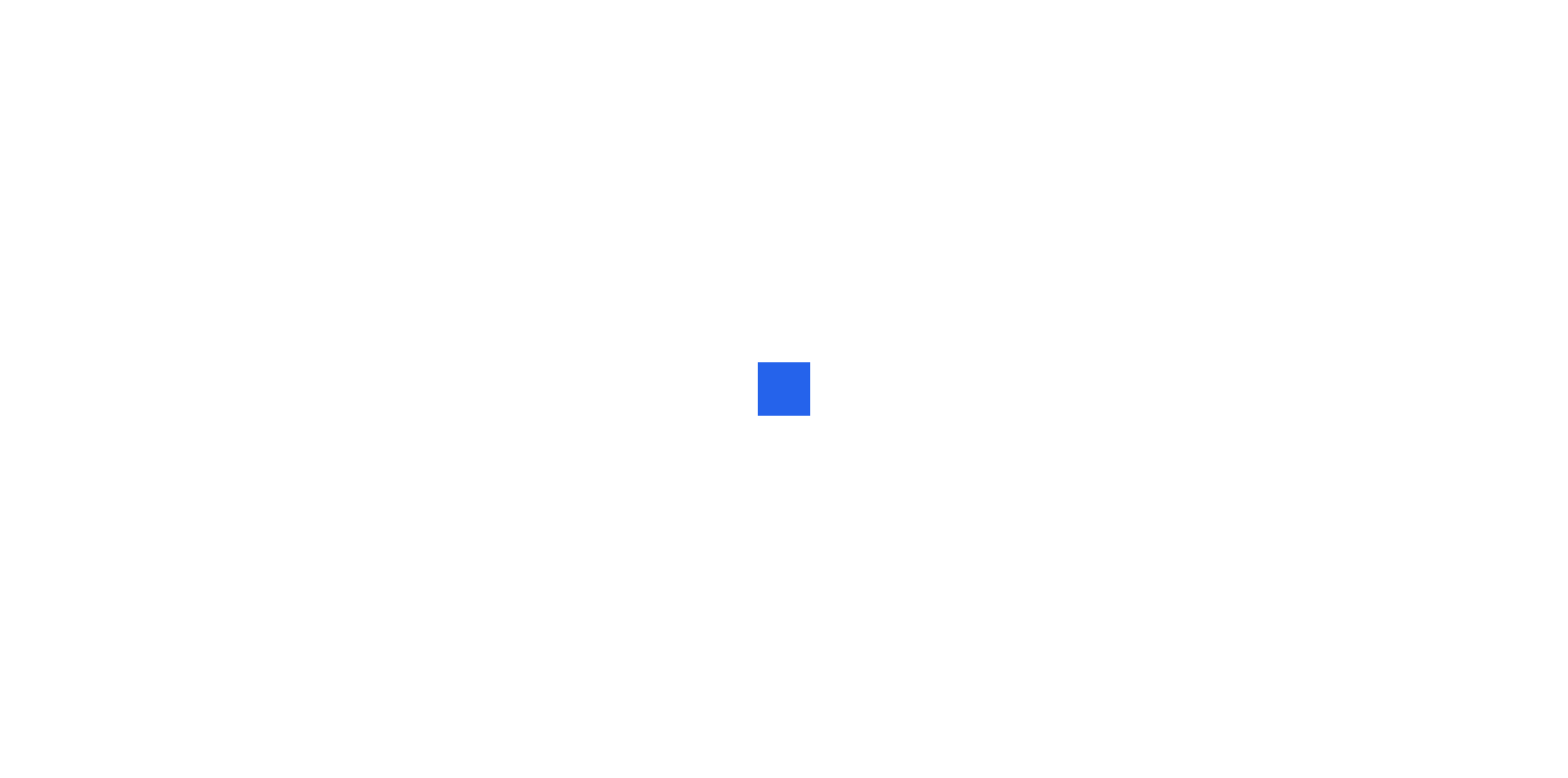
drag, startPoint x: 381, startPoint y: 162, endPoint x: 370, endPoint y: 147, distance: 18.6
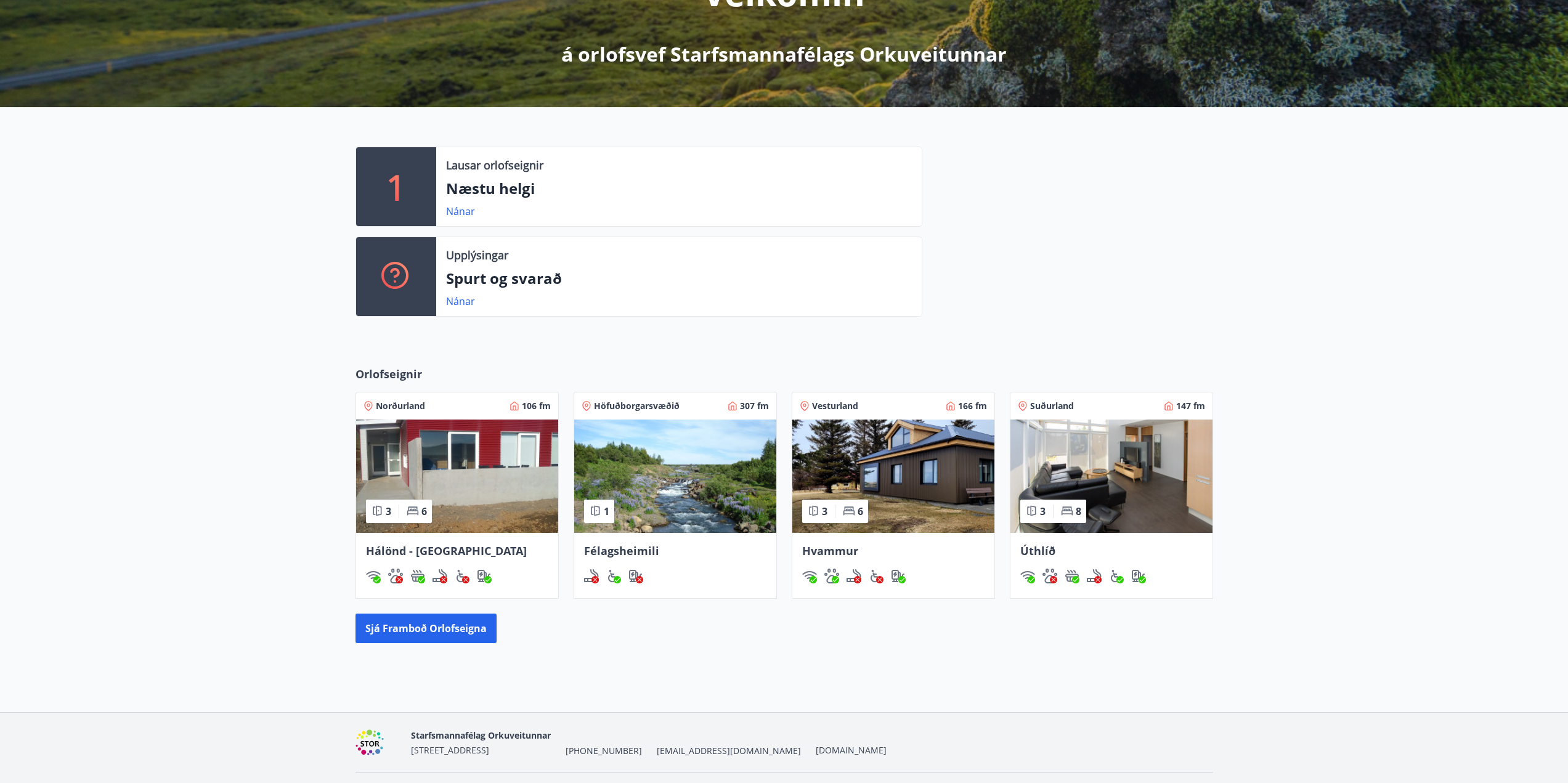
scroll to position [233, 0]
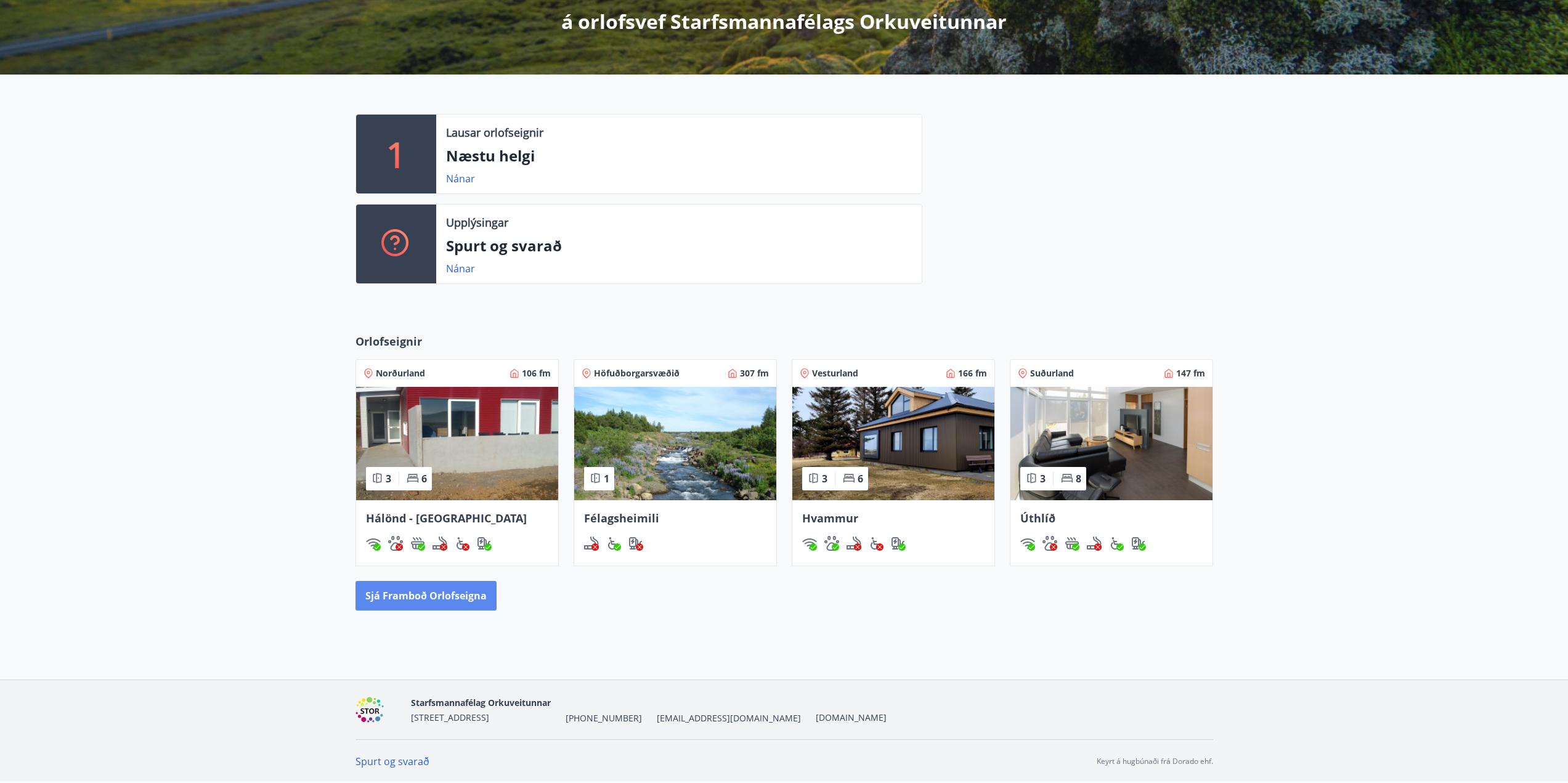
click at [432, 582] on button "Sjá framboð orlofseigna" at bounding box center [426, 596] width 141 height 30
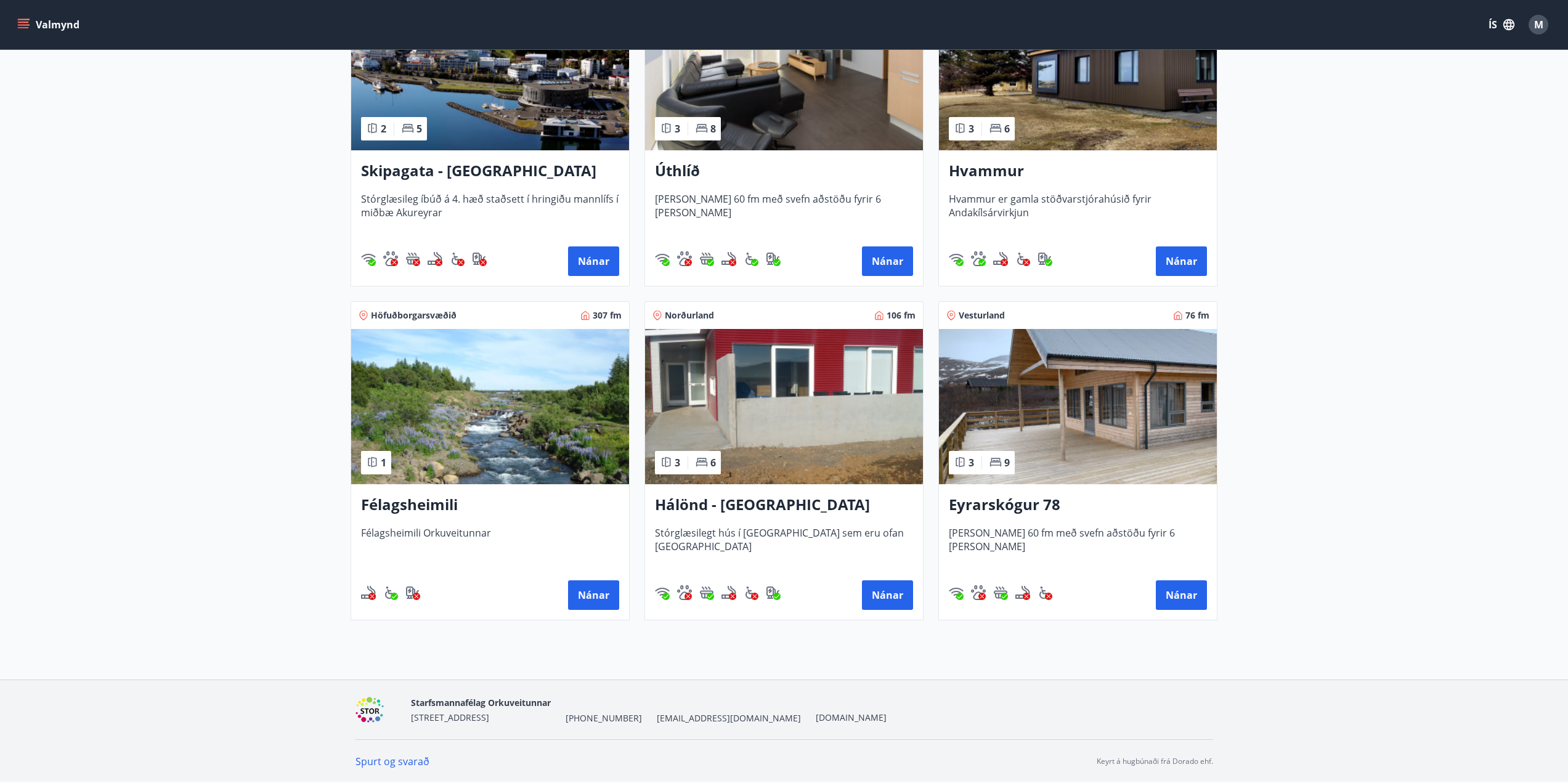
click at [1035, 526] on span "[PERSON_NAME] 60 fm með svefn aðstöðu fyrir 6 [PERSON_NAME]" at bounding box center [1078, 546] width 258 height 41
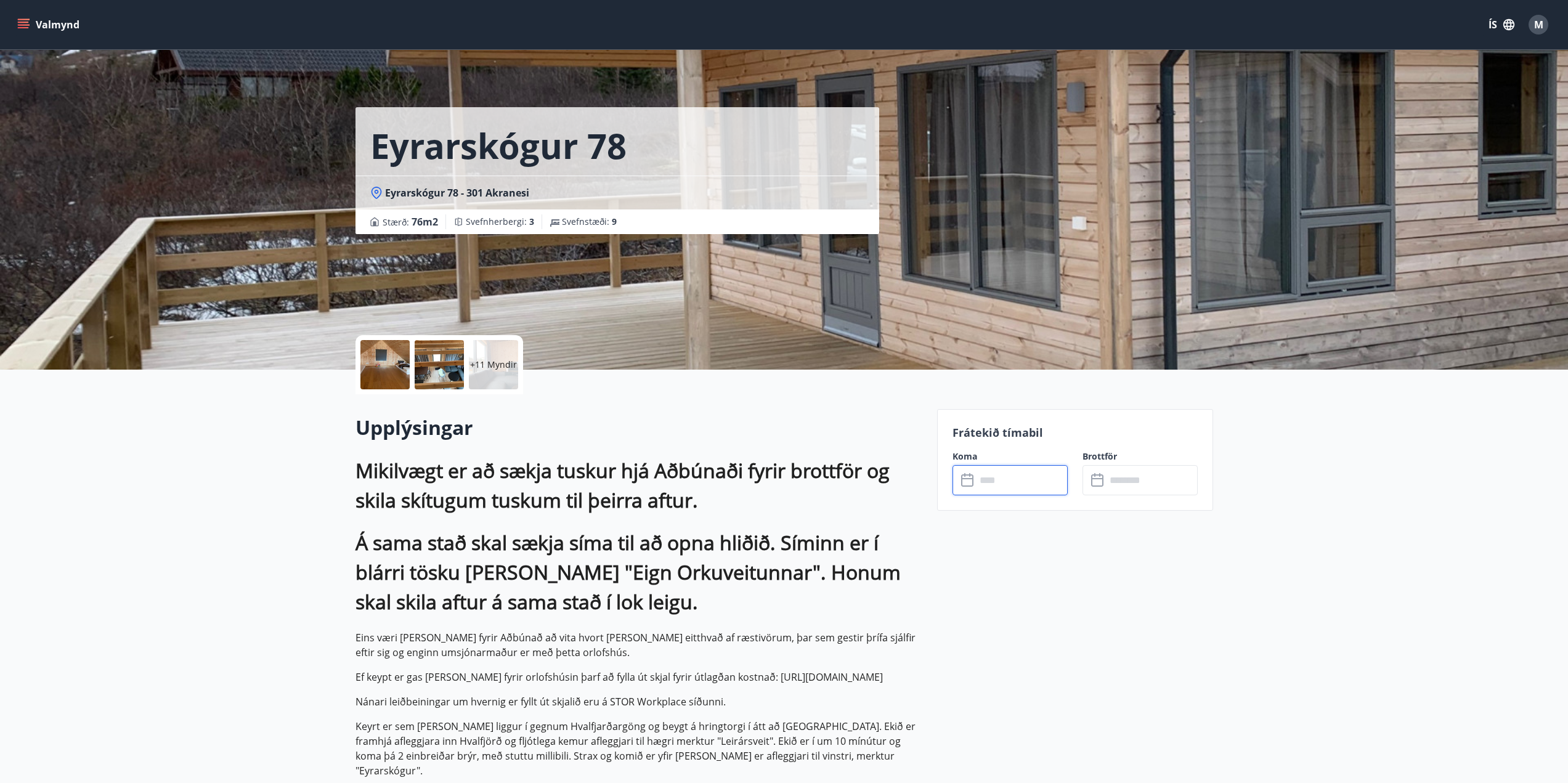
click at [1012, 479] on input "text" at bounding box center [1022, 480] width 92 height 31
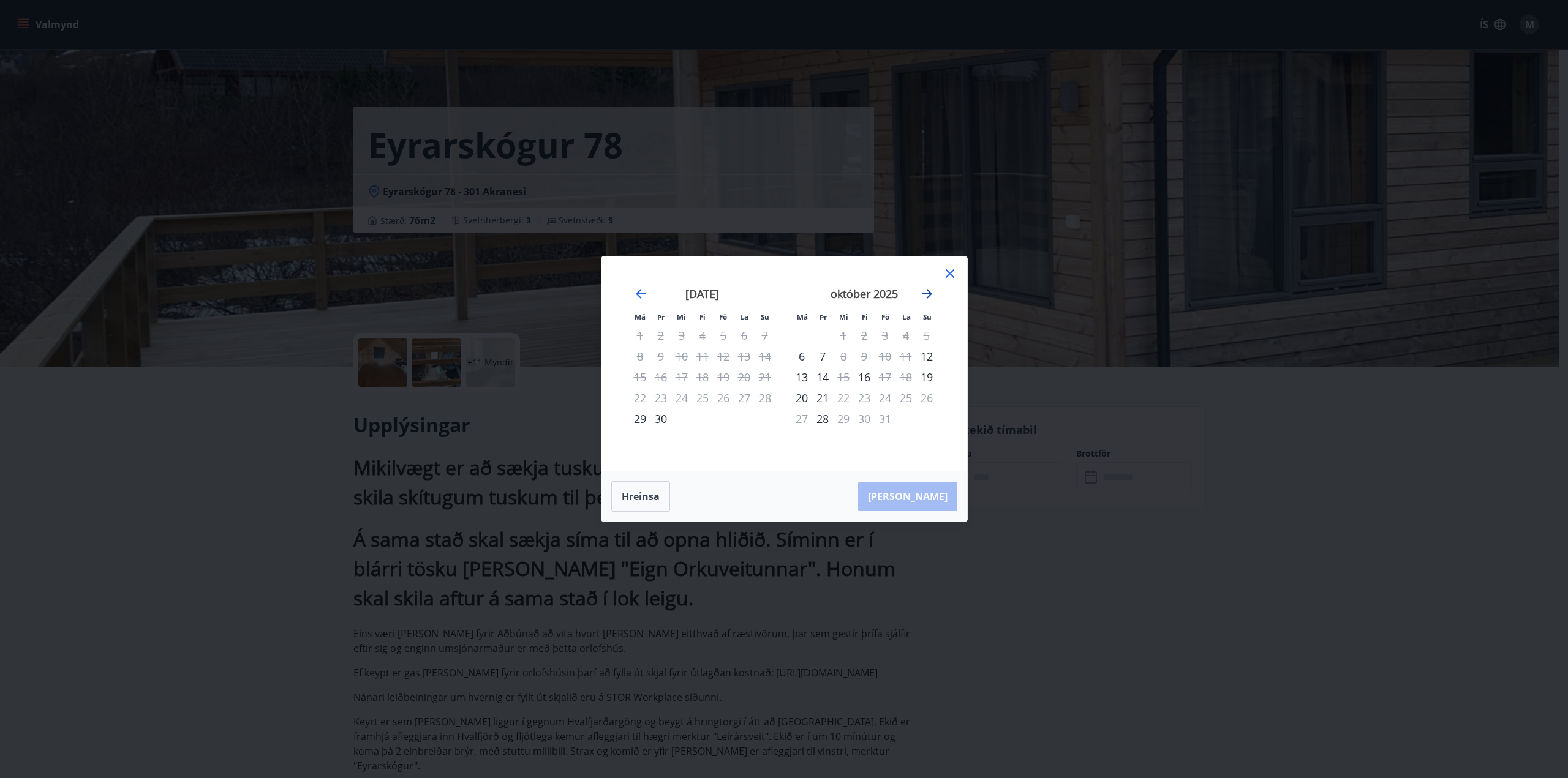
click at [931, 291] on icon "Move forward to switch to the next month." at bounding box center [927, 294] width 15 height 15
click at [931, 292] on icon "Move forward to switch to the next month." at bounding box center [927, 294] width 15 height 15
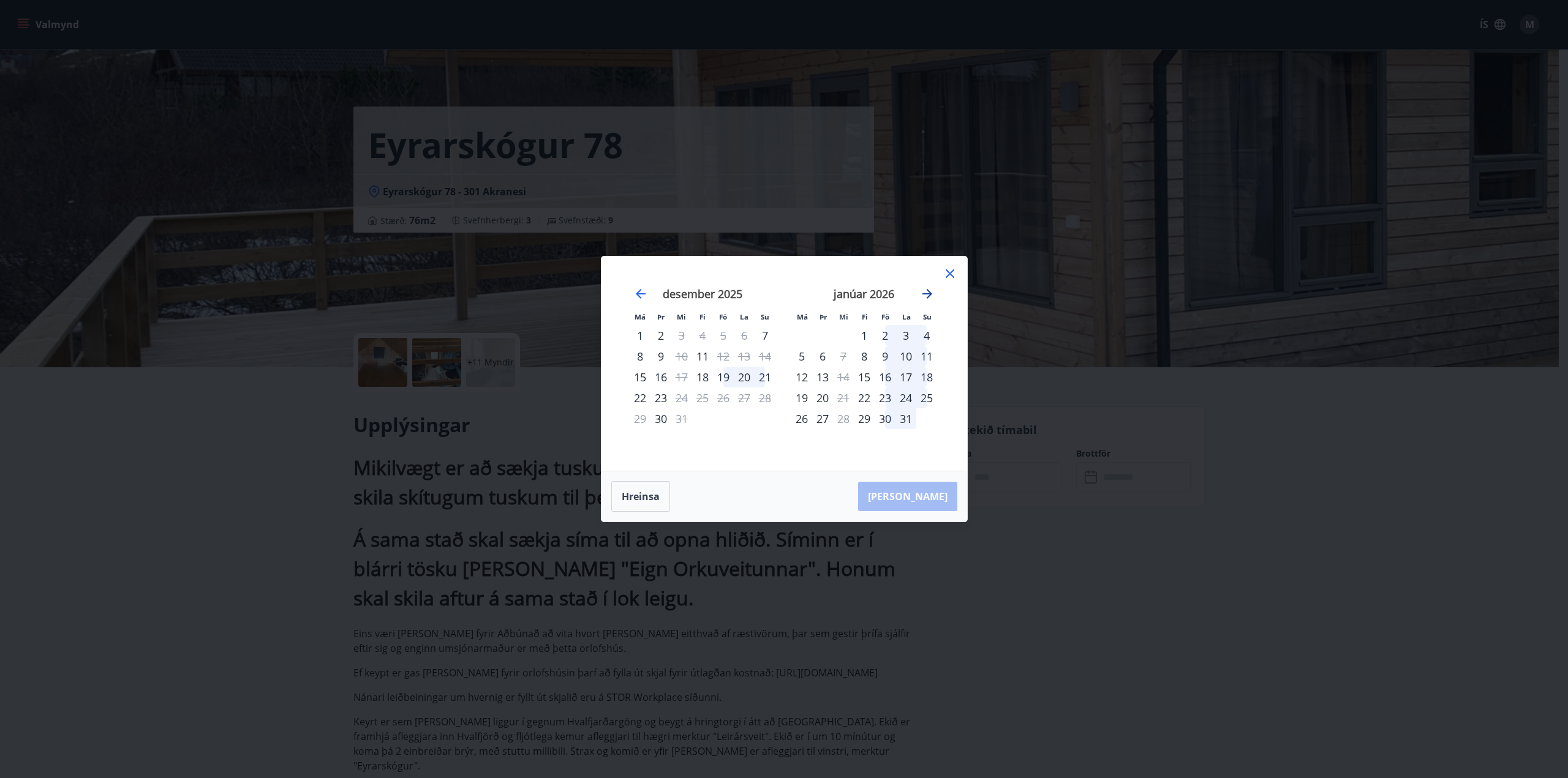
click at [931, 292] on icon "Move forward to switch to the next month." at bounding box center [927, 294] width 15 height 15
drag, startPoint x: 703, startPoint y: 399, endPoint x: 739, endPoint y: 422, distance: 42.7
click at [703, 398] on div "19" at bounding box center [702, 397] width 21 height 21
click at [764, 399] on div "22" at bounding box center [765, 397] width 21 height 21
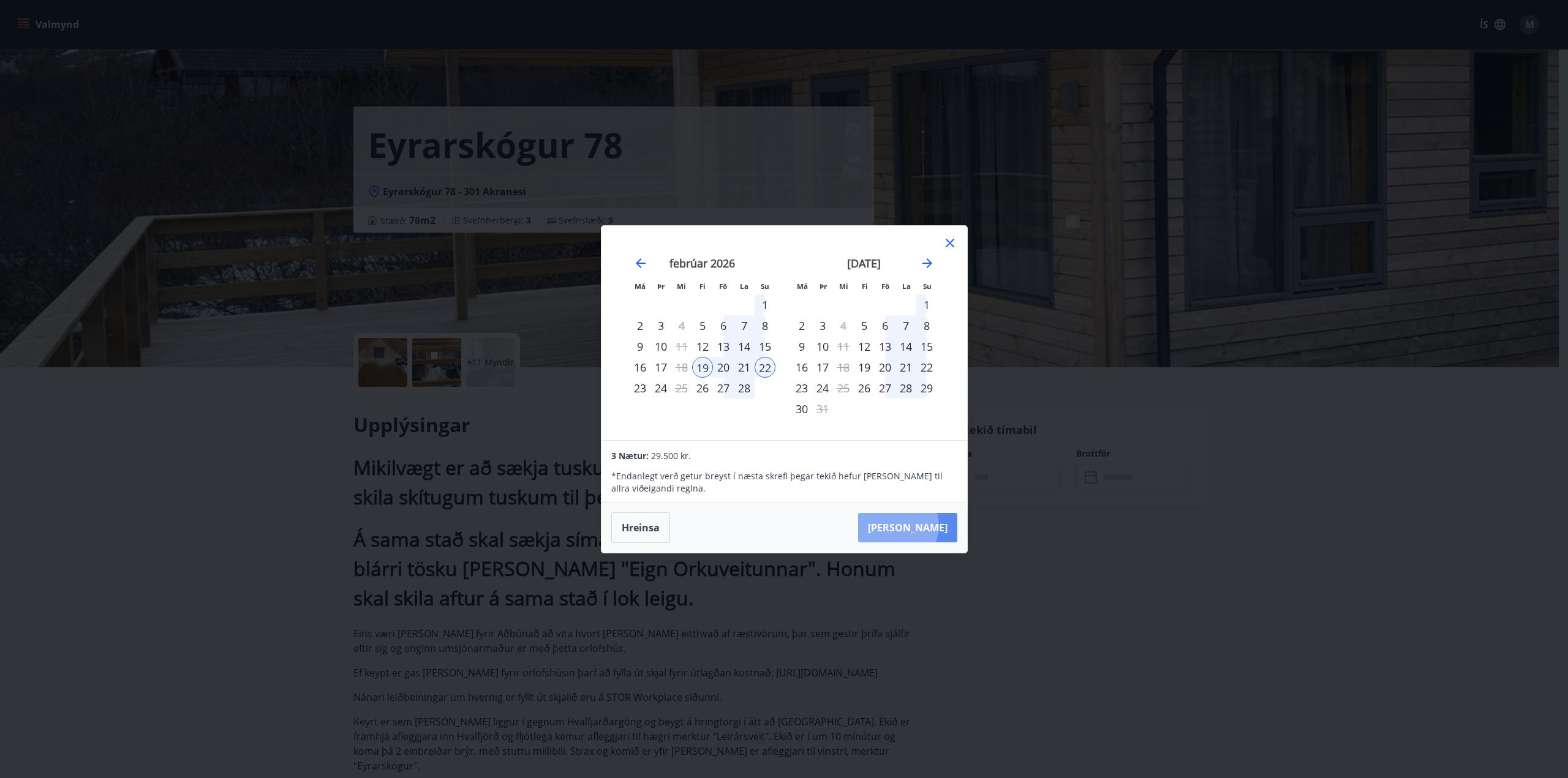
click at [935, 525] on button "[PERSON_NAME]" at bounding box center [907, 528] width 99 height 30
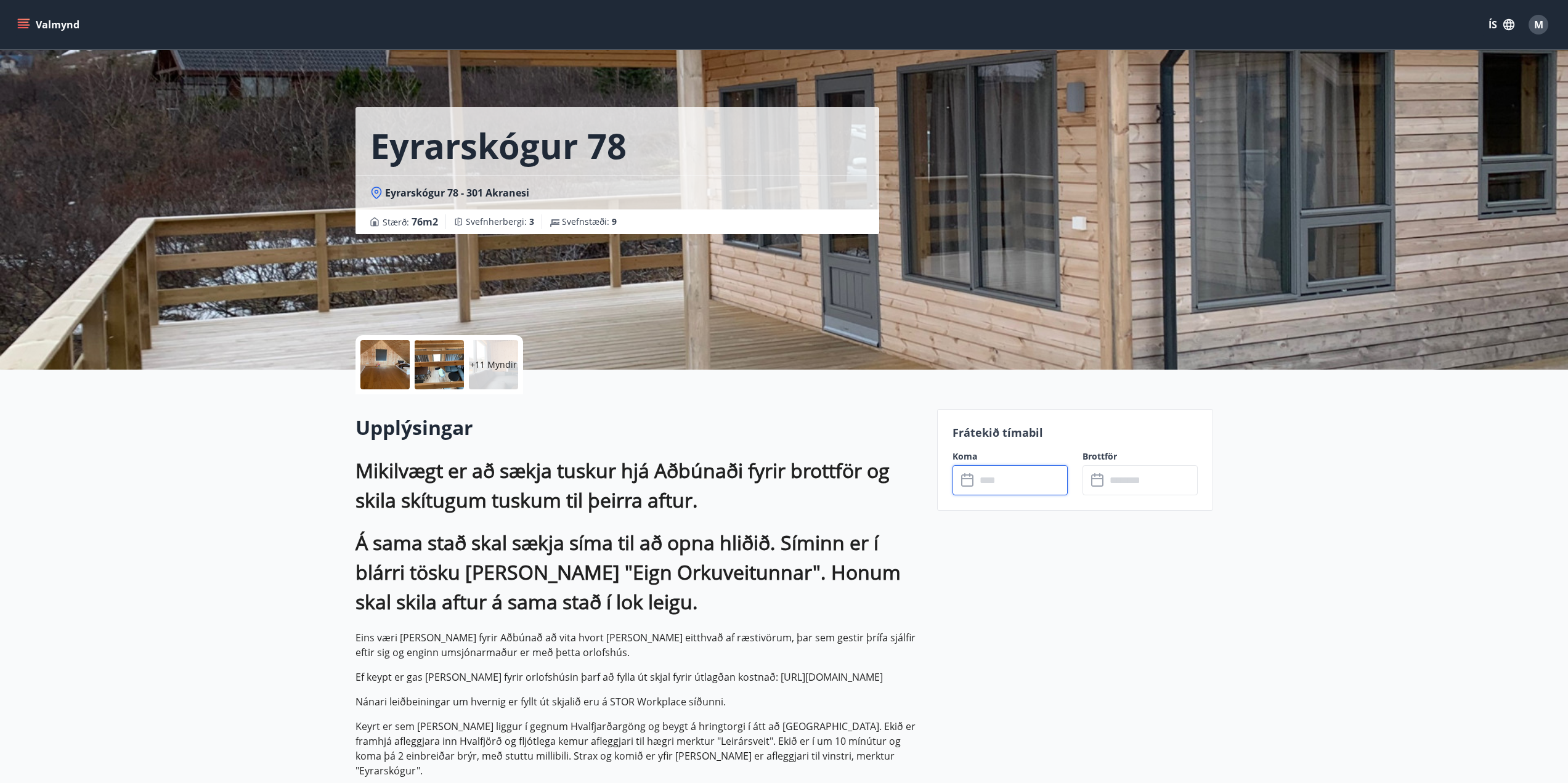
type input "******"
click at [1137, 594] on button "Greiða" at bounding box center [1140, 594] width 115 height 30
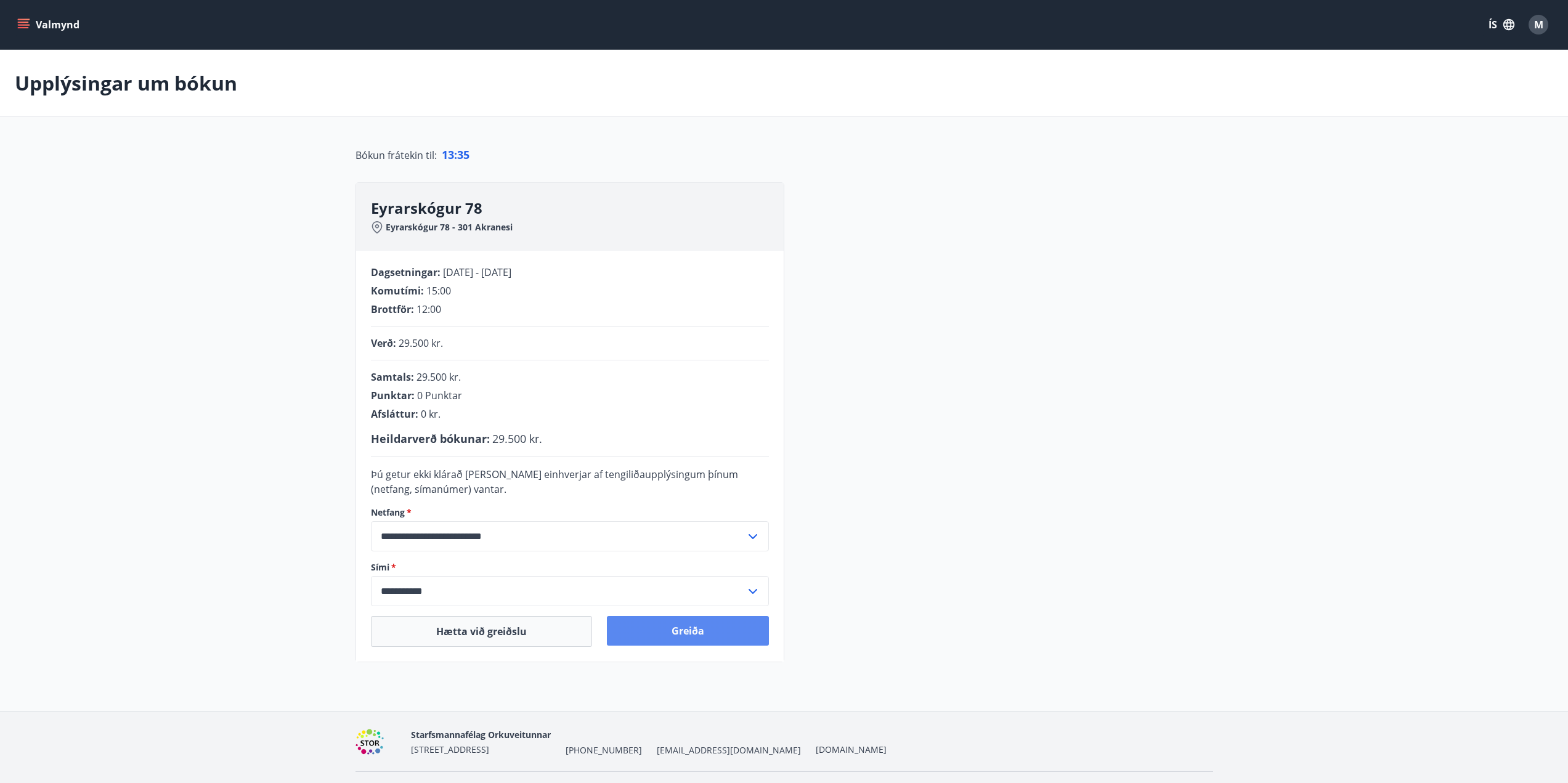
click at [689, 627] on button "Greiða" at bounding box center [687, 631] width 162 height 30
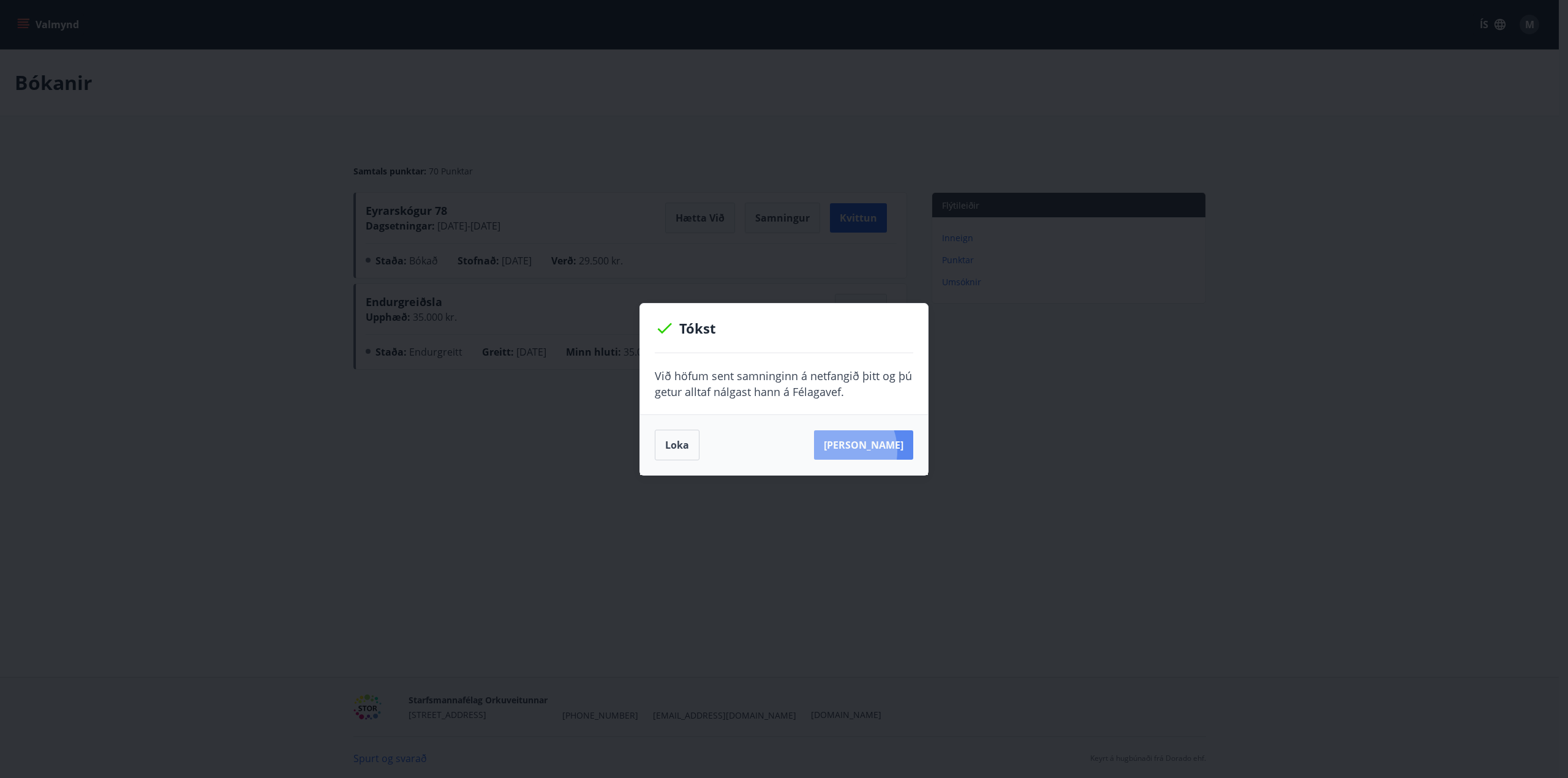
click at [854, 451] on button "[PERSON_NAME]" at bounding box center [863, 445] width 99 height 30
click at [668, 443] on button "Loka" at bounding box center [677, 445] width 44 height 30
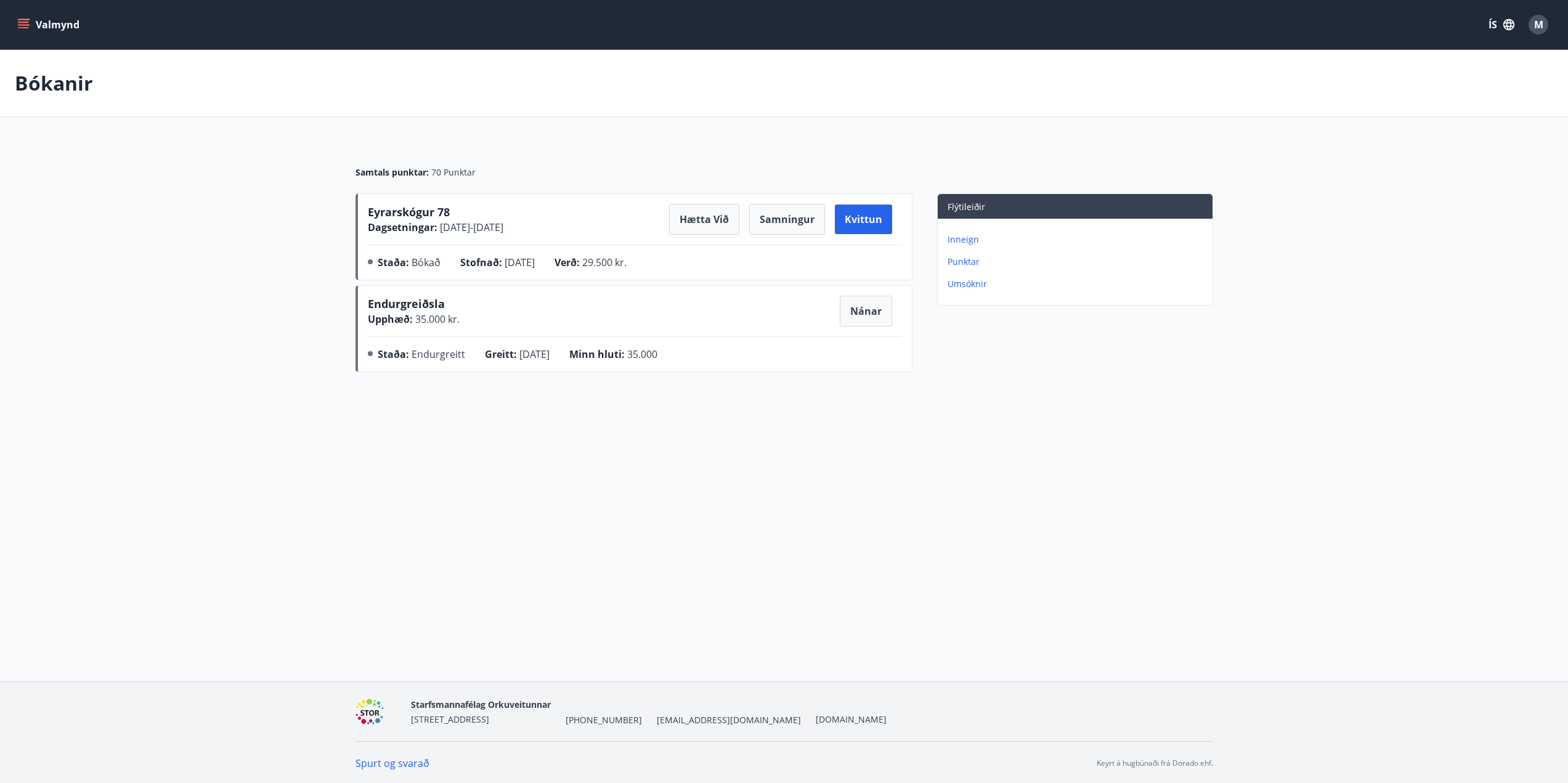
click at [26, 26] on icon "menu" at bounding box center [23, 24] width 12 height 12
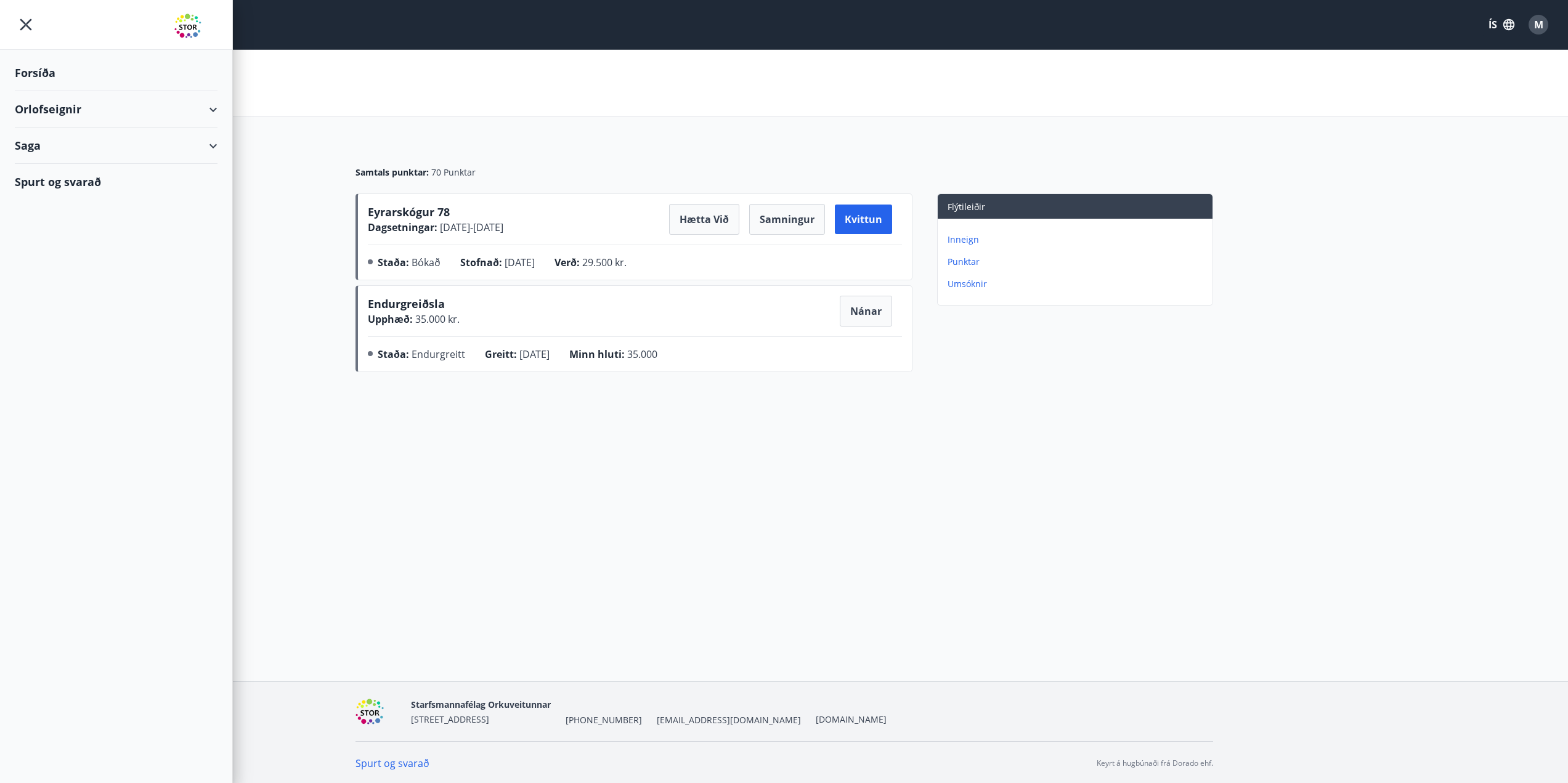
click at [66, 106] on div "Orlofseignir" at bounding box center [116, 110] width 203 height 37
click at [58, 142] on div "Framboð" at bounding box center [116, 140] width 183 height 26
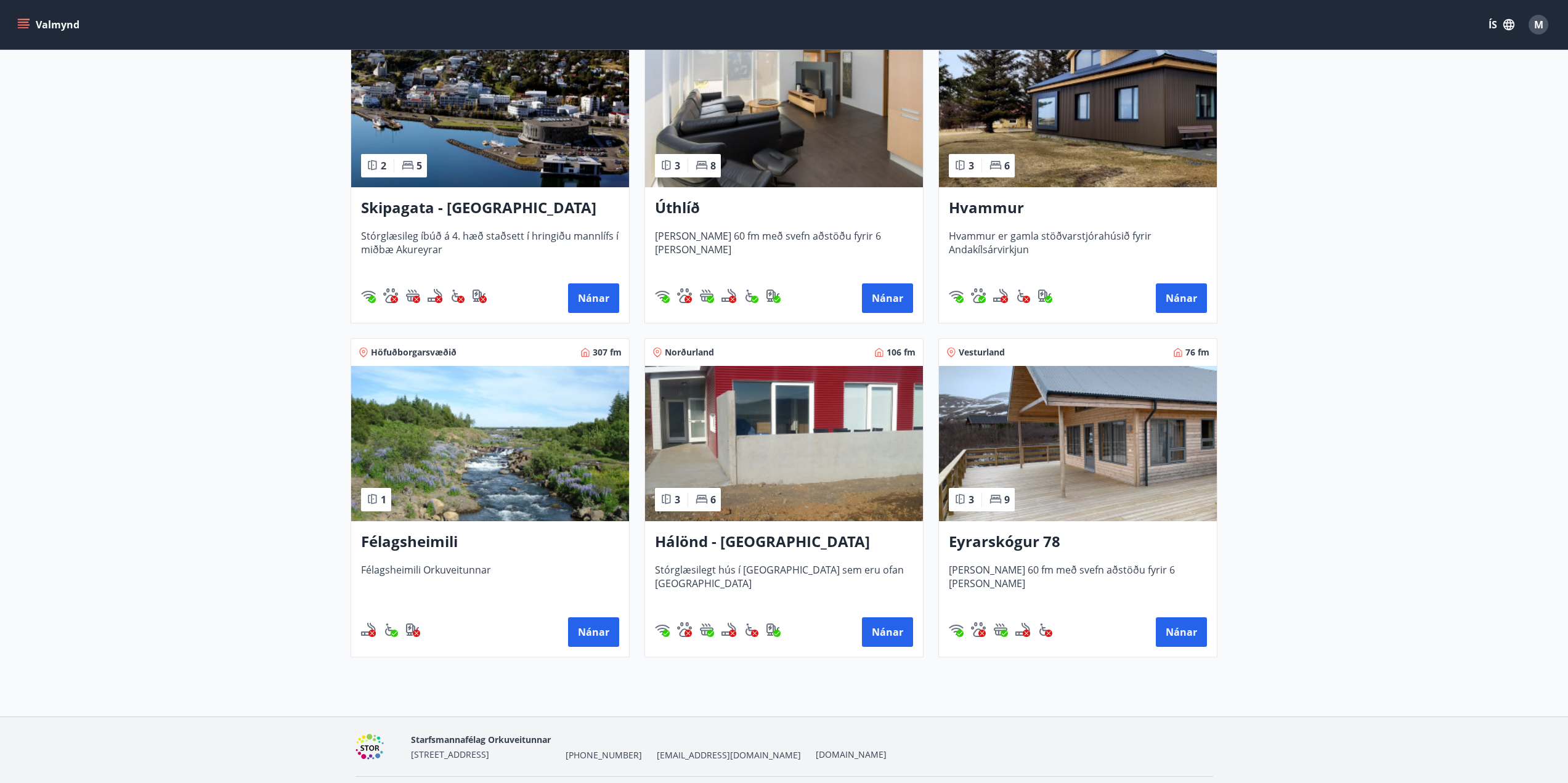
scroll to position [308, 0]
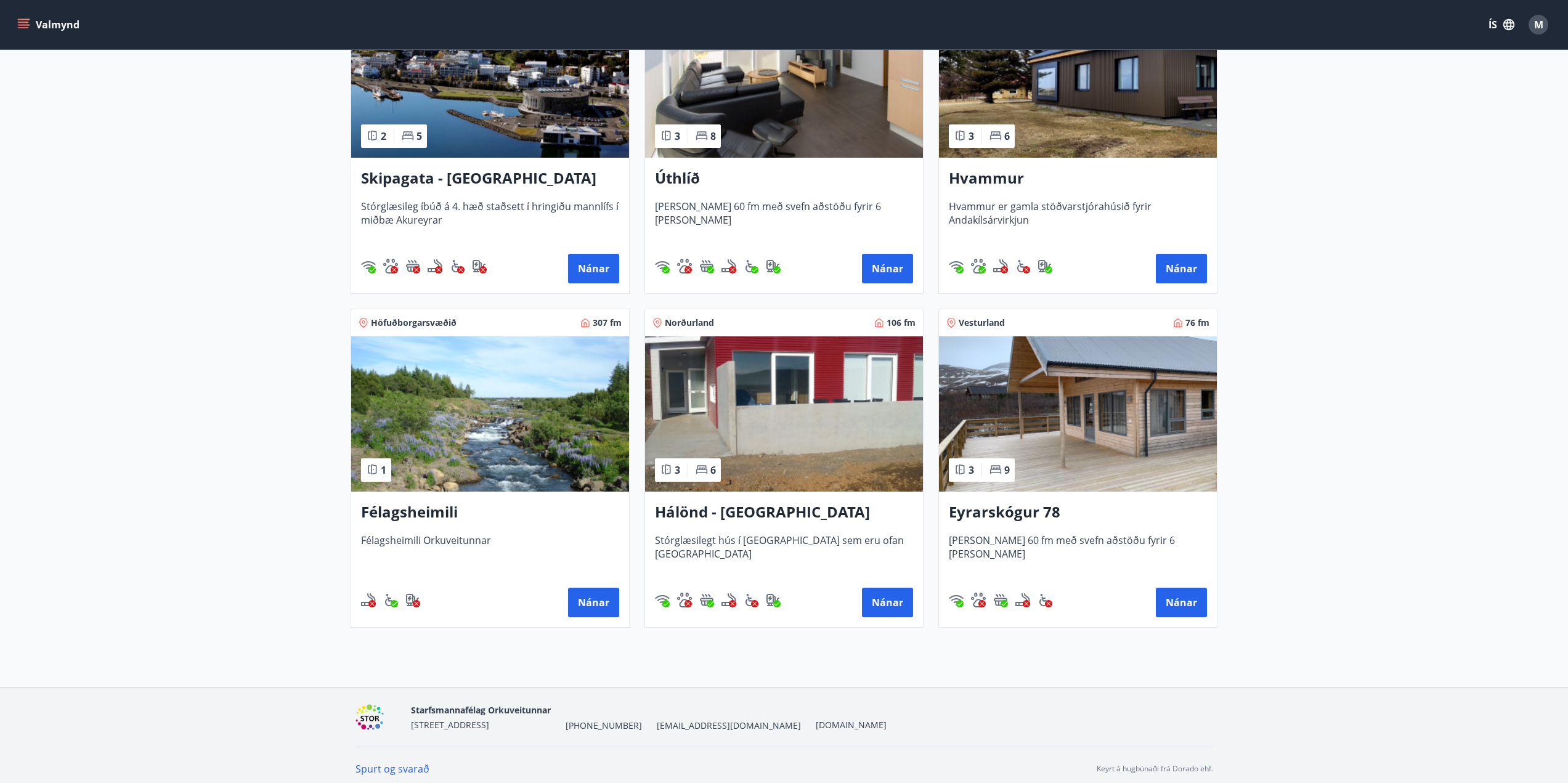
click at [30, 20] on button "Valmynd" at bounding box center [49, 24] width 70 height 22
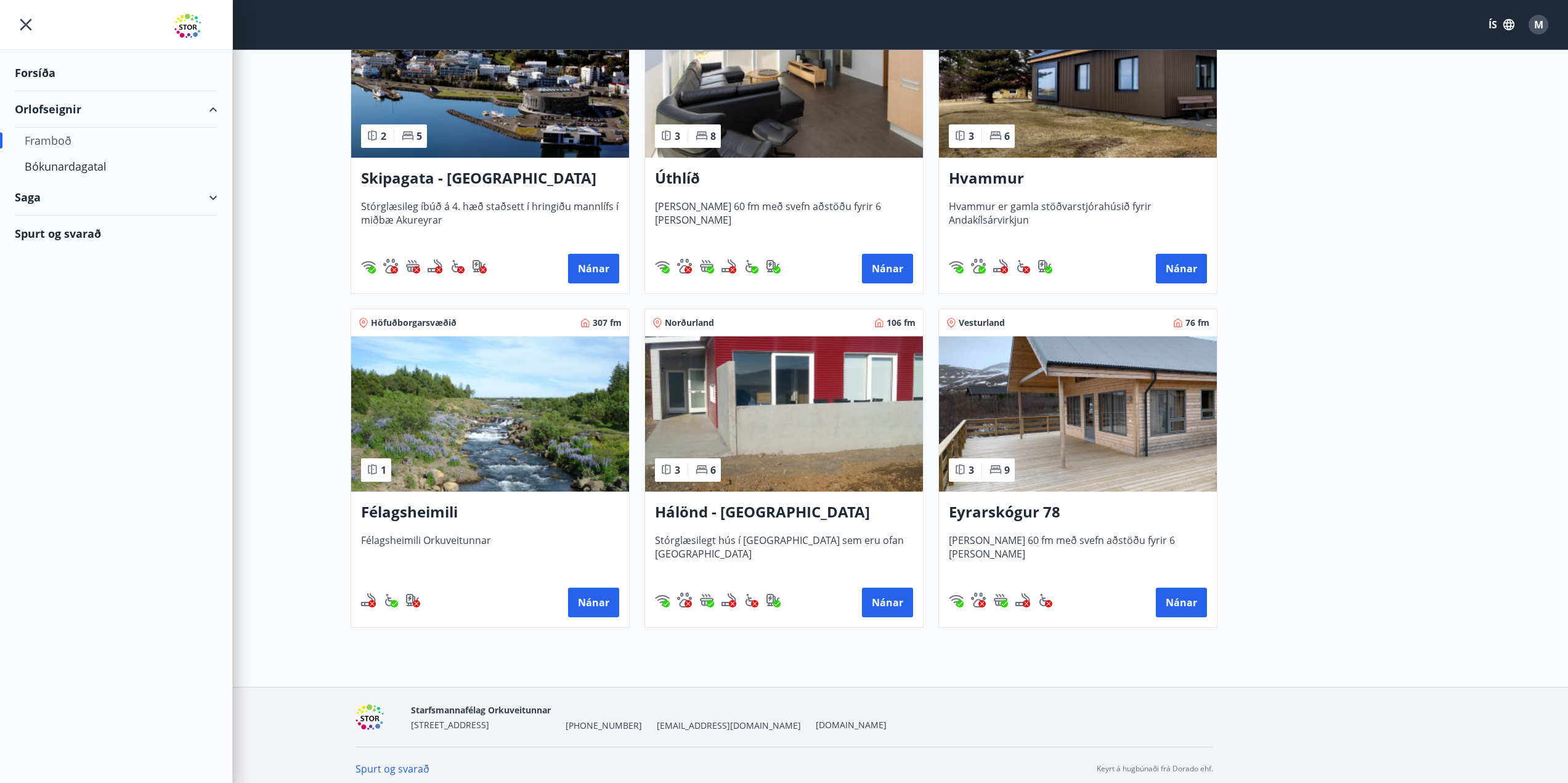
click at [29, 203] on div "Saga" at bounding box center [116, 198] width 203 height 37
click at [47, 227] on div "Bókanir" at bounding box center [116, 228] width 183 height 26
